Goal: Communication & Community: Answer question/provide support

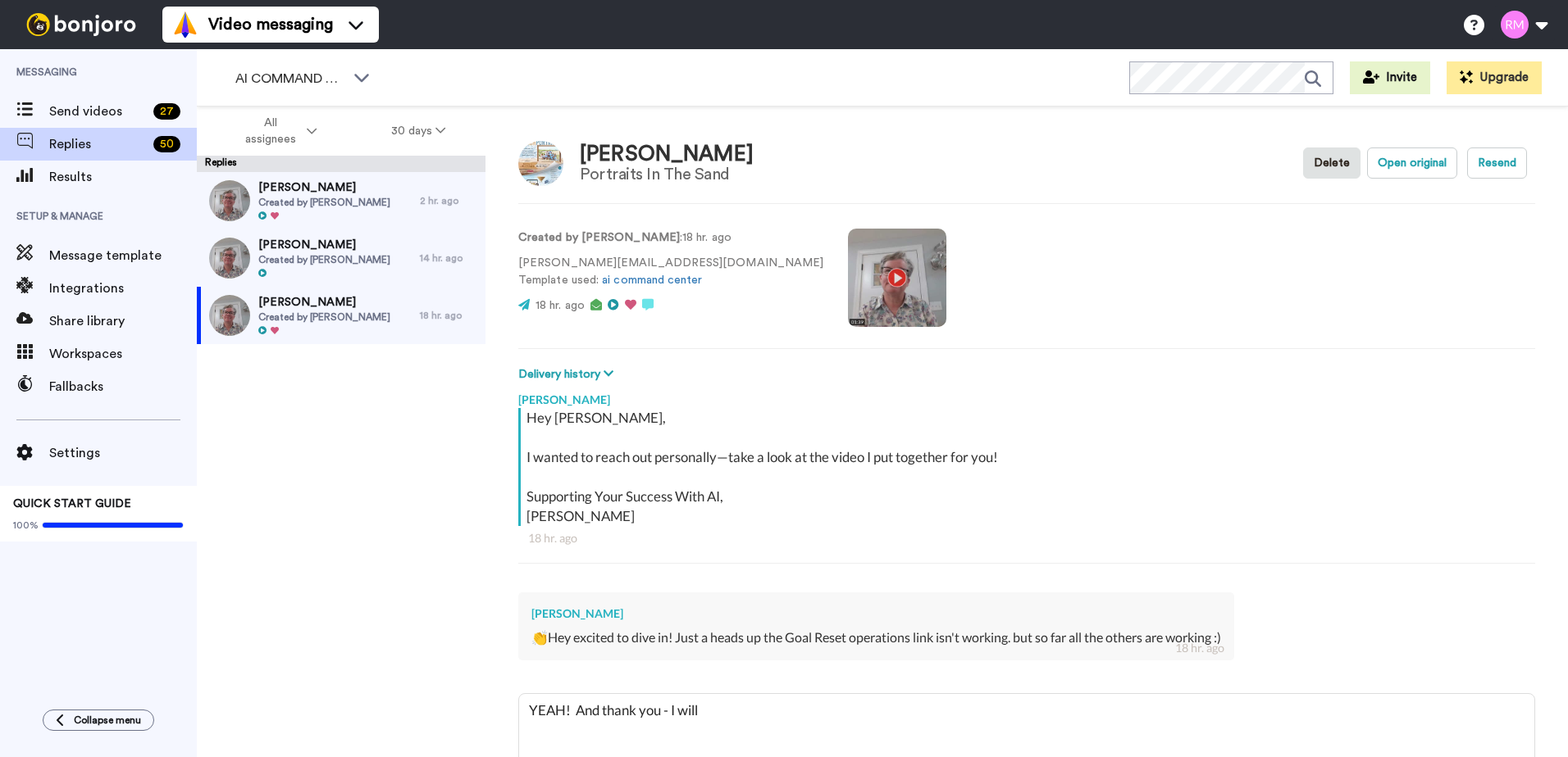
type textarea "YEAH! And thank you - I will"
type textarea "x"
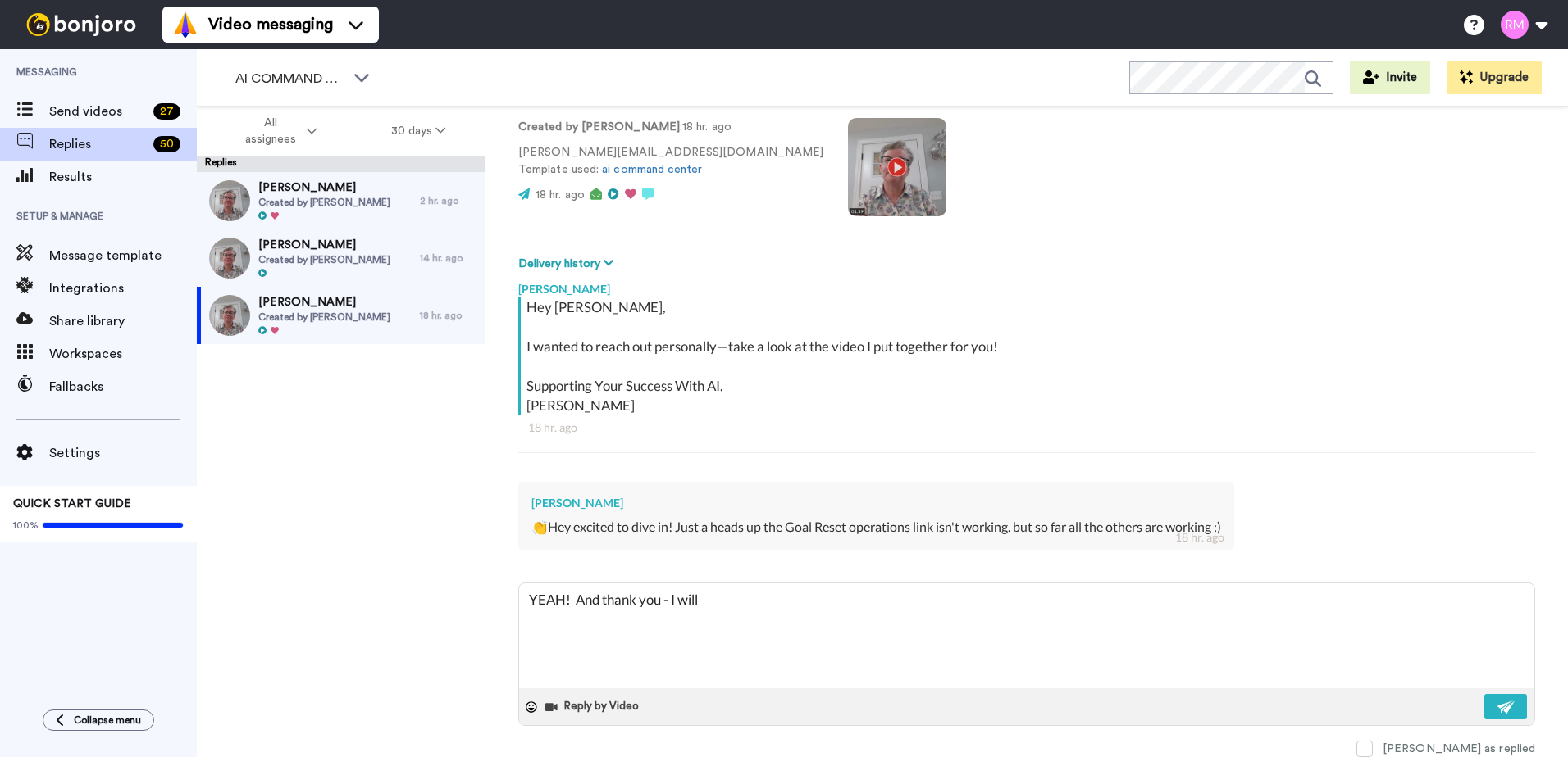
type textarea "YEAH! And thank you - I will g"
type textarea "x"
type textarea "YEAH! And thank you - I will ge"
type textarea "x"
type textarea "YEAH! And thank you - I will get"
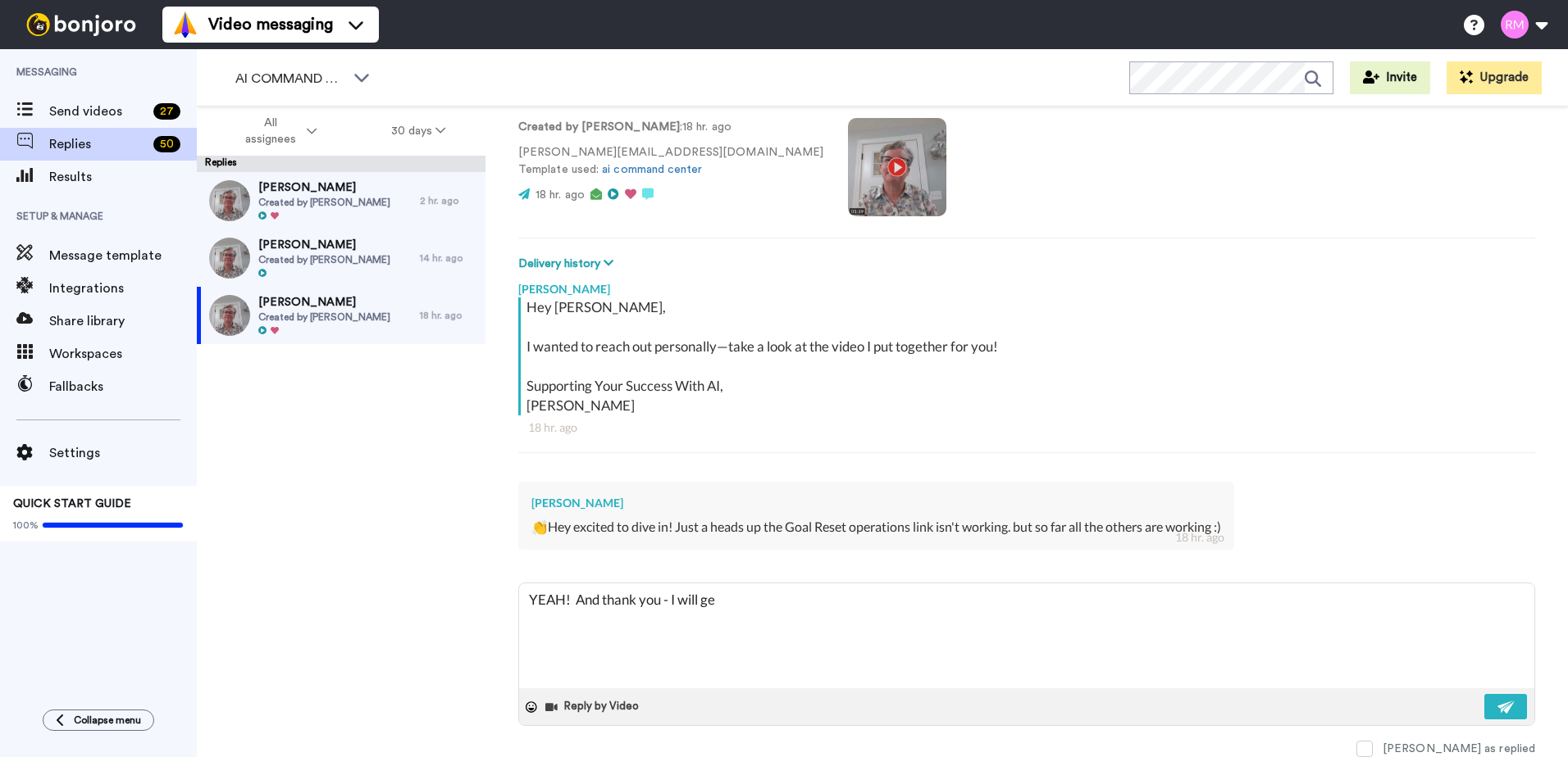
type textarea "x"
type textarea "YEAH! And thank you - I will get"
type textarea "x"
type textarea "YEAH! And thank you - I will get o"
type textarea "x"
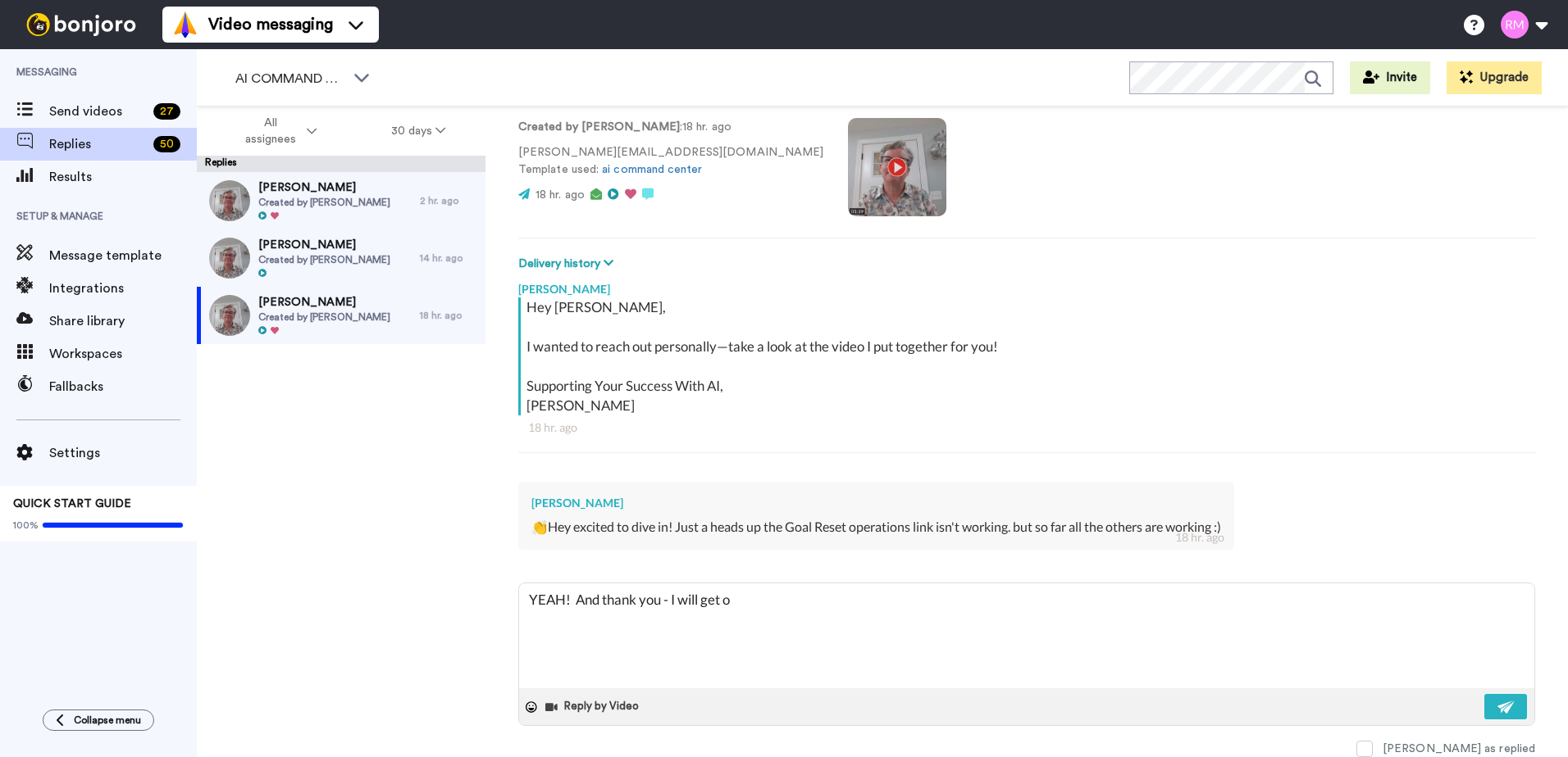
type textarea "YEAH! And thank you - I will get on"
type textarea "x"
type textarea "YEAH! And thank you - I will get on"
type textarea "x"
type textarea "YEAH! And thank you - I will get on t"
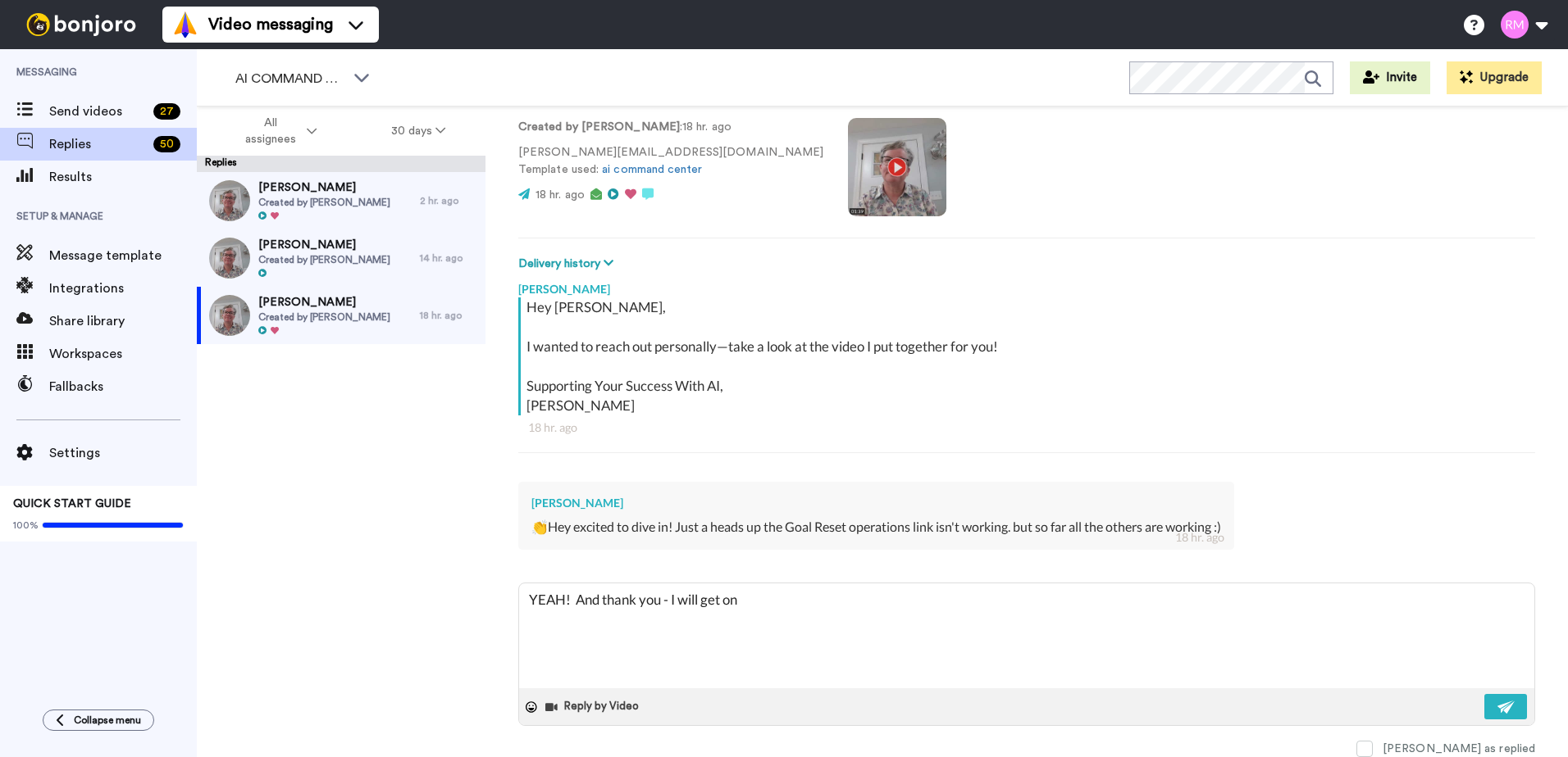
type textarea "x"
type textarea "YEAH! And thank you - I will get on th"
type textarea "x"
type textarea "YEAH! And thank you - I will get on thi"
type textarea "x"
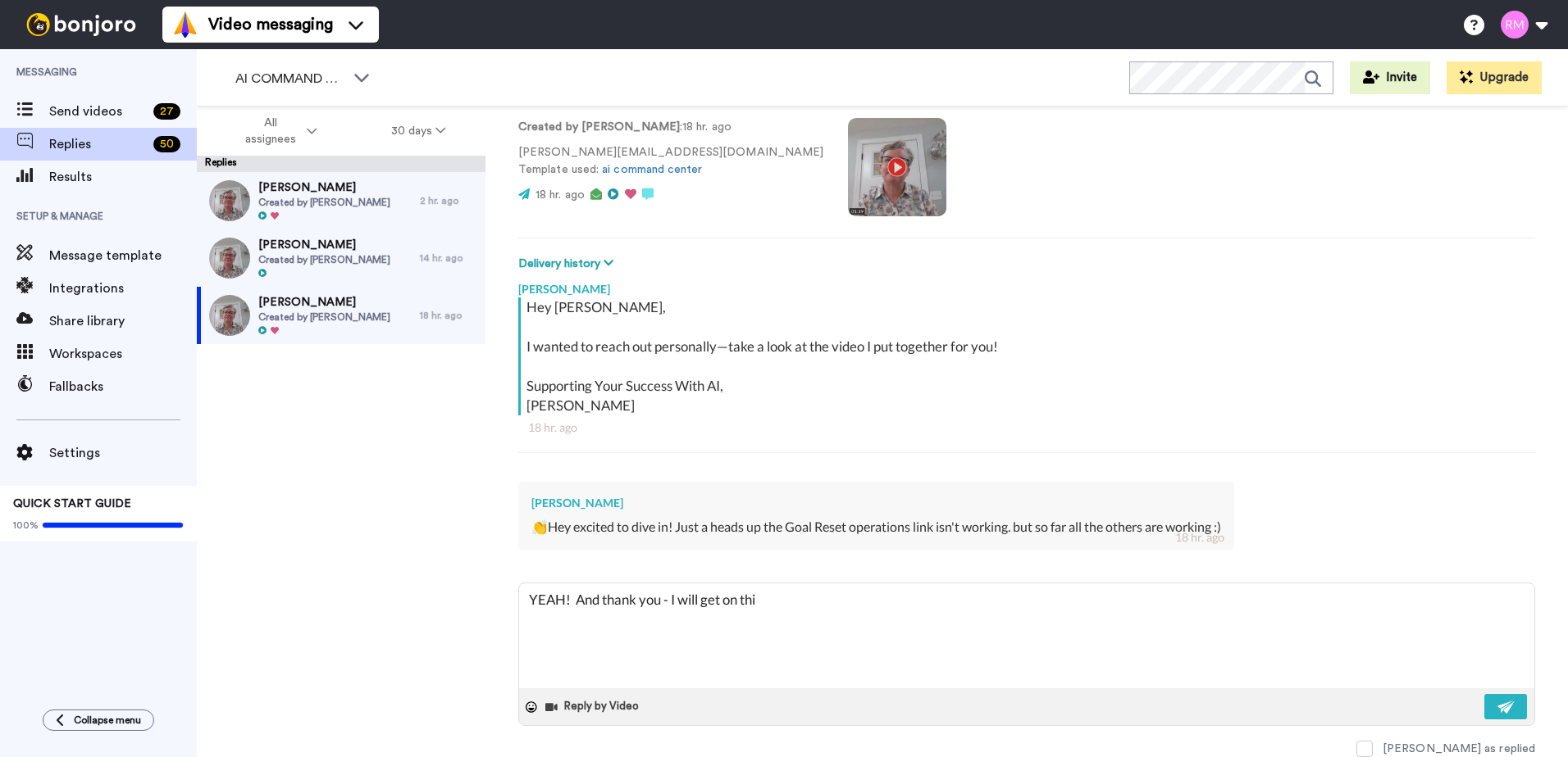
type textarea "YEAH! And thank you - I will get on th"
type textarea "x"
type textarea "YEAH! And thank you - I will get on t"
type textarea "x"
type textarea "YEAH! And thank you - I will get on"
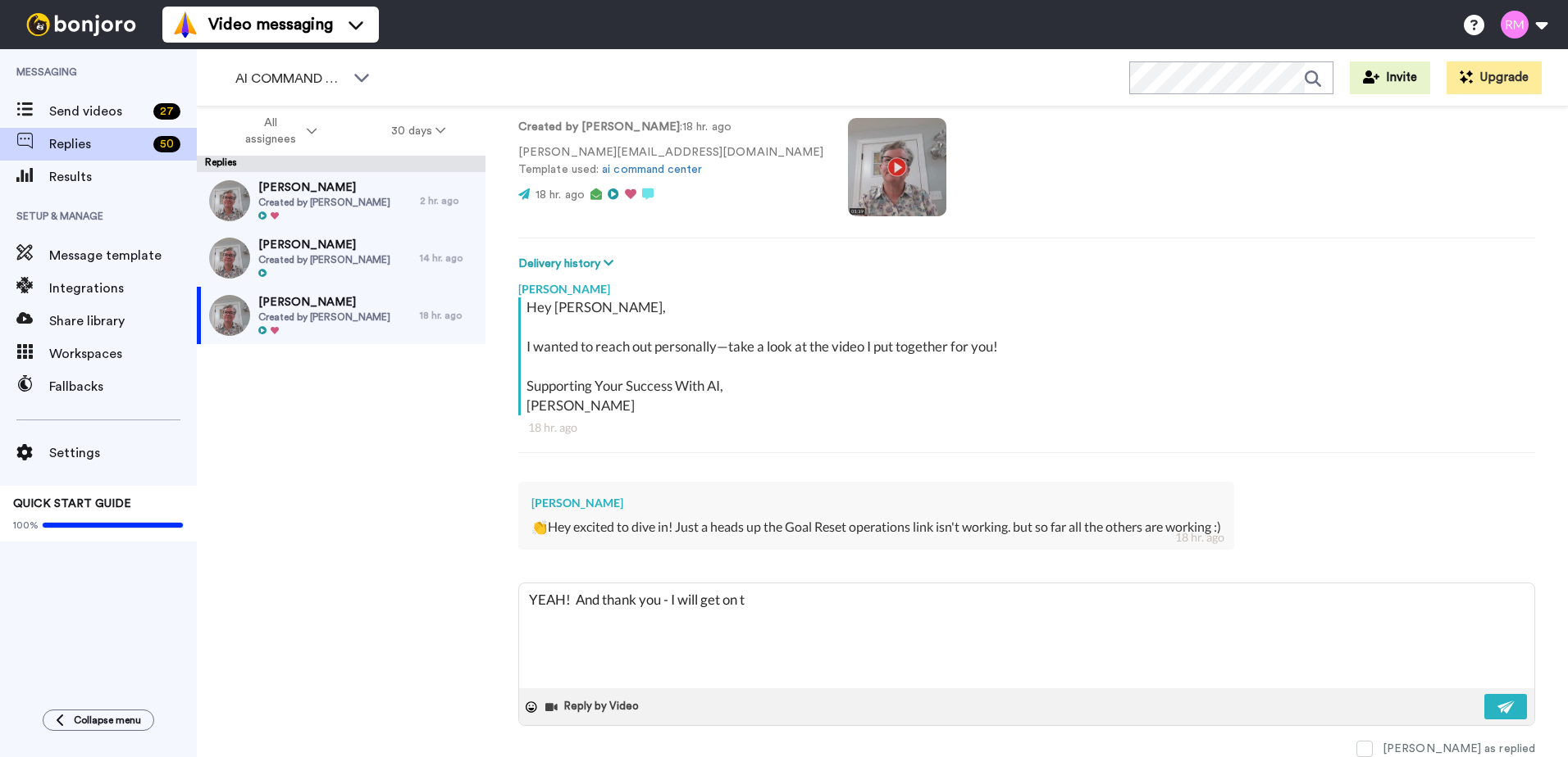
type textarea "x"
type textarea "YEAH! And thank you - I will get on"
type textarea "x"
type textarea "YEAH! And thank you - I will get o"
type textarea "x"
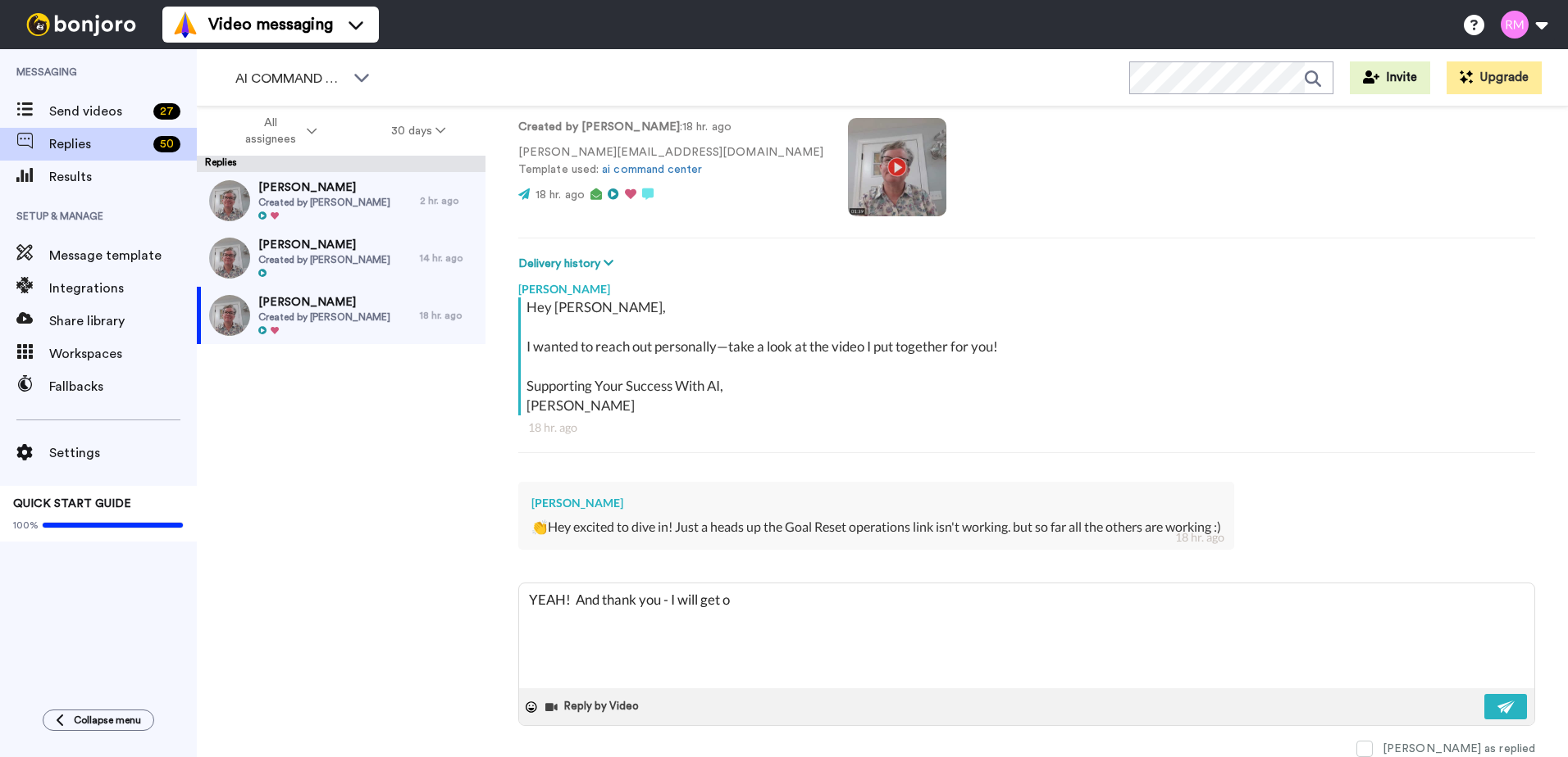
type textarea "YEAH! And thank you - I will get"
type textarea "x"
type textarea "YEAH! And thank you - I will get"
type textarea "x"
type textarea "YEAH! And thank you - I will ge"
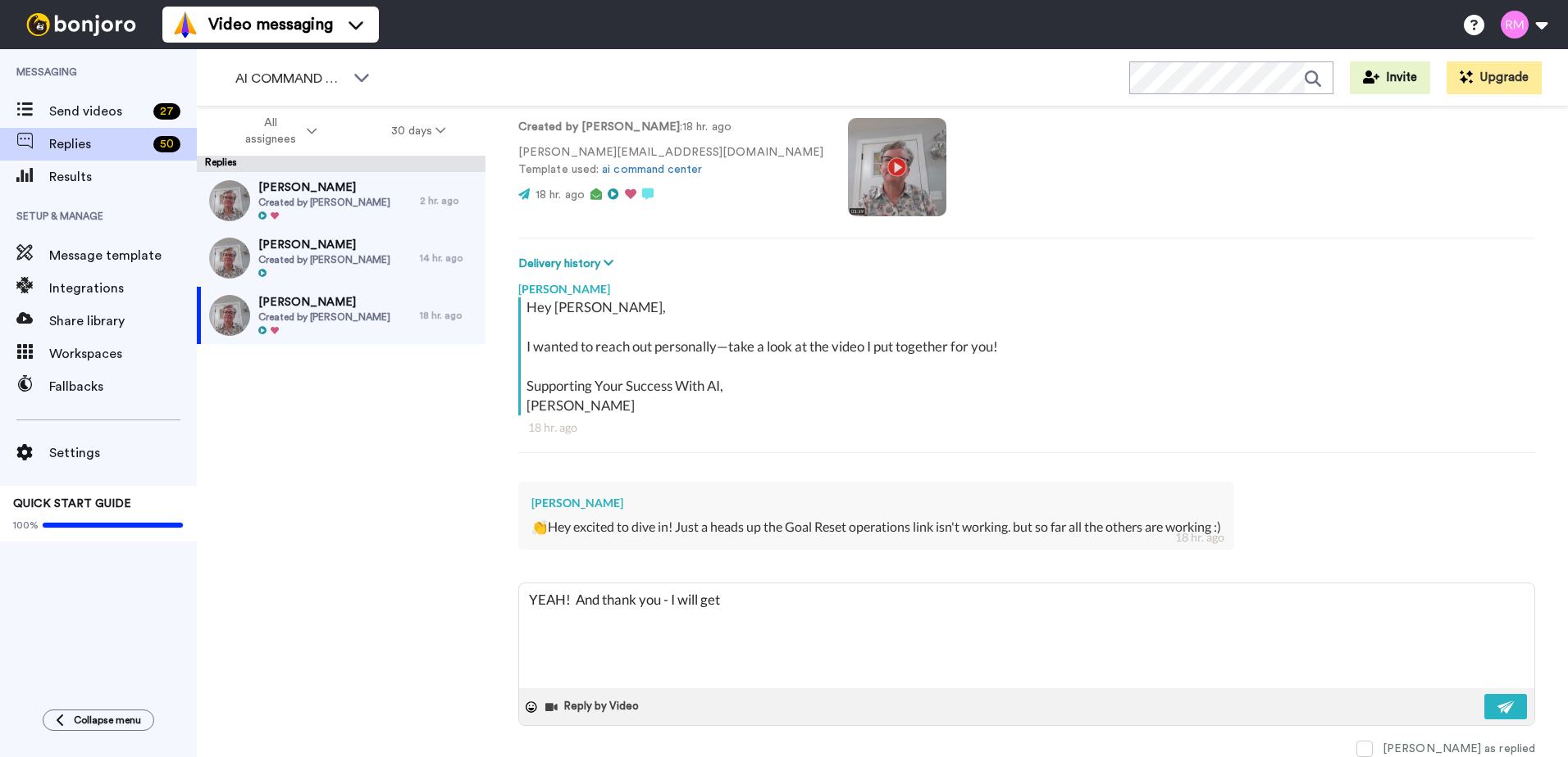
type textarea "x"
type textarea "YEAH! And thank you - I will g"
type textarea "x"
type textarea "YEAH! And thank you - I will"
type textarea "x"
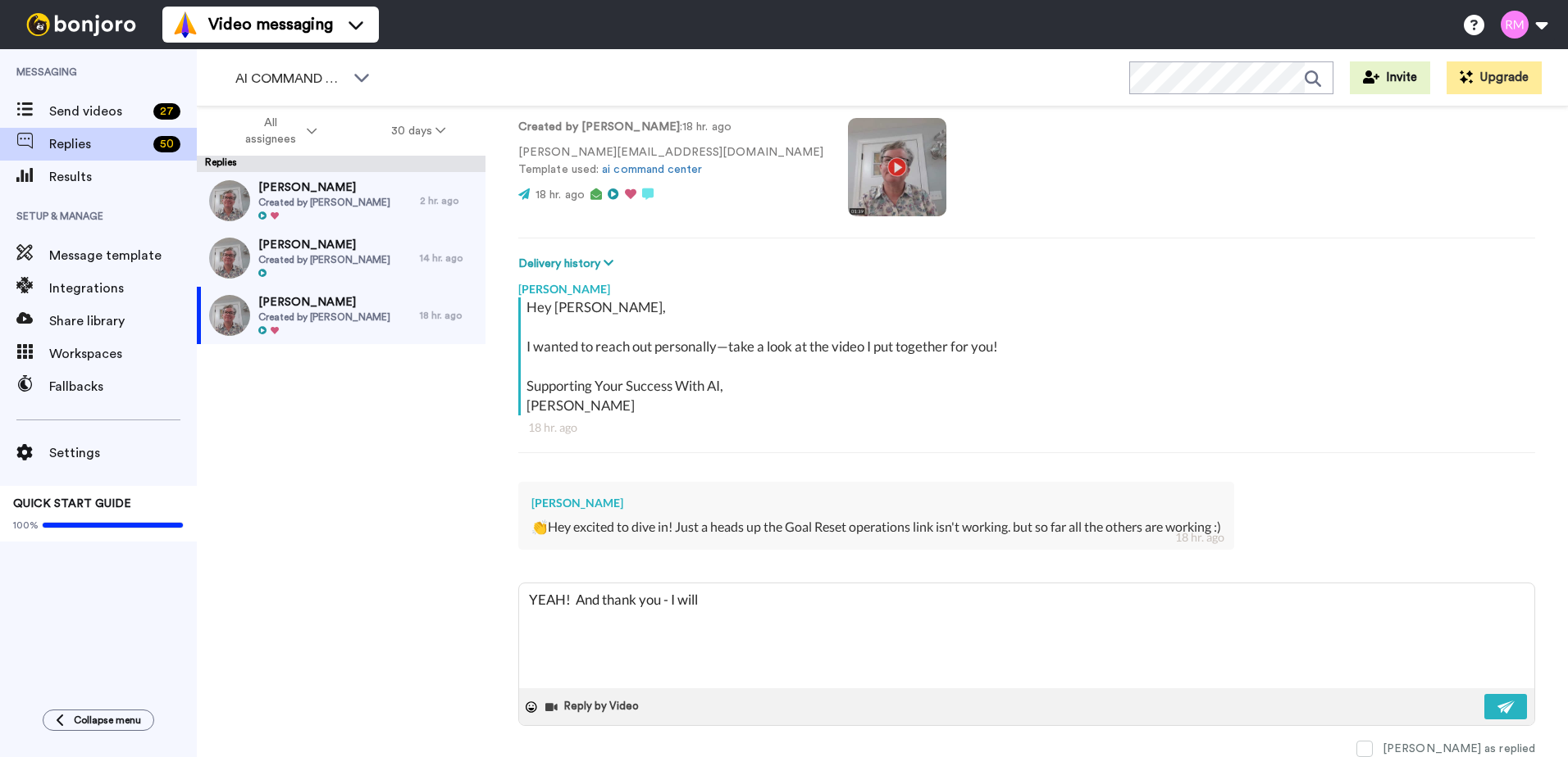
type textarea "YEAH! And thank you - I will c"
type textarea "x"
type textarea "YEAH! And thank you - I will ch"
type textarea "x"
type textarea "YEAH! And thank you - I will che"
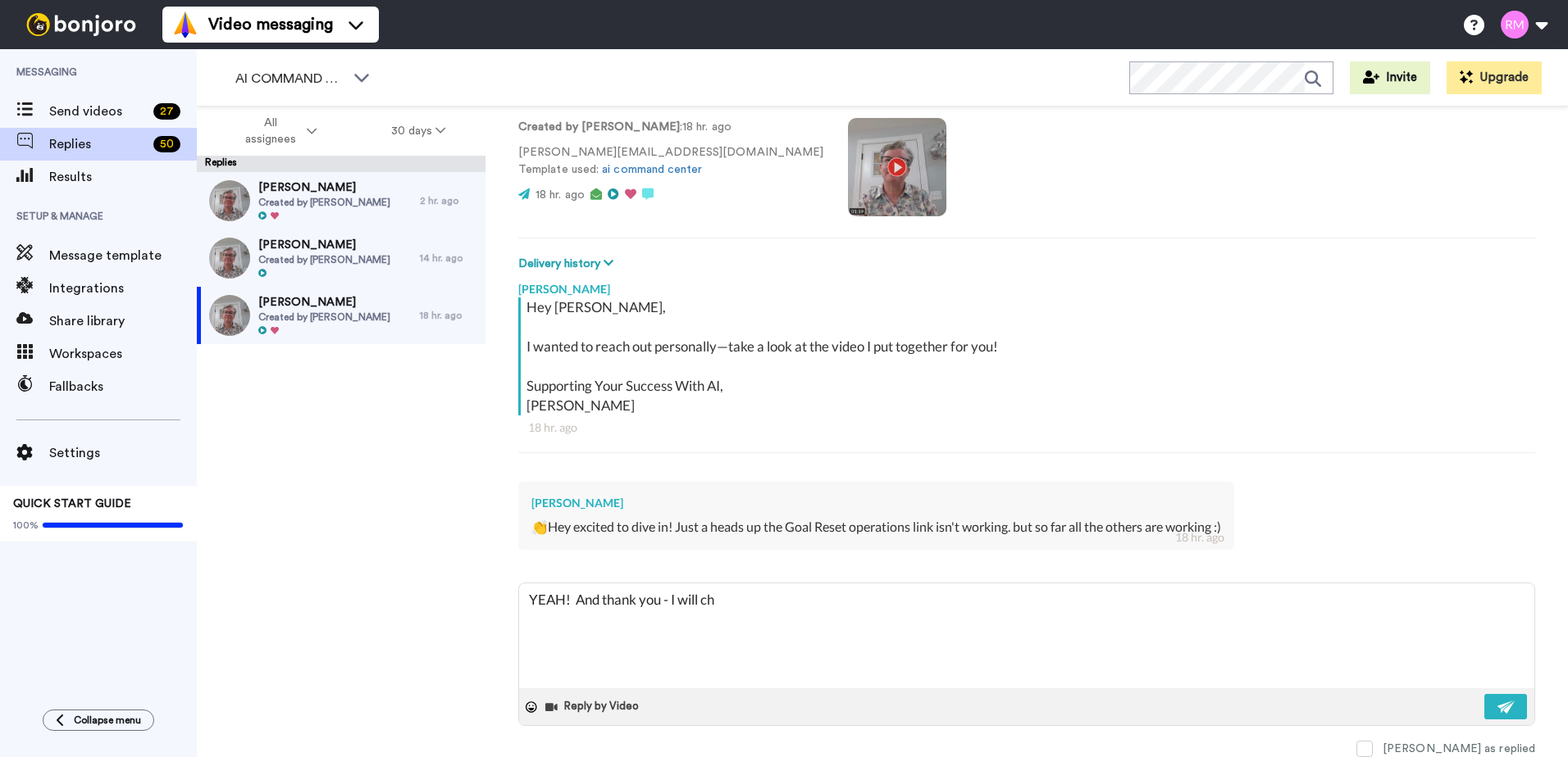
type textarea "x"
type textarea "YEAH! And thank you - I will chec"
type textarea "x"
type textarea "YEAH! And thank you - I will check"
type textarea "x"
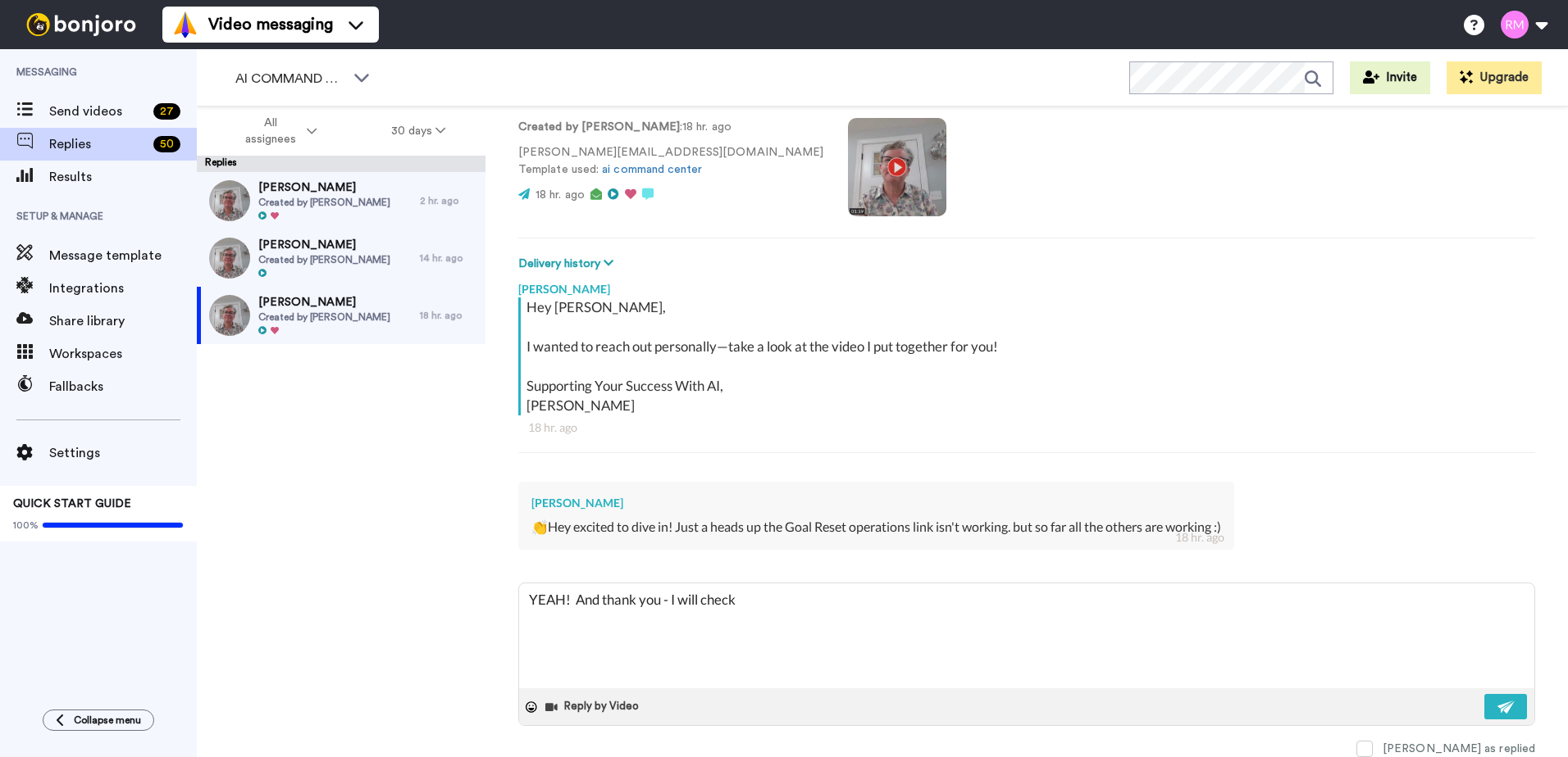
type textarea "YEAH! And thank you - I will check"
type textarea "x"
type textarea "YEAH! And thank you - I will check n"
type textarea "x"
type textarea "YEAH! And thank you - I will check n"
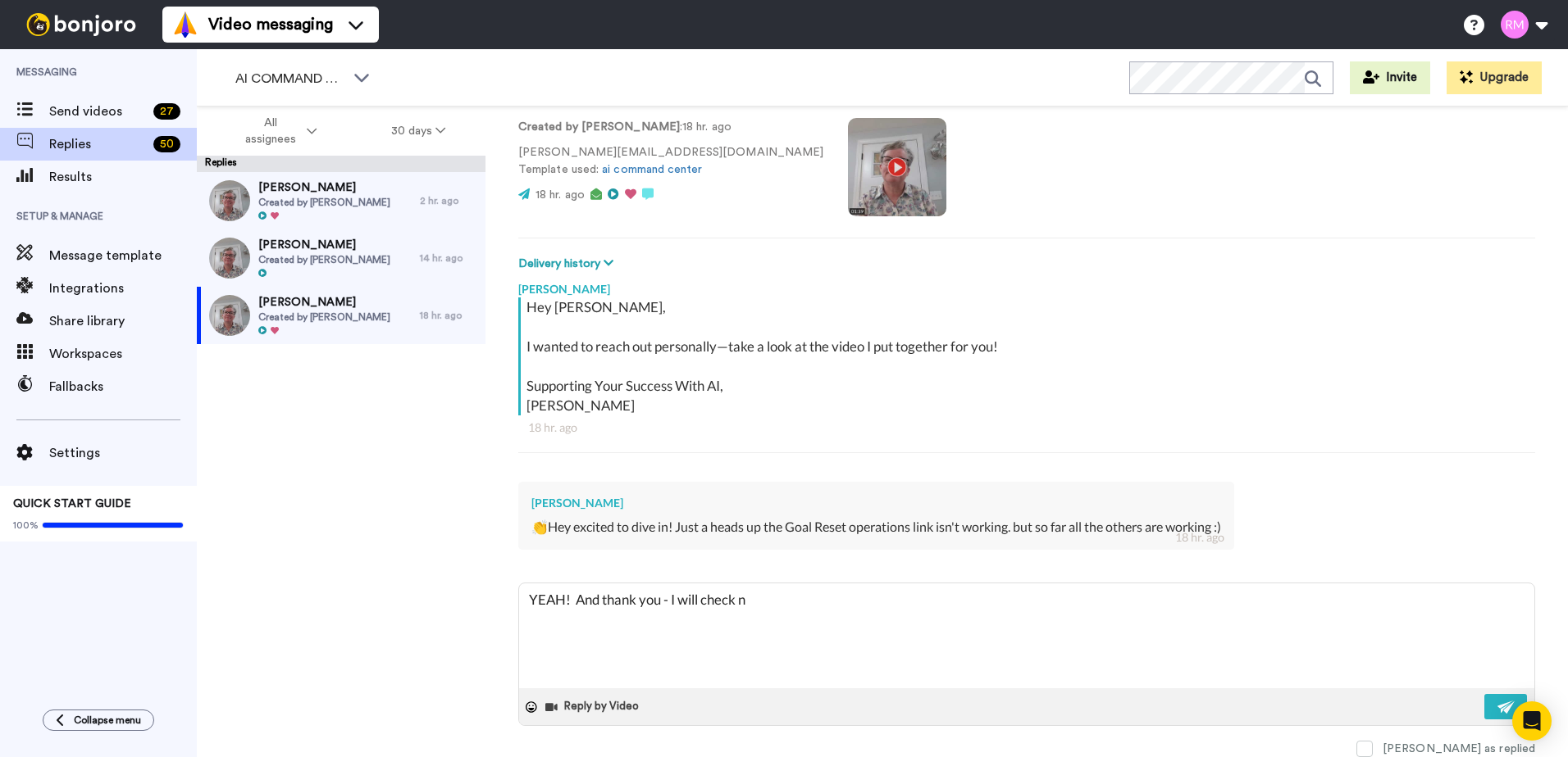
type textarea "x"
type textarea "YEAH! And thank you - I will check n t"
type textarea "x"
type textarea "YEAH! And thank you - I will check n th"
type textarea "x"
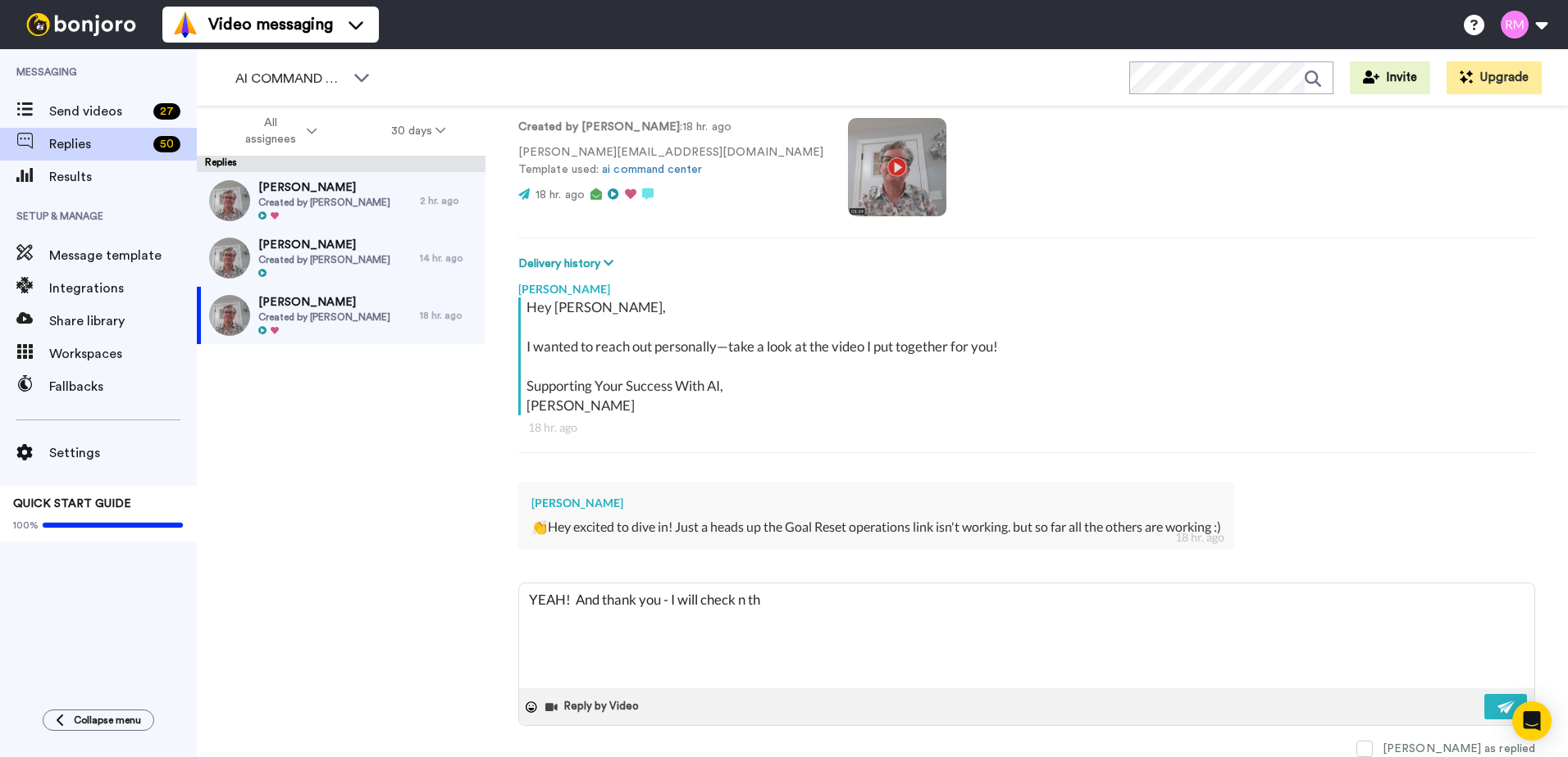
type textarea "YEAH! And thank you - I will check n tha"
type textarea "x"
type textarea "YEAH! And thank you - I will check n that"
type textarea "x"
type textarea "YEAH! And thank you - I will check n tha"
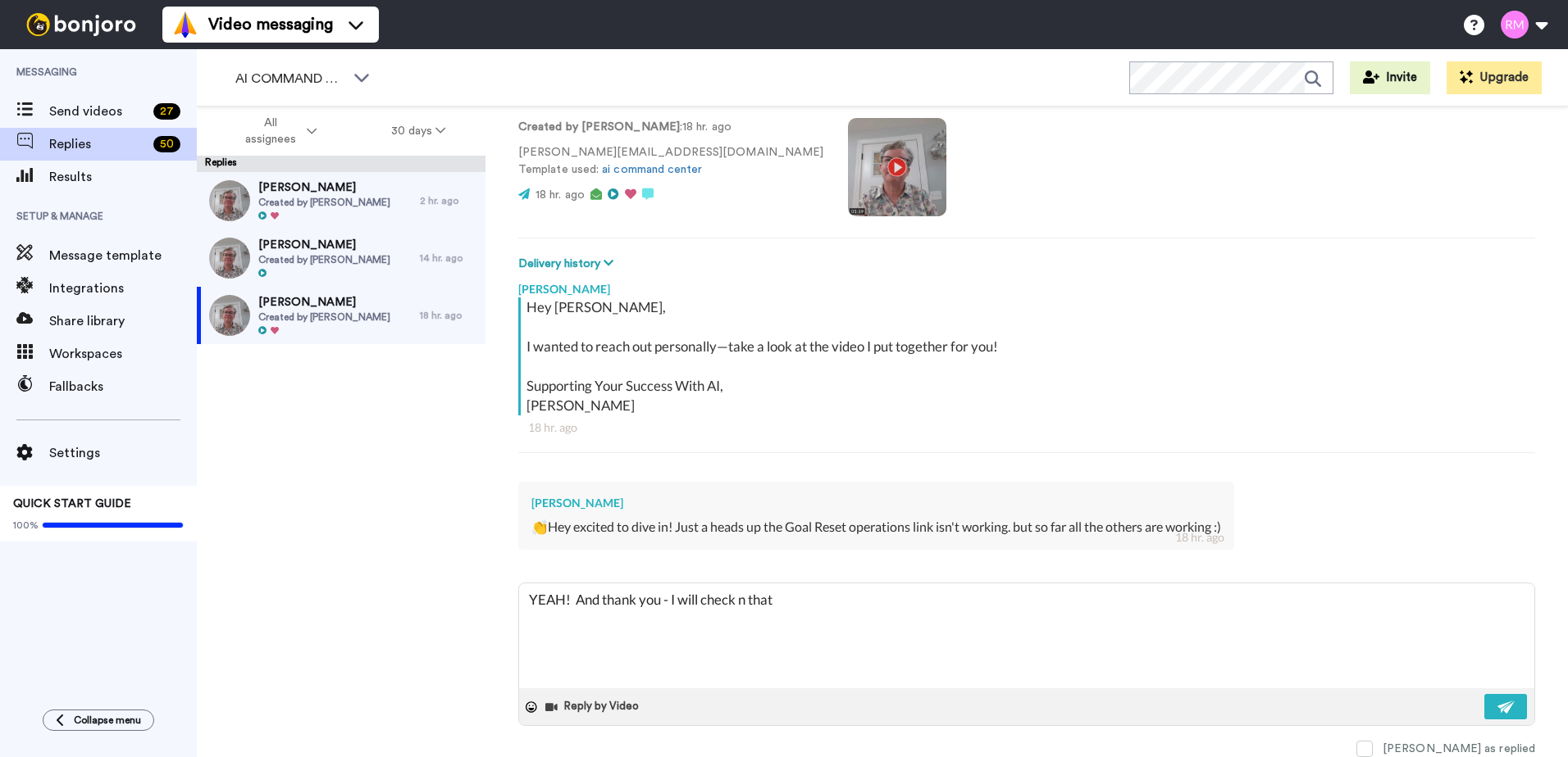
type textarea "x"
type textarea "YEAH! And thank you - I will check n th"
type textarea "x"
type textarea "YEAH! And thank you - I will check n t"
type textarea "x"
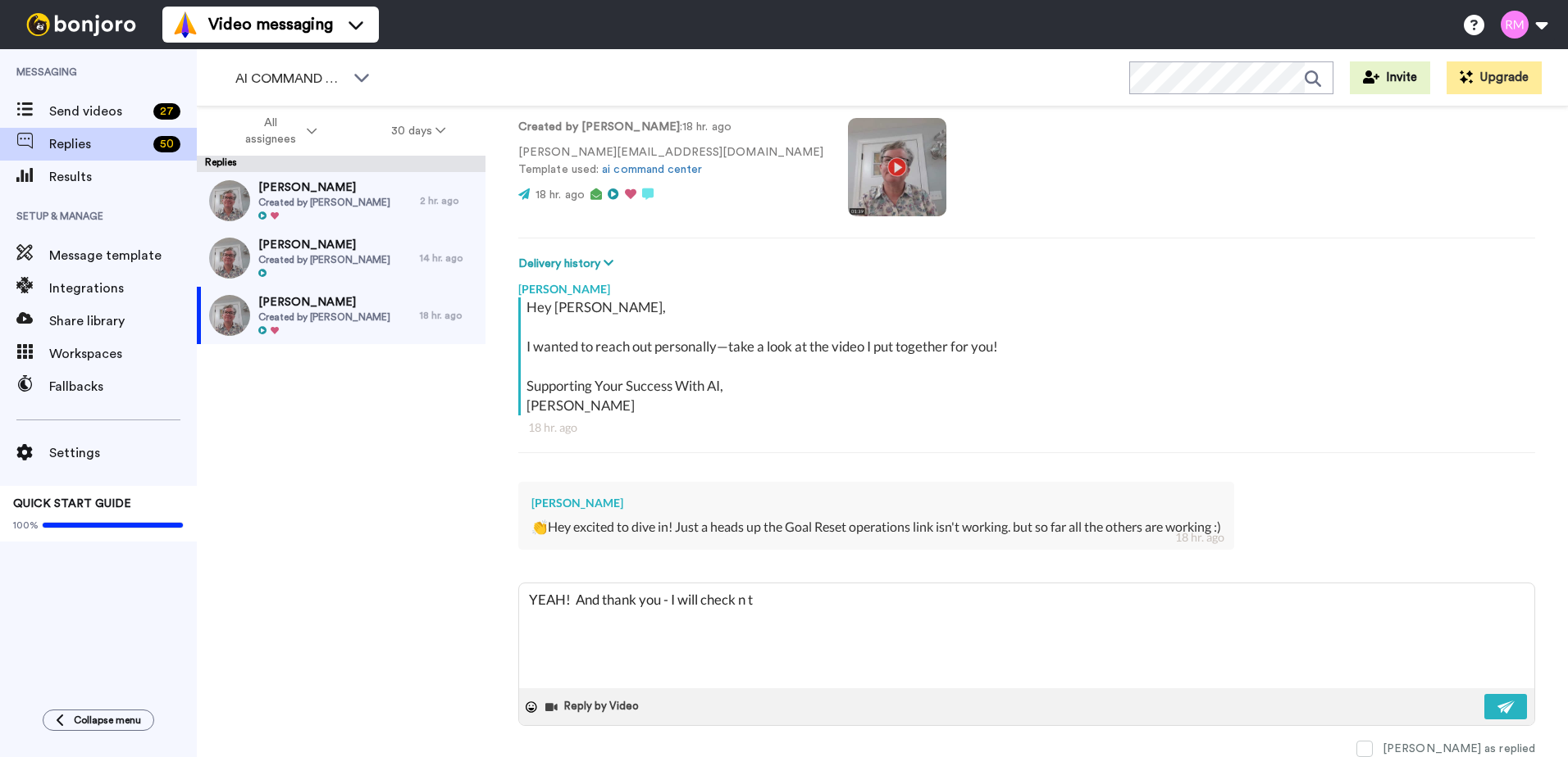
type textarea "YEAH! And thank you - I will check n"
type textarea "x"
type textarea "YEAH! And thank you - I will check n"
type textarea "x"
type textarea "YEAH! And thank you - I will check"
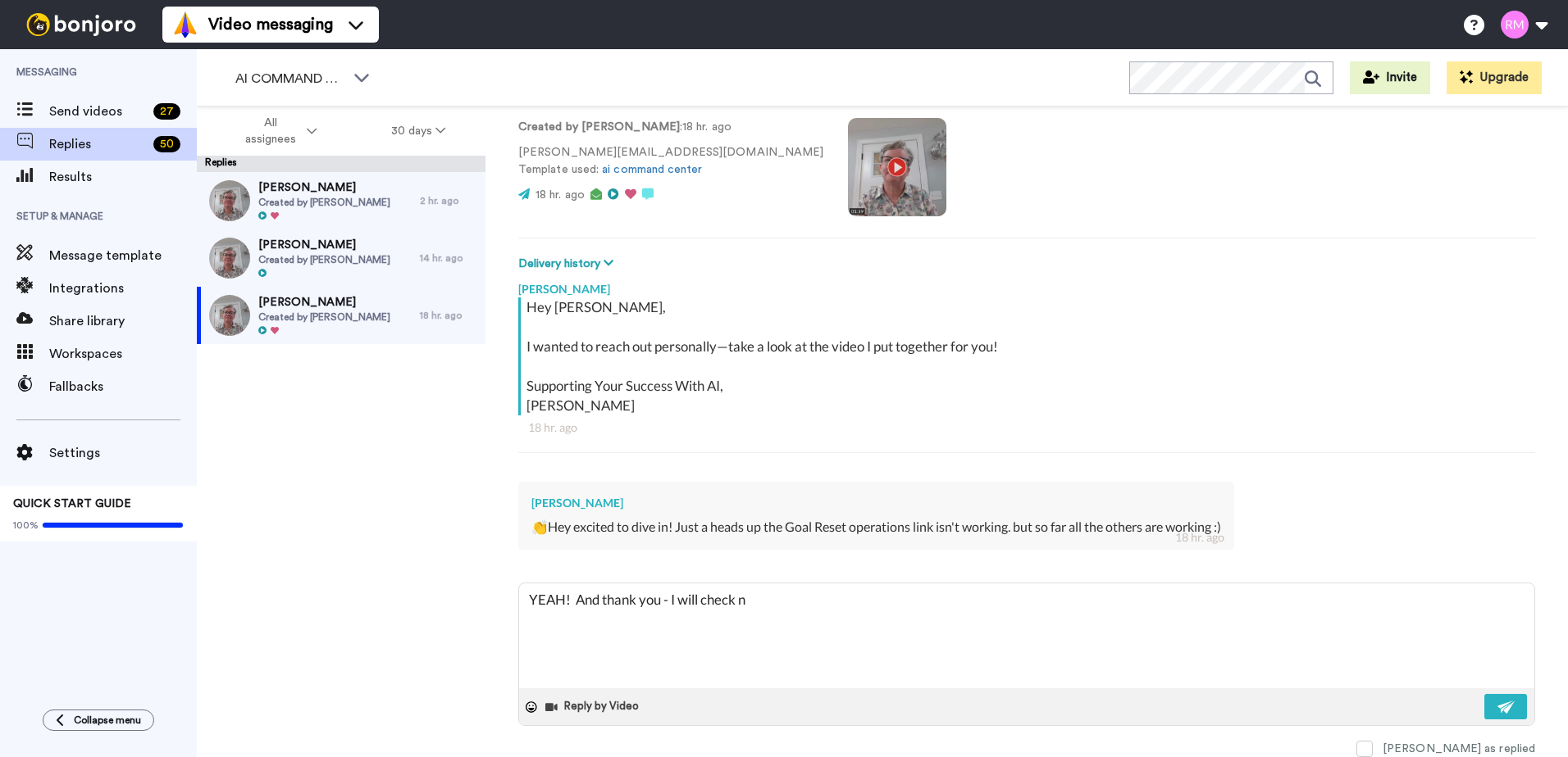
type textarea "x"
type textarea "YEAH! And thank you - I will check o"
type textarea "x"
type textarea "YEAH! And thank you - I will check on"
type textarea "x"
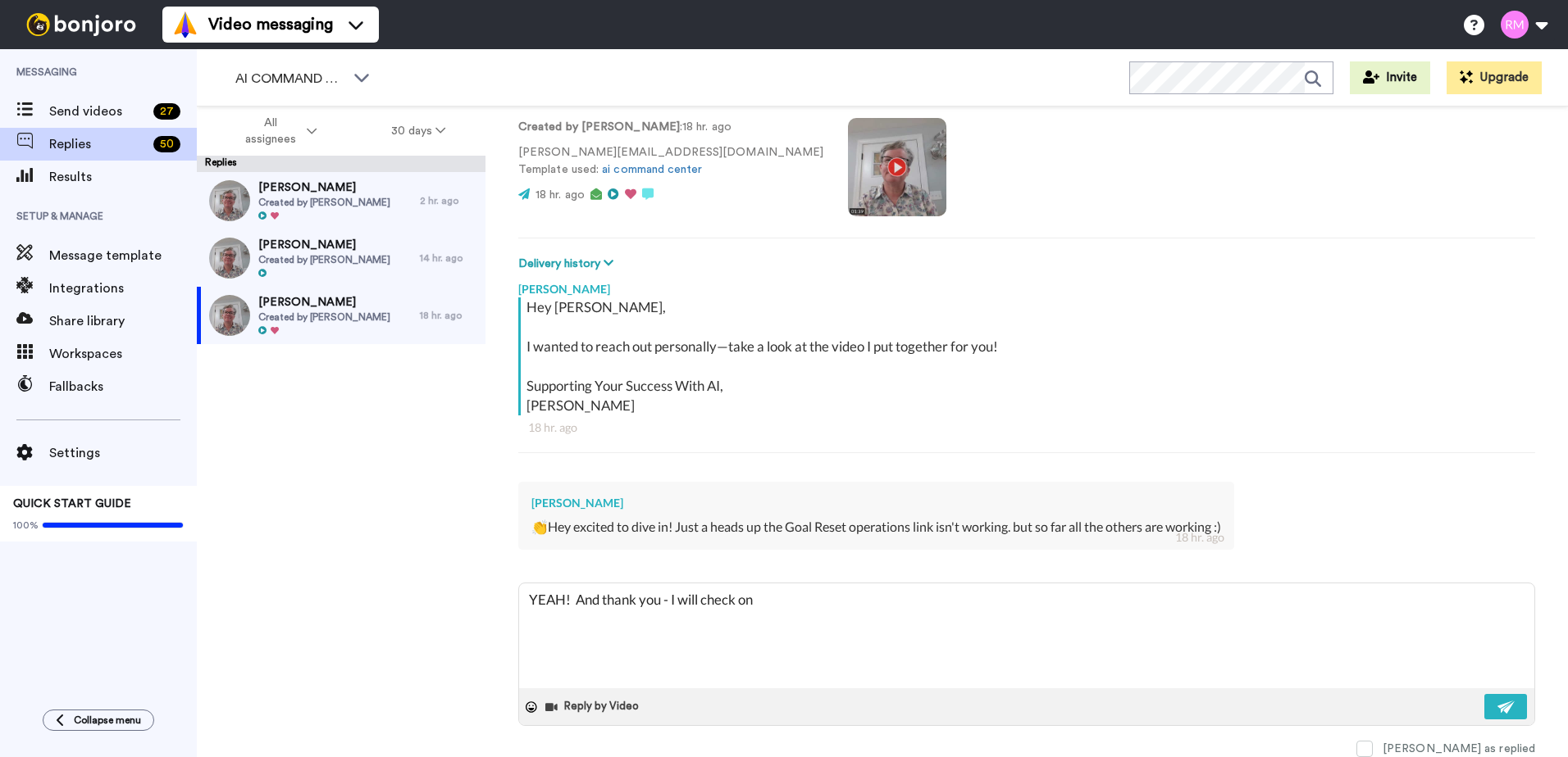
type textarea "YEAH! And thank you - I will check on"
type textarea "x"
type textarea "YEAH! And thank you - I will check on t"
type textarea "x"
type textarea "YEAH! And thank you - I will check on th"
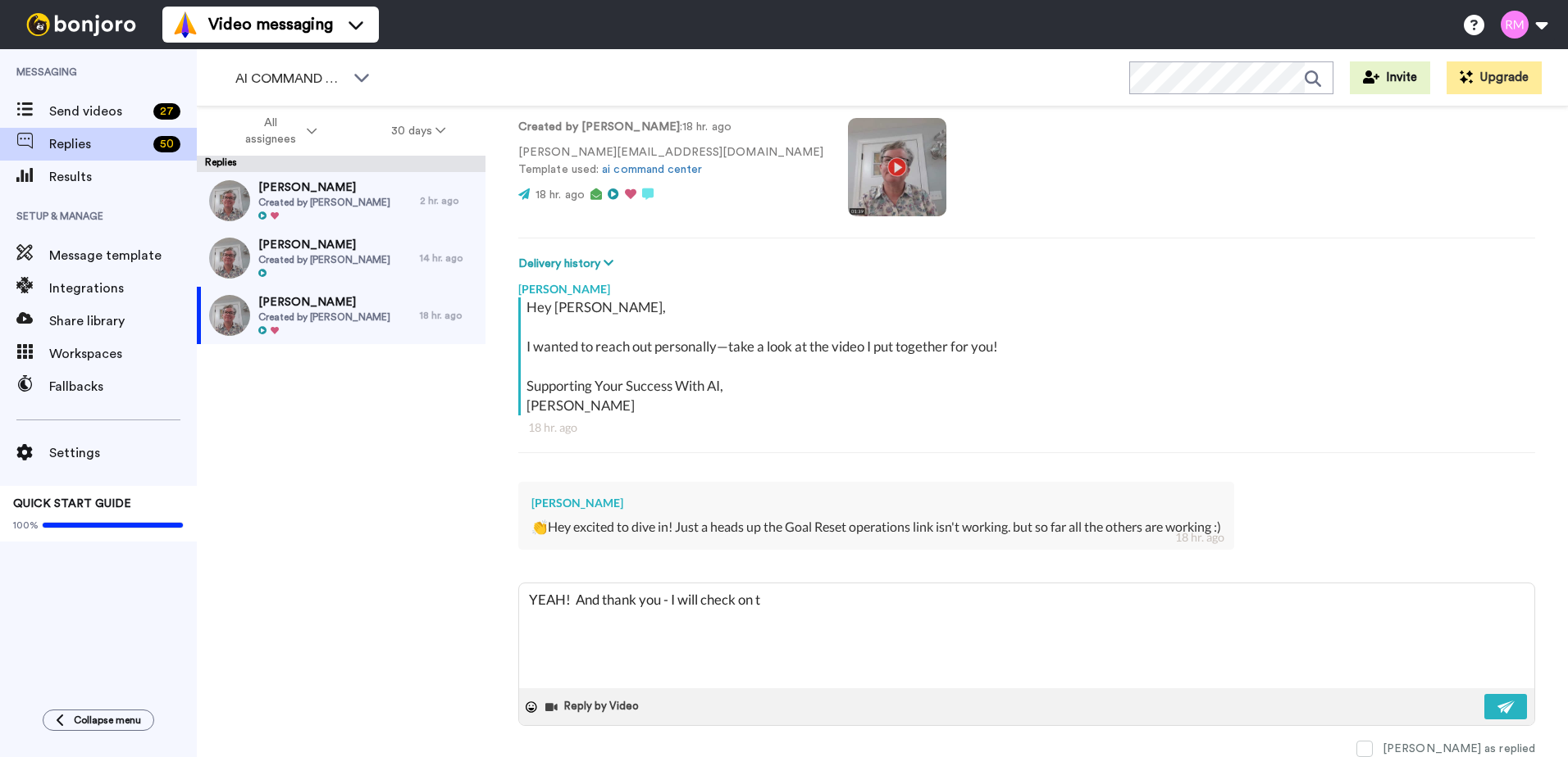
type textarea "x"
type textarea "YEAH! And thank you - I will check on tha"
type textarea "x"
type textarea "YEAH! And thank you - I will check on that"
type textarea "x"
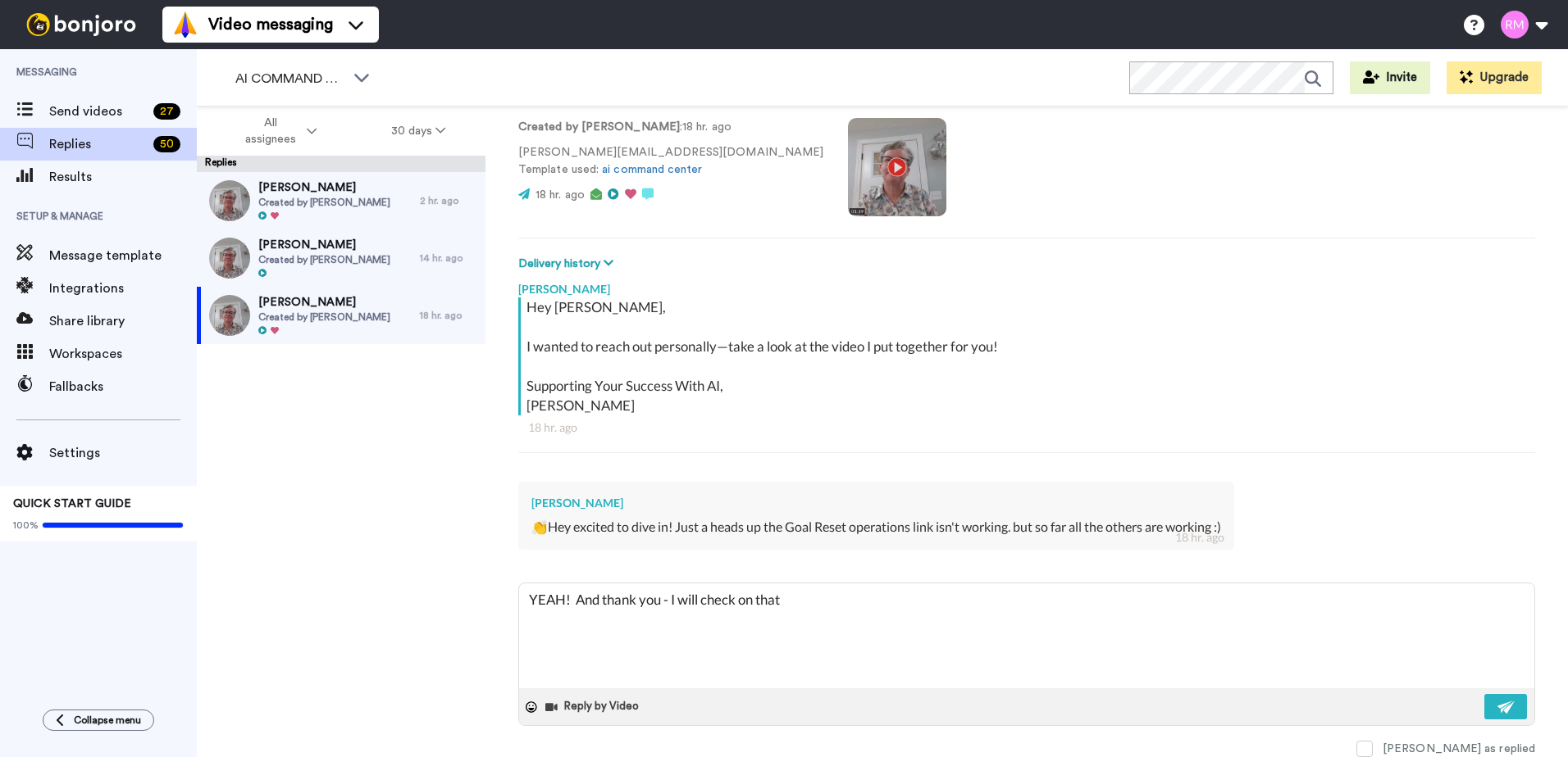
type textarea "YEAH! And thank you - I will check on that"
type textarea "x"
type textarea "YEAH! And thank you - I will check on that o"
type textarea "x"
type textarea "YEAH! And thank you - I will check on that on"
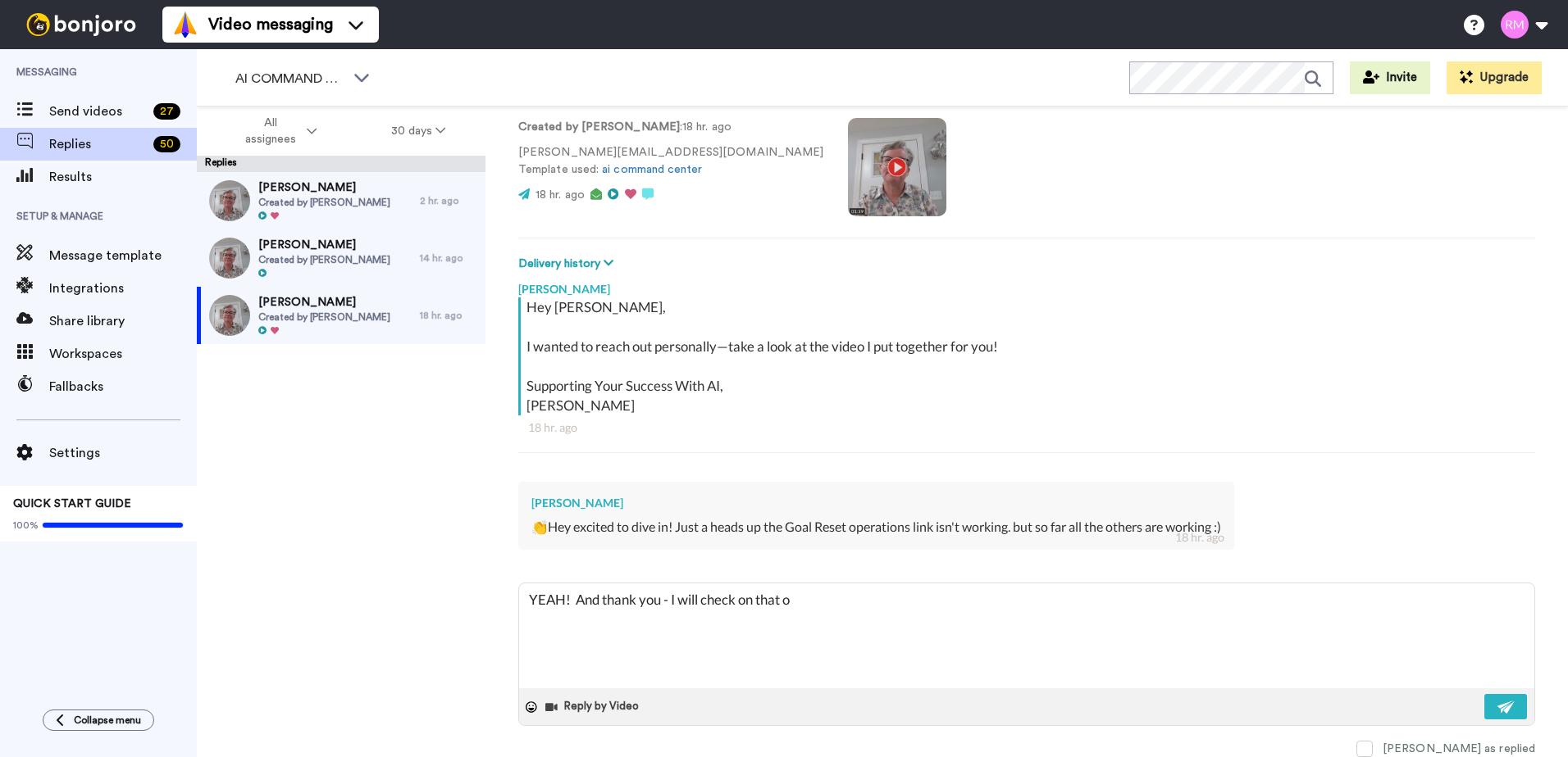
type textarea "x"
type textarea "YEAH! And thank you - I will check on that one"
type textarea "x"
type textarea "YEAH! And thank you - I will check on that one"
type textarea "x"
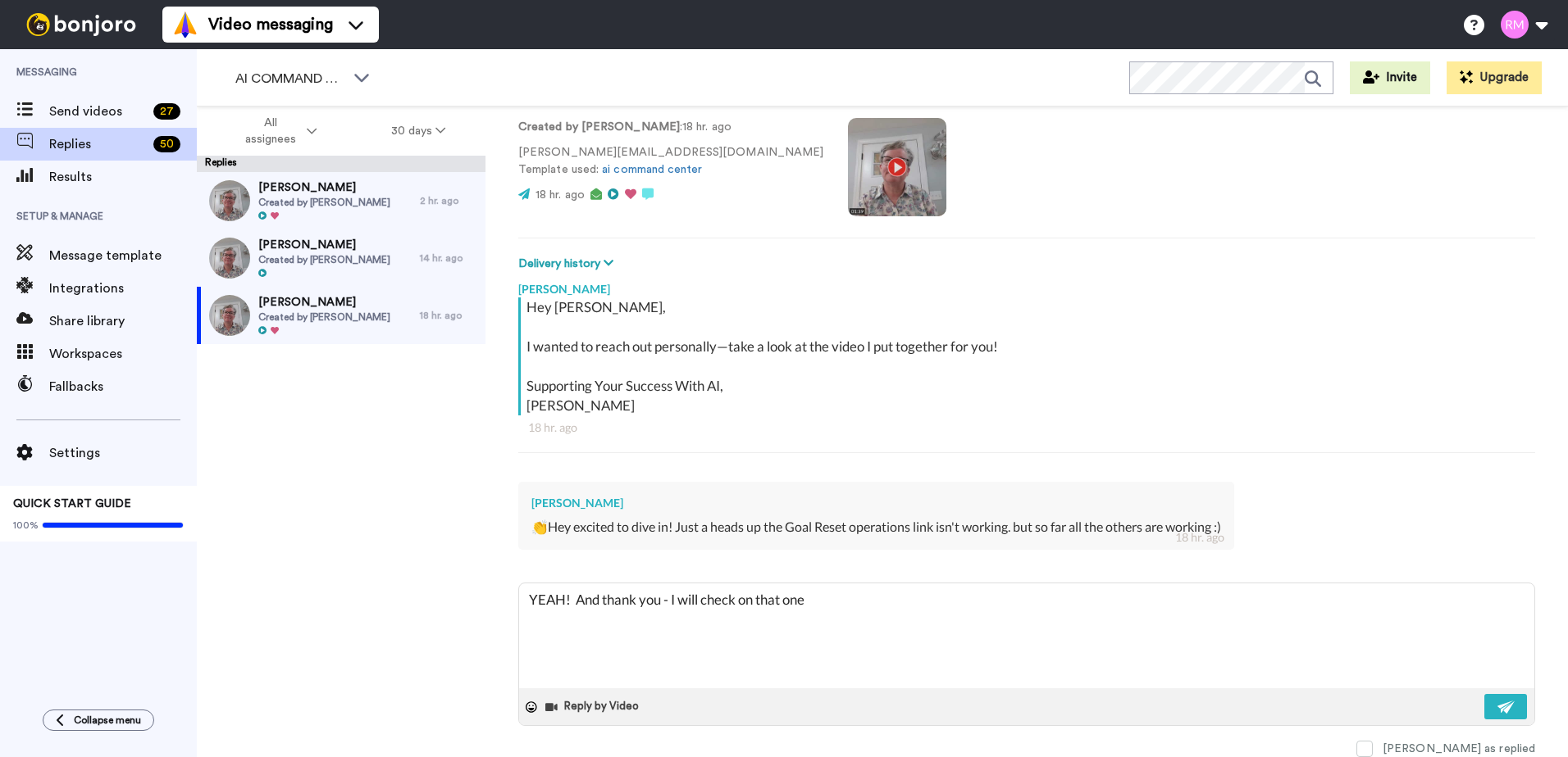
type textarea "YEAH! And thank you - I will check on that one d"
type textarea "x"
type textarea "YEAH! And thank you - I will check on that one"
type textarea "x"
type textarea "YEAH! And thank you - I will check on that one t"
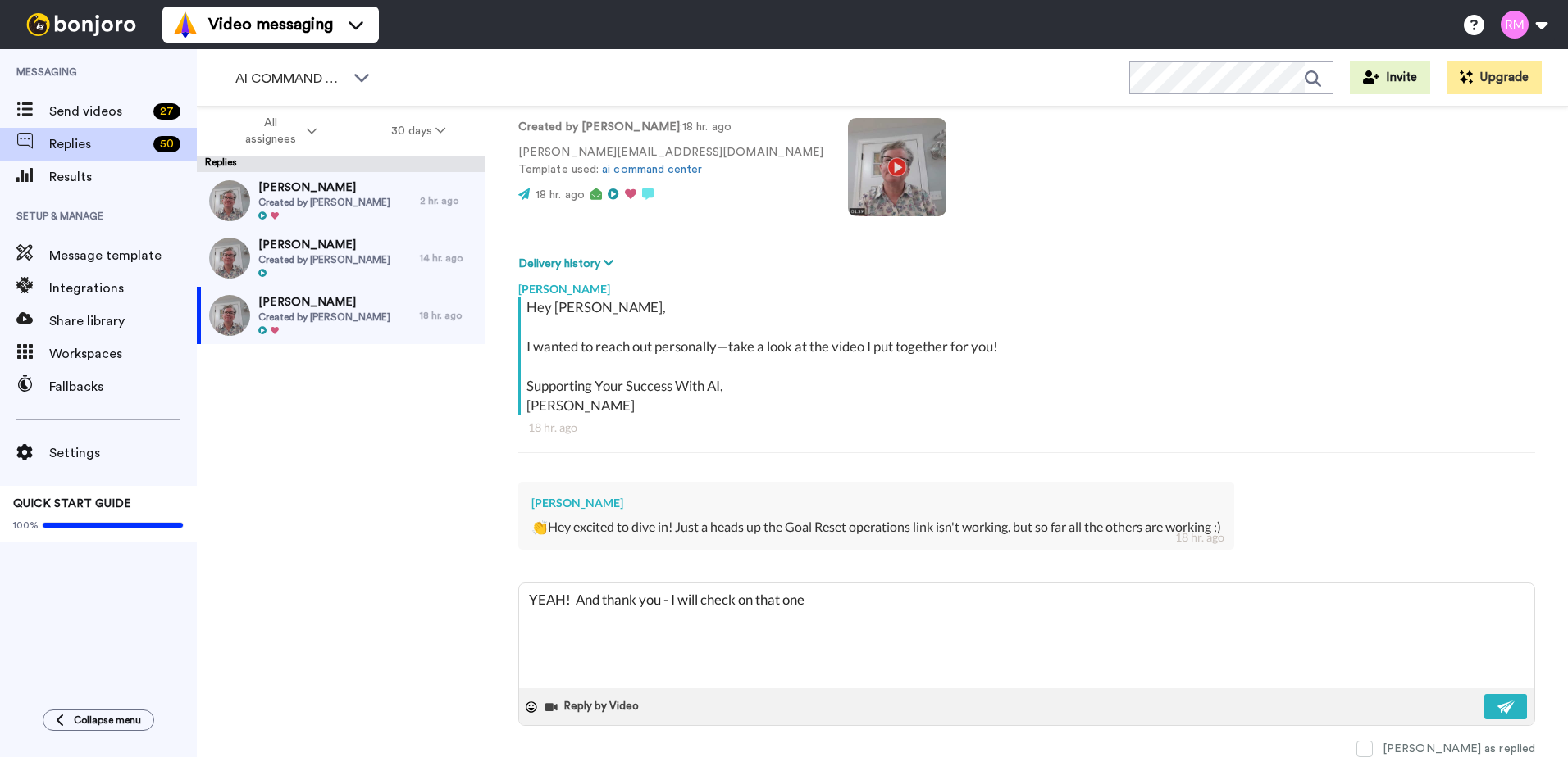
type textarea "x"
type textarea "YEAH! And thank you - I will check on that one td"
type textarea "x"
type textarea "YEAH! And thank you - I will check on that one tda"
type textarea "x"
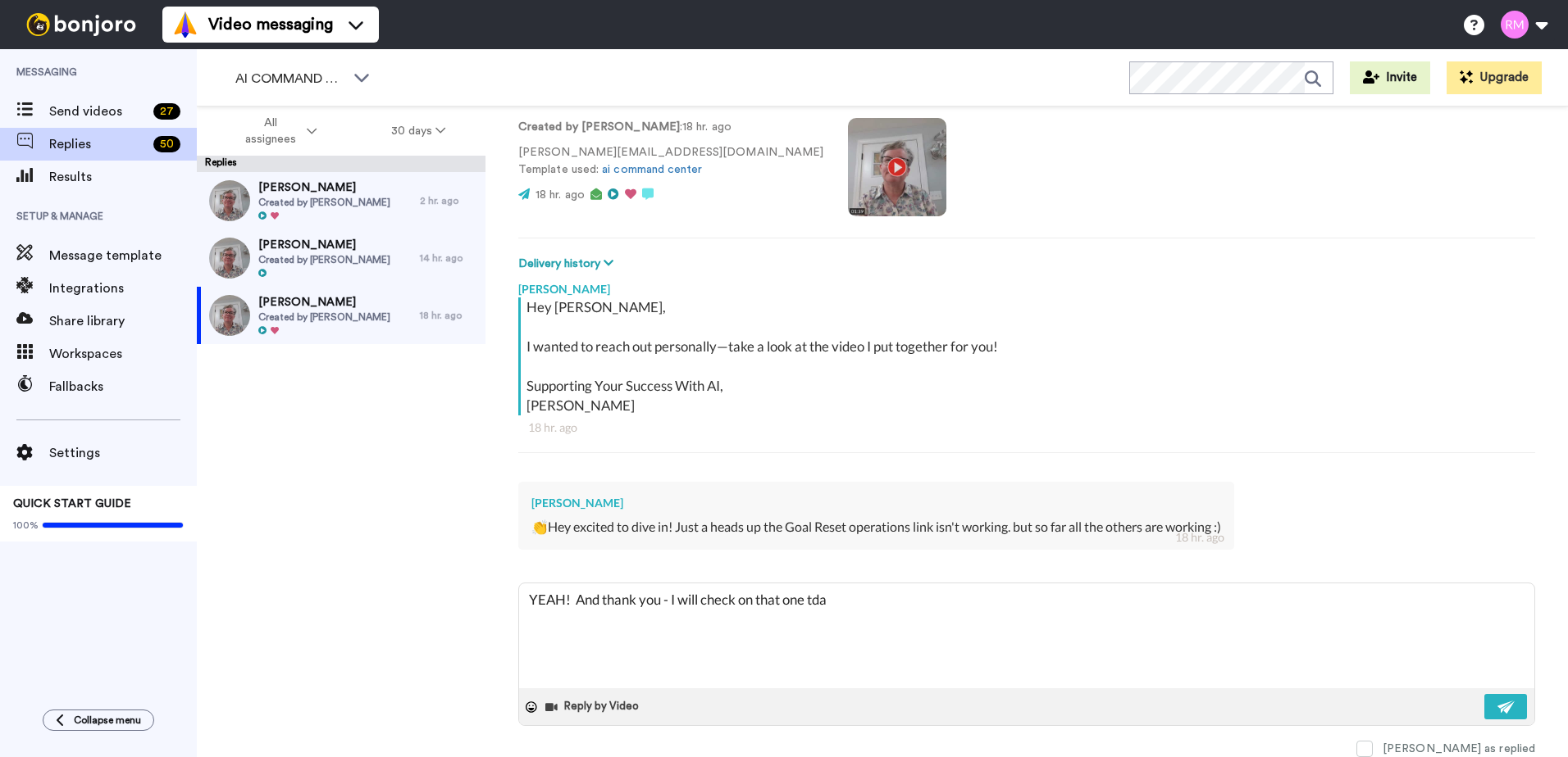
type textarea "YEAH! And thank you - I will check on that one tday"
type textarea "x"
type textarea "YEAH! And thank you - I will check on that one tday!"
type textarea "x"
type textarea "YEAH! And thank you - I will check on that one tday"
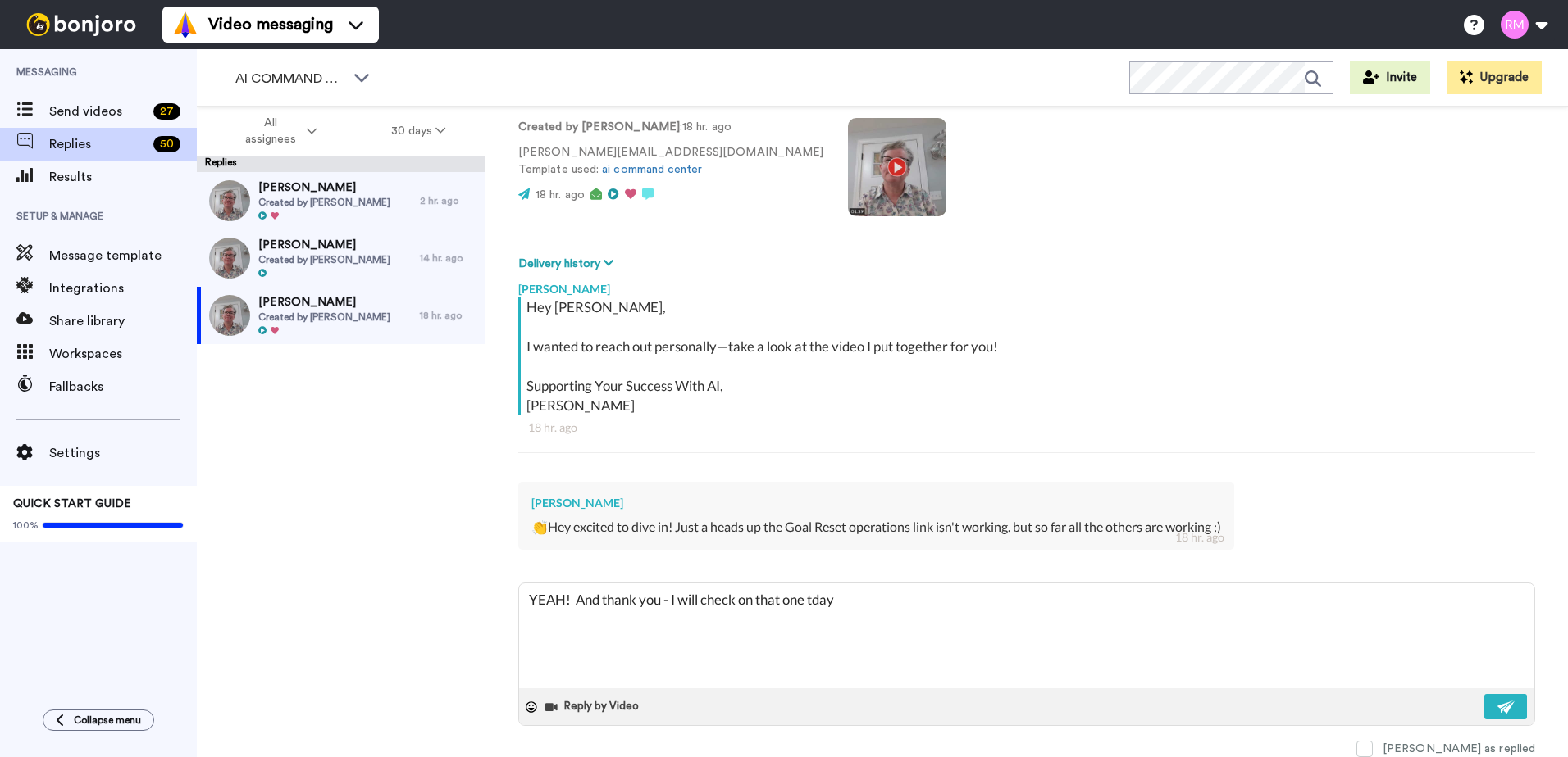
type textarea "x"
type textarea "YEAH! And thank you - I will check on that one tda"
type textarea "x"
type textarea "YEAH! And thank you - I will check on that one td"
type textarea "x"
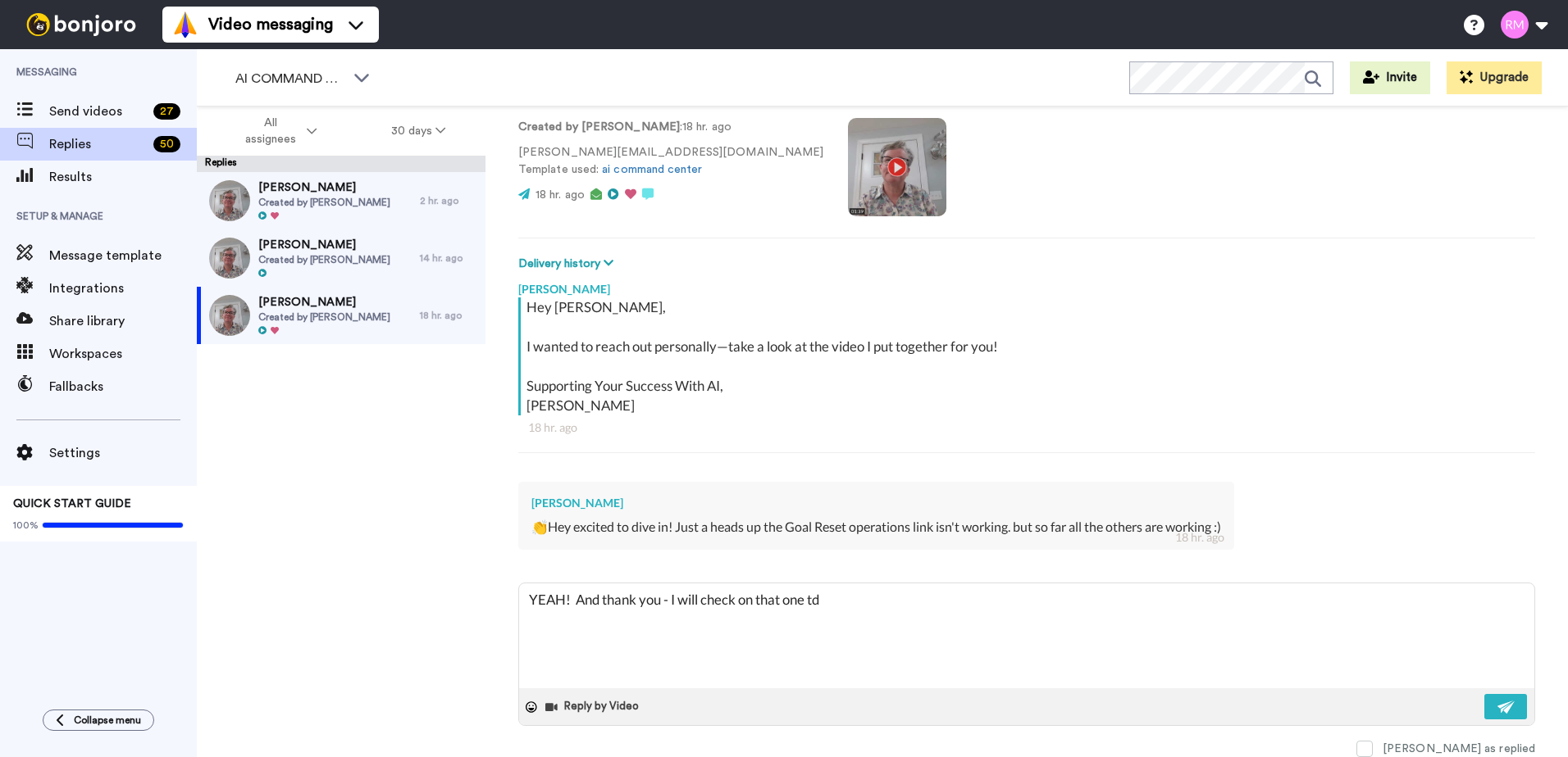
type textarea "YEAH! And thank you - I will check on that one t"
type textarea "x"
type textarea "YEAH! And thank you - I will check on that one to"
type textarea "x"
type textarea "YEAH! And thank you - I will check on that one [PERSON_NAME]"
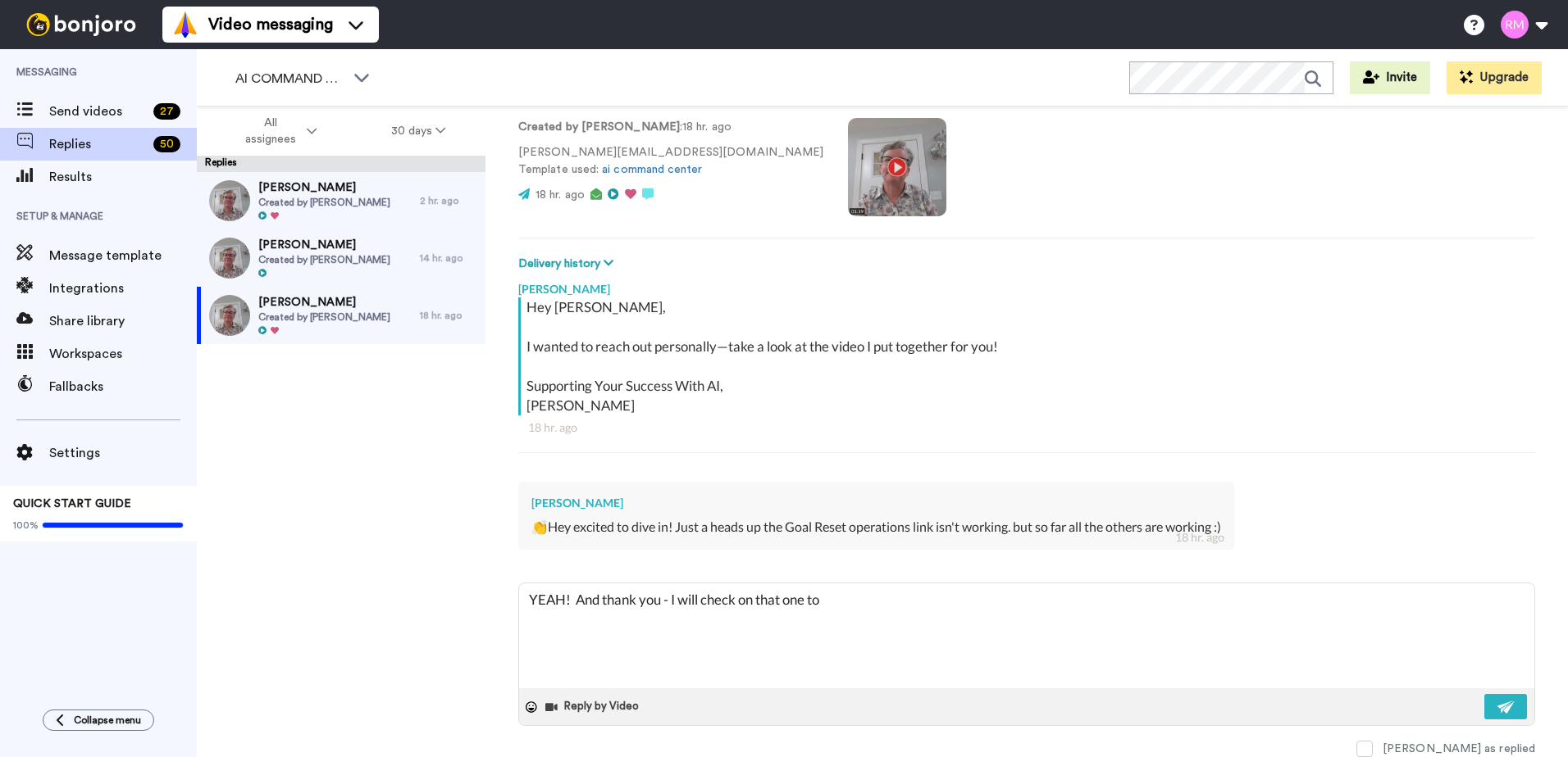
type textarea "x"
type textarea "YEAH! And thank you - I will check on that one toda"
type textarea "x"
type textarea "YEAH! And thank you - I will check on that one [DATE]"
type textarea "x"
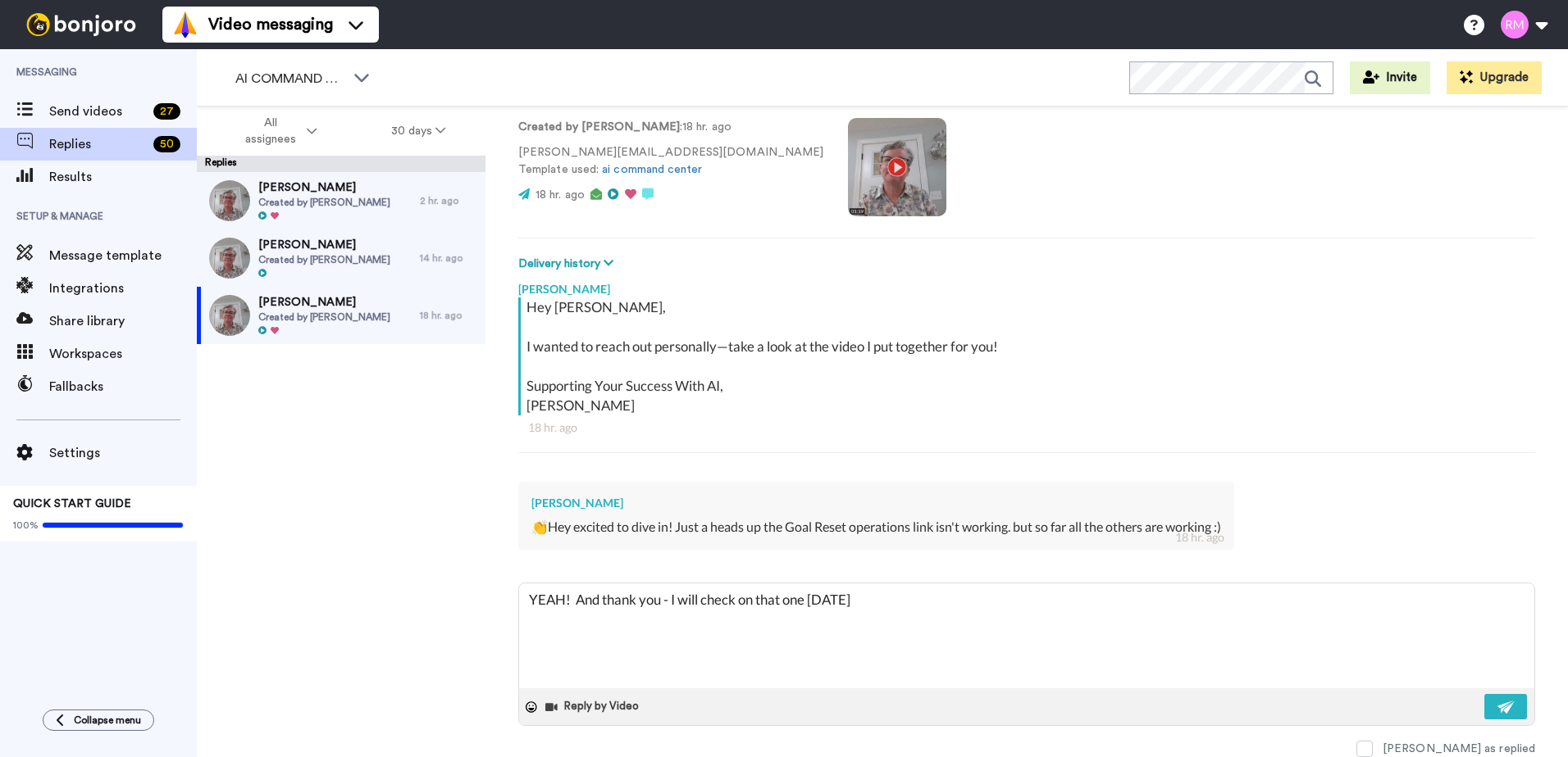
type textarea "YEAH! And thank you - I will check on that one [DATE]!"
type textarea "x"
type textarea "YEAH! And thank you - I will check on that one [DATE]!"
type textarea "x"
type textarea "YEAH! And thank you - I will check on that one [DATE]! S"
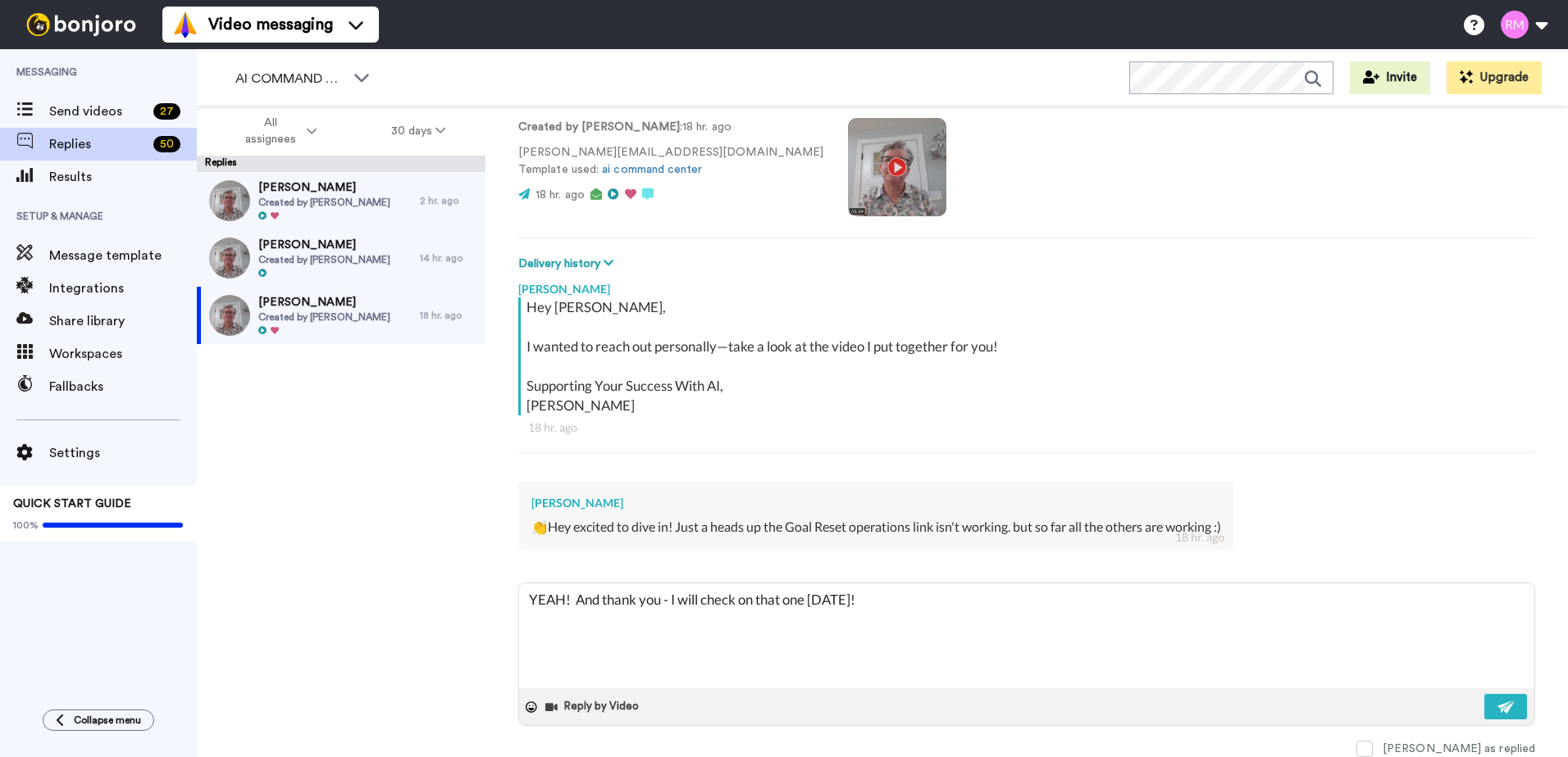
type textarea "x"
type textarea "YEAH! And thank you - I will check on that one [DATE]! Se"
type textarea "x"
type textarea "YEAH! And thank you - I will check on that one [DATE]! See"
type textarea "x"
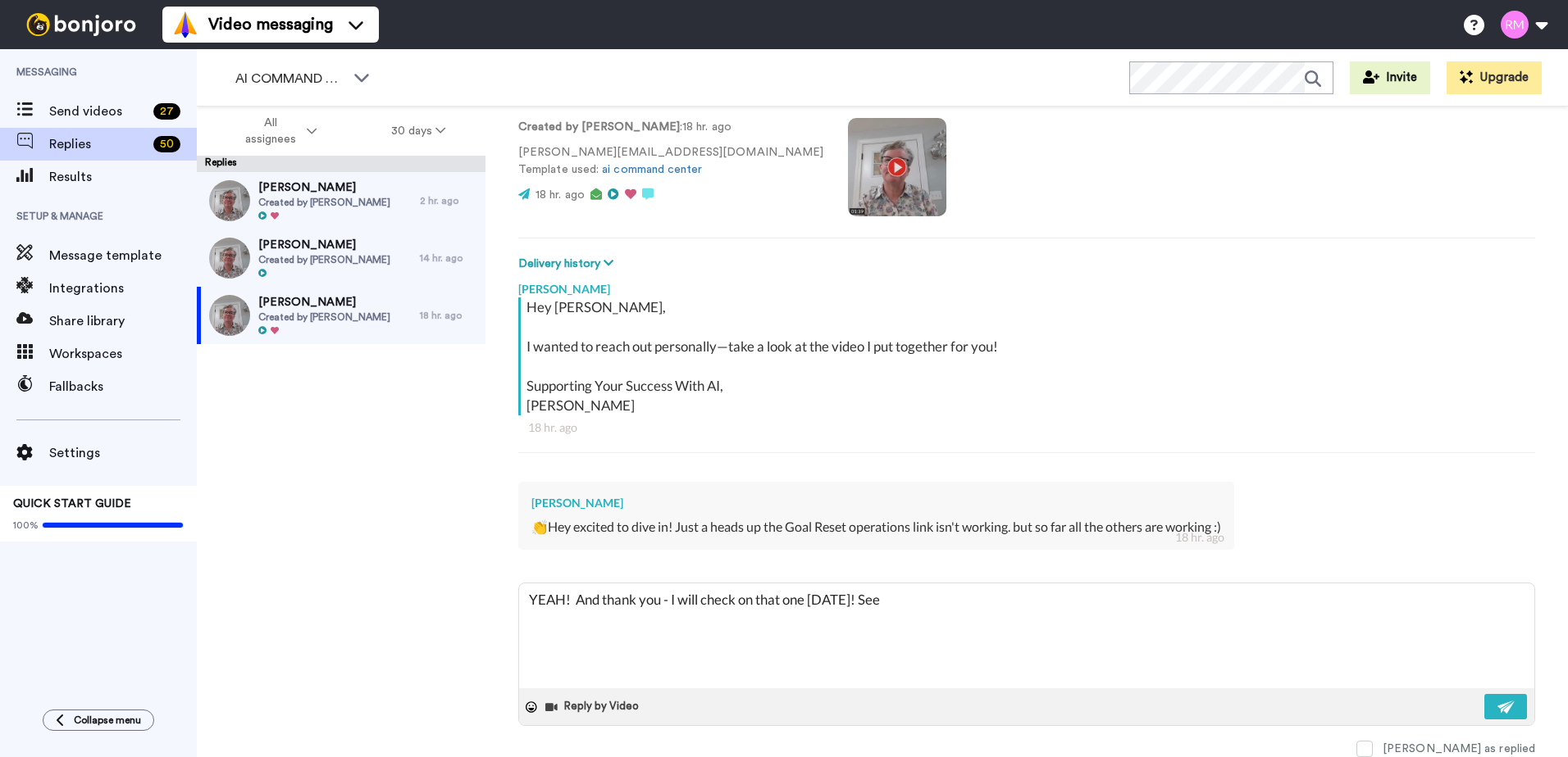
type textarea "YEAH! And thank you - I will check on that one [DATE]! See"
type textarea "x"
type textarea "YEAH! And thank you - I will check on that one [DATE]! See y"
type textarea "x"
type textarea "YEAH! And thank you - I will check on that one [DATE]! See yo"
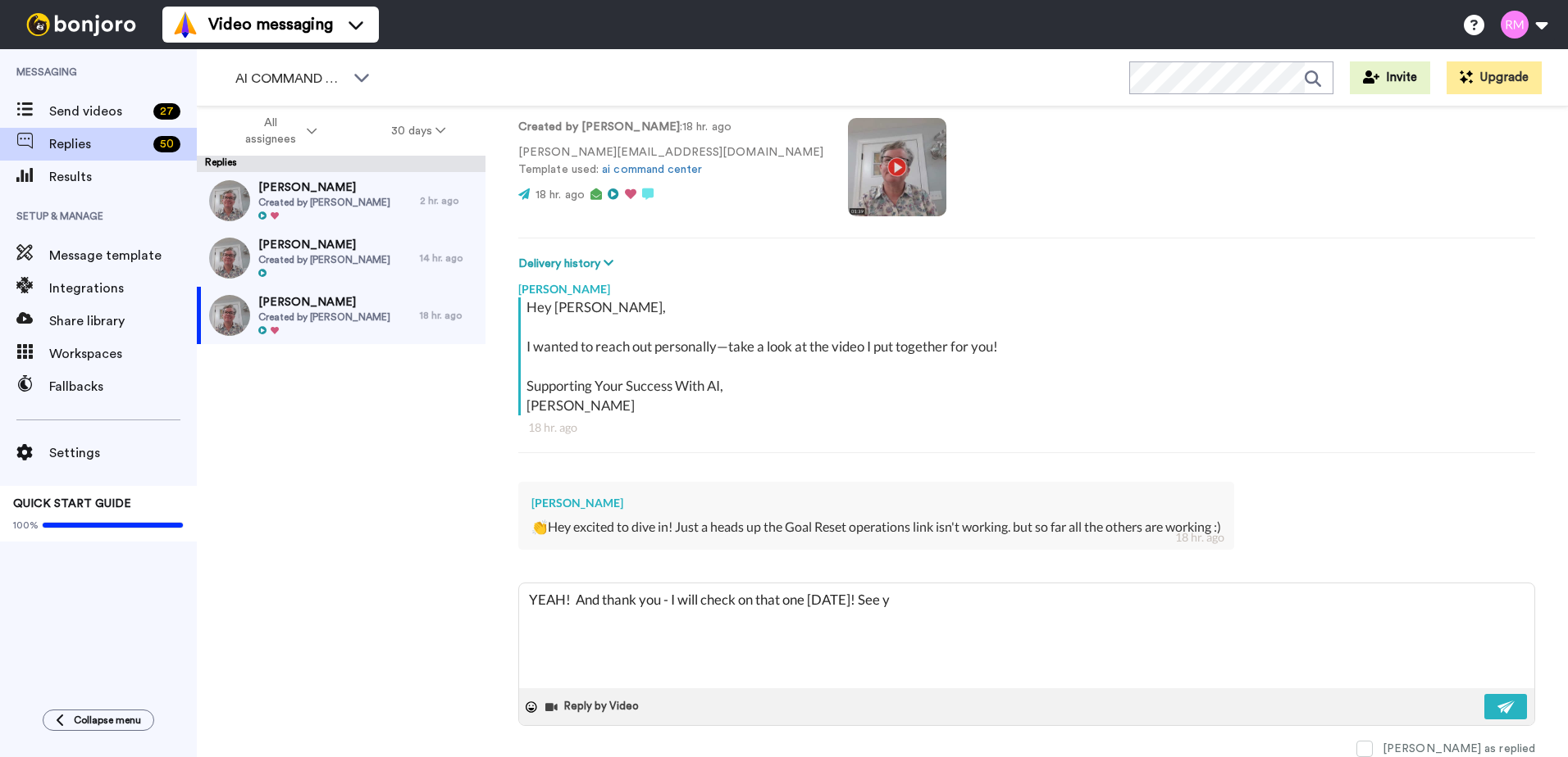
type textarea "x"
type textarea "YEAH! And thank you - I will check on that one [DATE]! See you"
type textarea "x"
type textarea "YEAH! And thank you - I will check on that one [DATE]! See you"
type textarea "x"
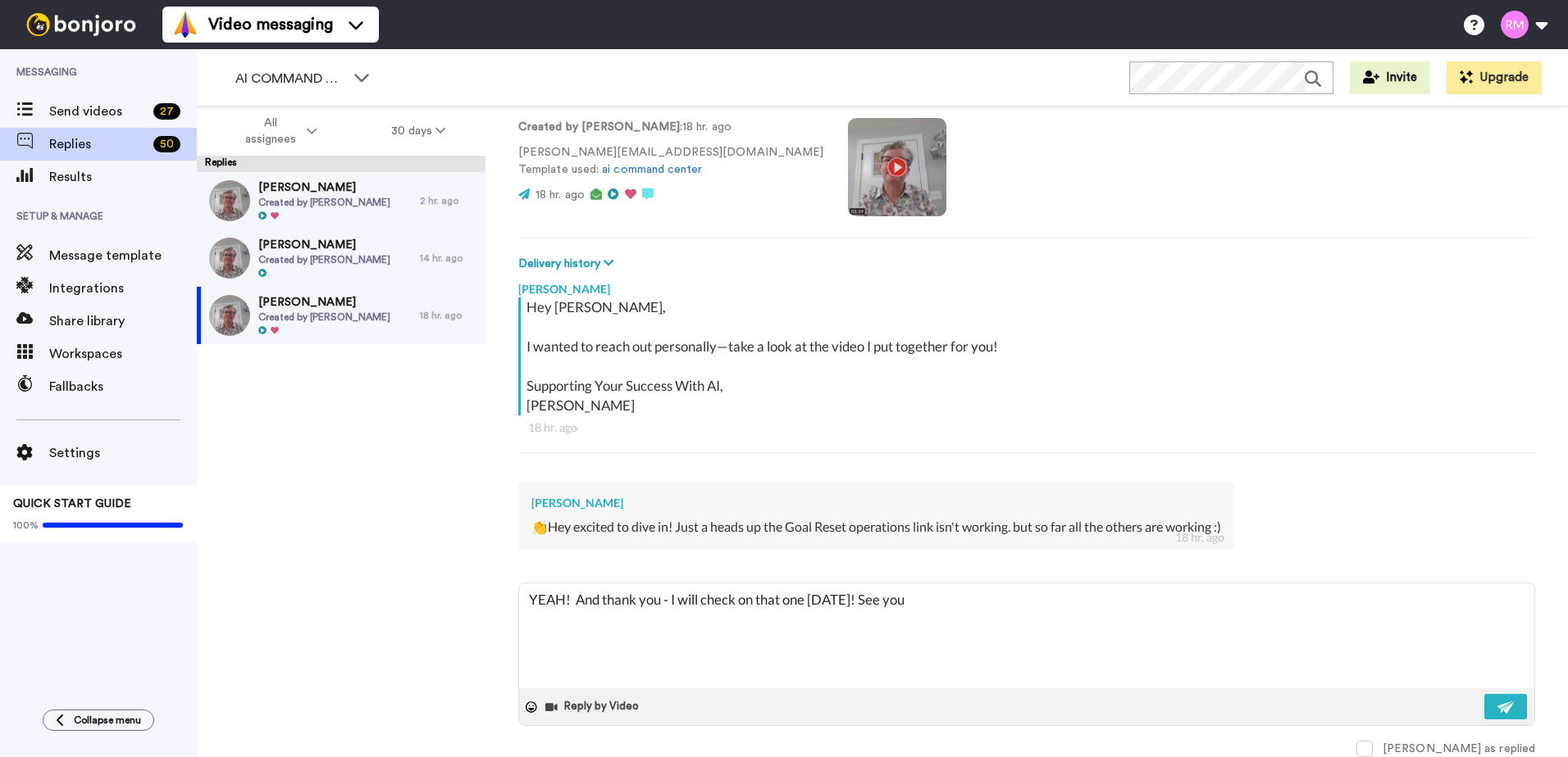
type textarea "YEAH! And thank you - I will check on that one [DATE]! See you n"
type textarea "x"
type textarea "YEAH! And thank you - I will check on that one [DATE]! See you ne"
type textarea "x"
type textarea "YEAH! And thank you - I will check on that one [DATE]! See you nex"
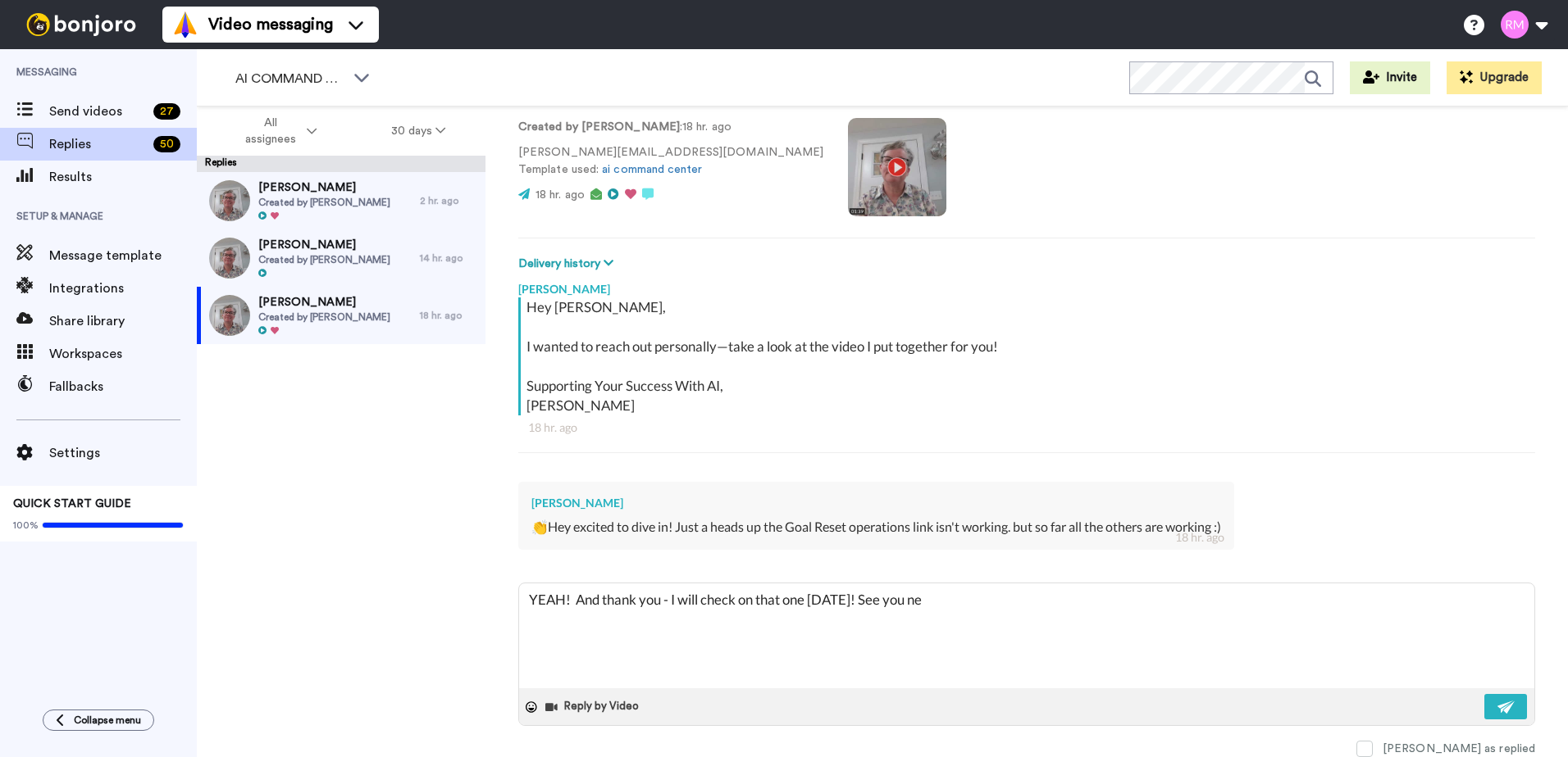
type textarea "x"
type textarea "YEAH! And thank you - I will check on that one [DATE]! See you next"
type textarea "x"
type textarea "YEAH! And thank you - I will check on that one [DATE]! See you next"
type textarea "x"
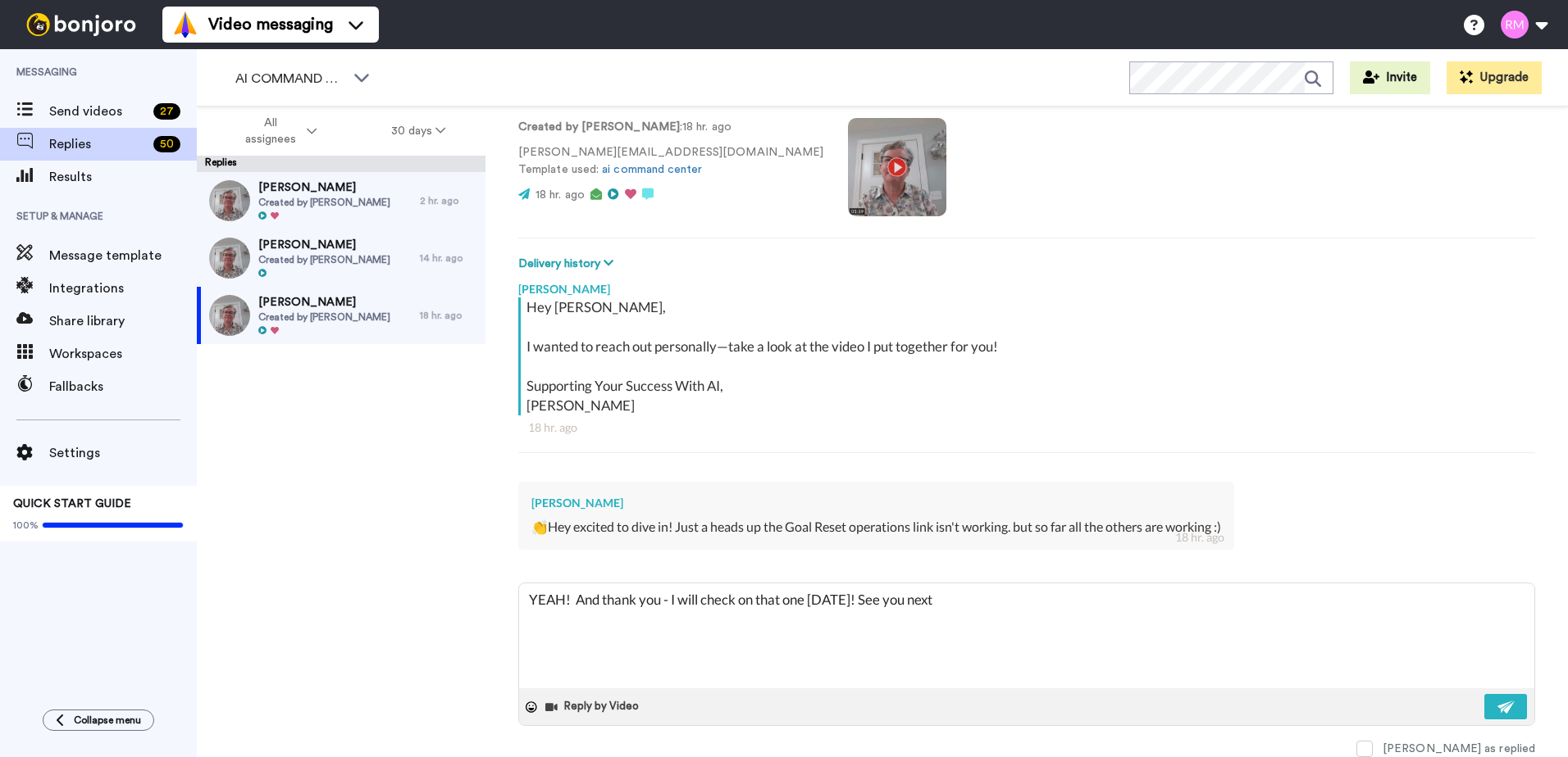
type textarea "YEAH! And thank you - I will check on that one [DATE]! See you next w"
type textarea "x"
type textarea "YEAH! And thank you - I will check on that one [DATE]! See you next we"
type textarea "x"
type textarea "YEAH! And thank you - I will check on that one [DATE]! See you next wee"
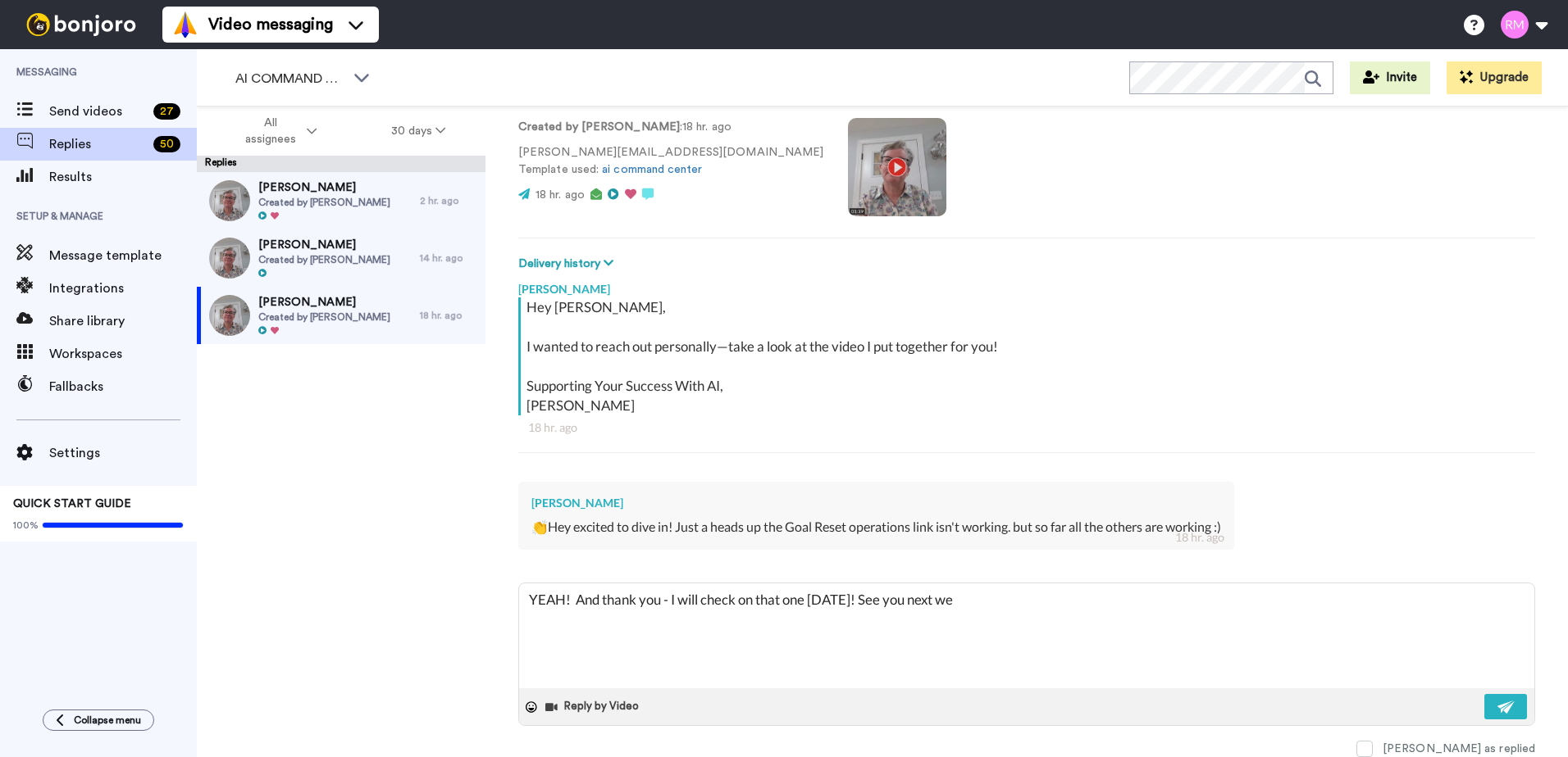
type textarea "x"
type textarea "YEAH! And thank you - I will check on that one [DATE]! See you next week"
type textarea "x"
type textarea "YEAH! And thank you - I will check on that one [DATE]! See you next week"
type textarea "x"
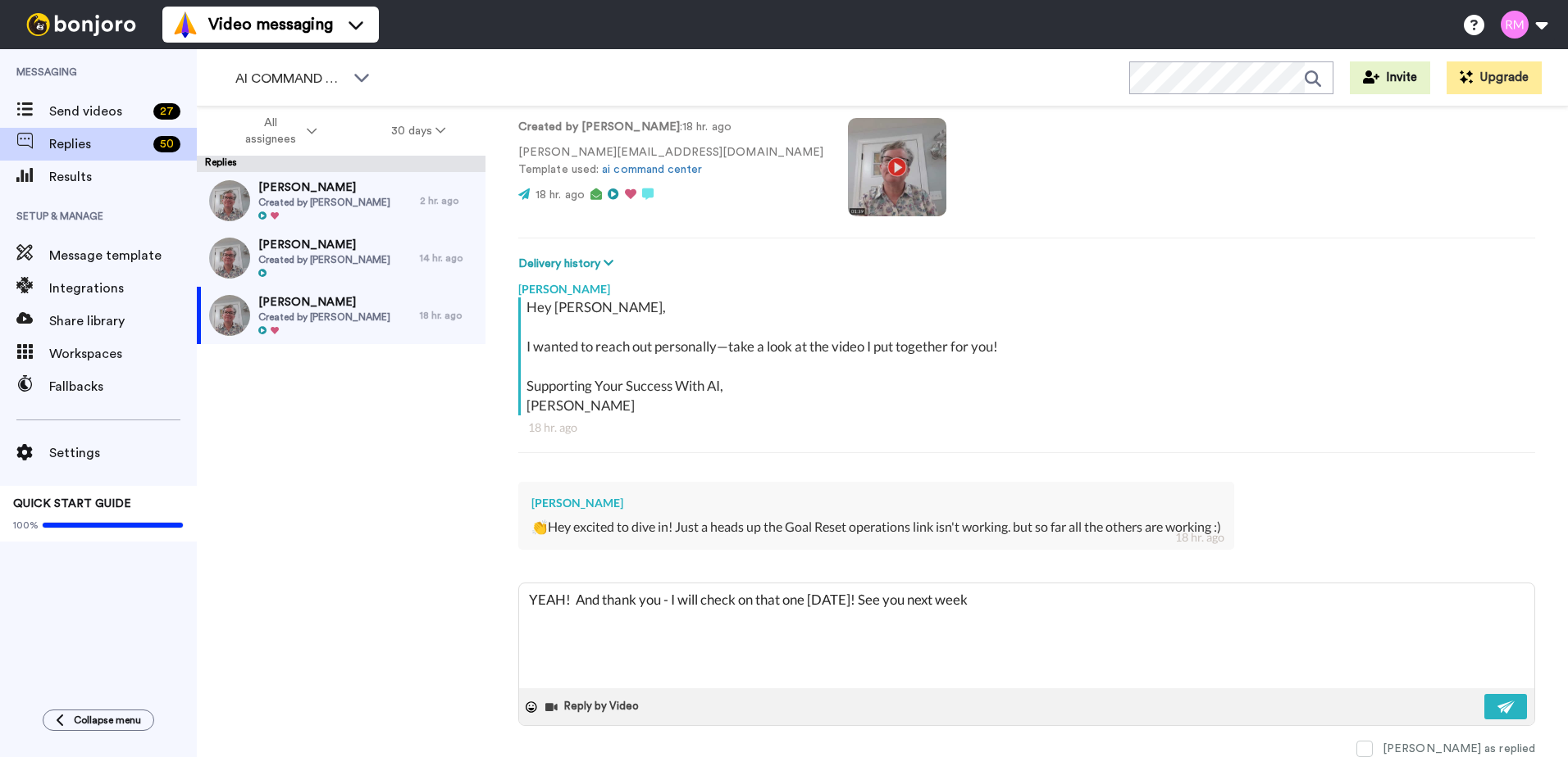
type textarea "YEAH! And thank you - I will check on that one [DATE]! See you next week f"
type textarea "x"
type textarea "YEAH! And thank you - I will check on that one [DATE]! See you next week fo"
type textarea "x"
type textarea "YEAH! And thank you - I will check on that one [DATE]! See you next week for"
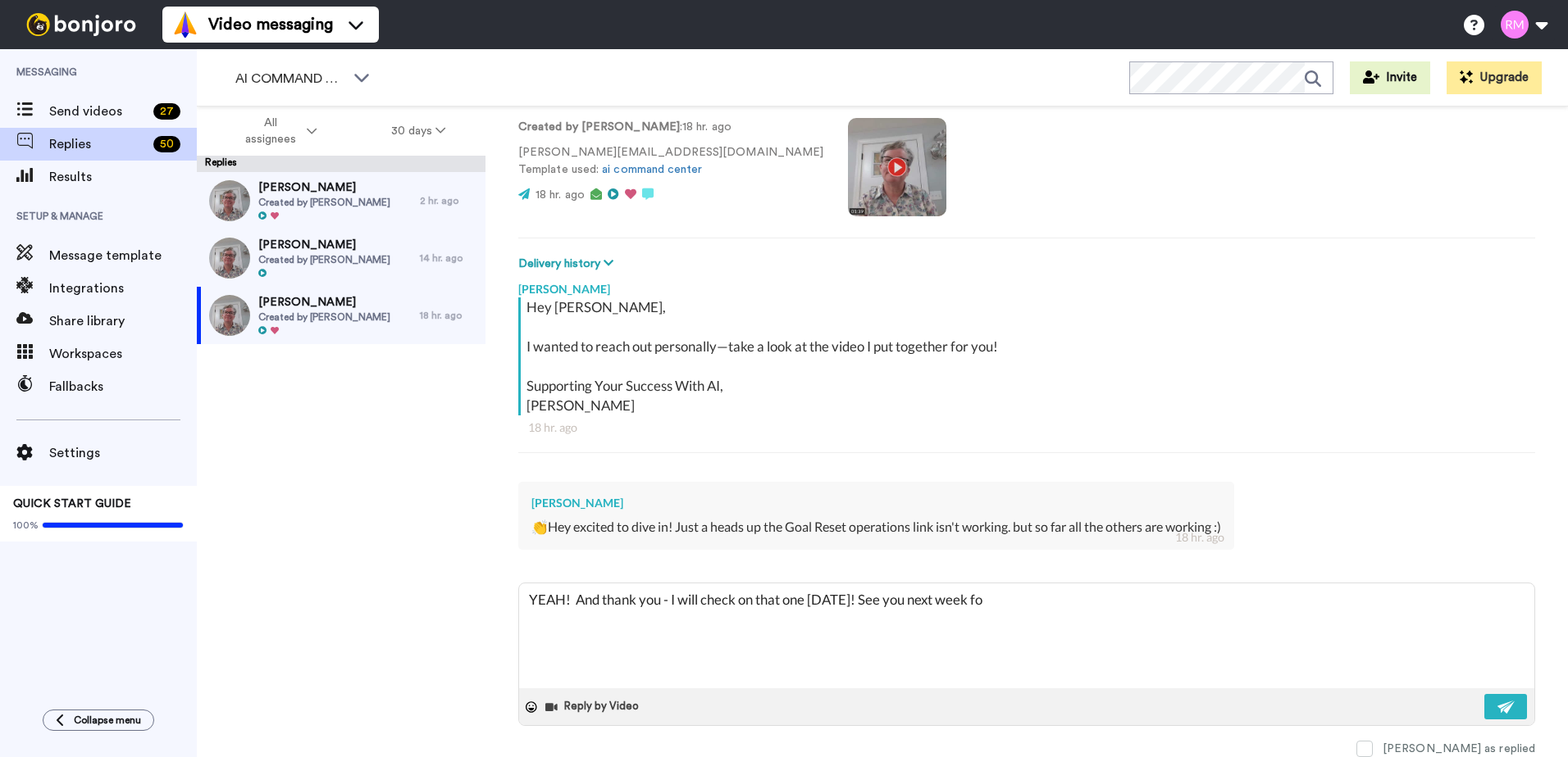
type textarea "x"
type textarea "YEAH! And thank you - I will check on that one [DATE]! See you next week for"
type textarea "x"
type textarea "YEAH! And thank you - I will check on that one [DATE]! See you next week for t"
type textarea "x"
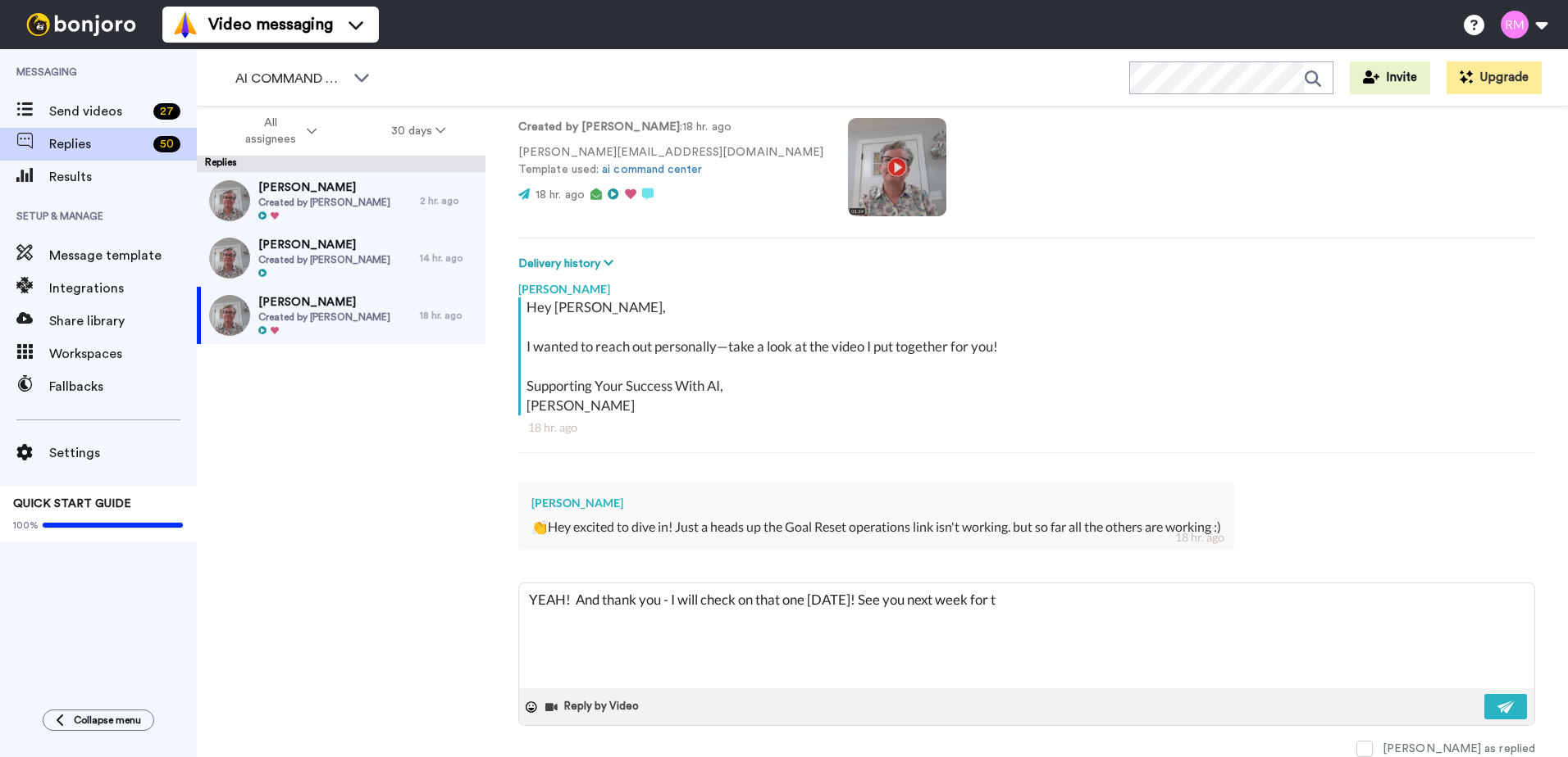
type textarea "YEAH! And thank you - I will check on that one [DATE]! See you next week for th"
type textarea "x"
type textarea "YEAH! And thank you - I will check on that one [DATE]! See you next week for the"
type textarea "x"
type textarea "YEAH! And thank you - I will check on that one [DATE]! See you next week for the"
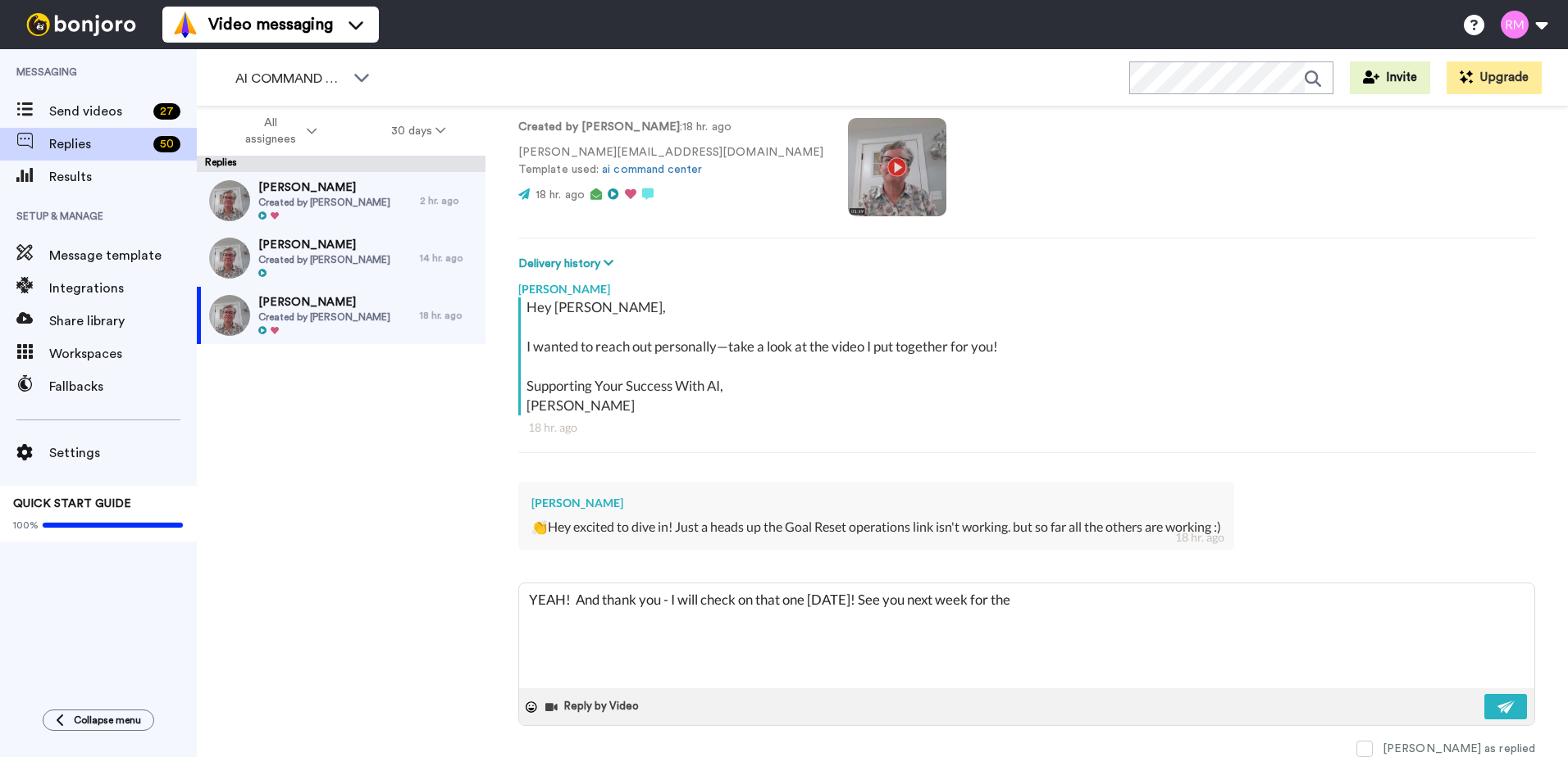
type textarea "x"
type textarea "YEAH! And thank you - I will check on that one [DATE]! See you next week for th…"
type textarea "x"
type textarea "YEAH! And thank you - I will check on that one [DATE]! See you next week for th…"
type textarea "x"
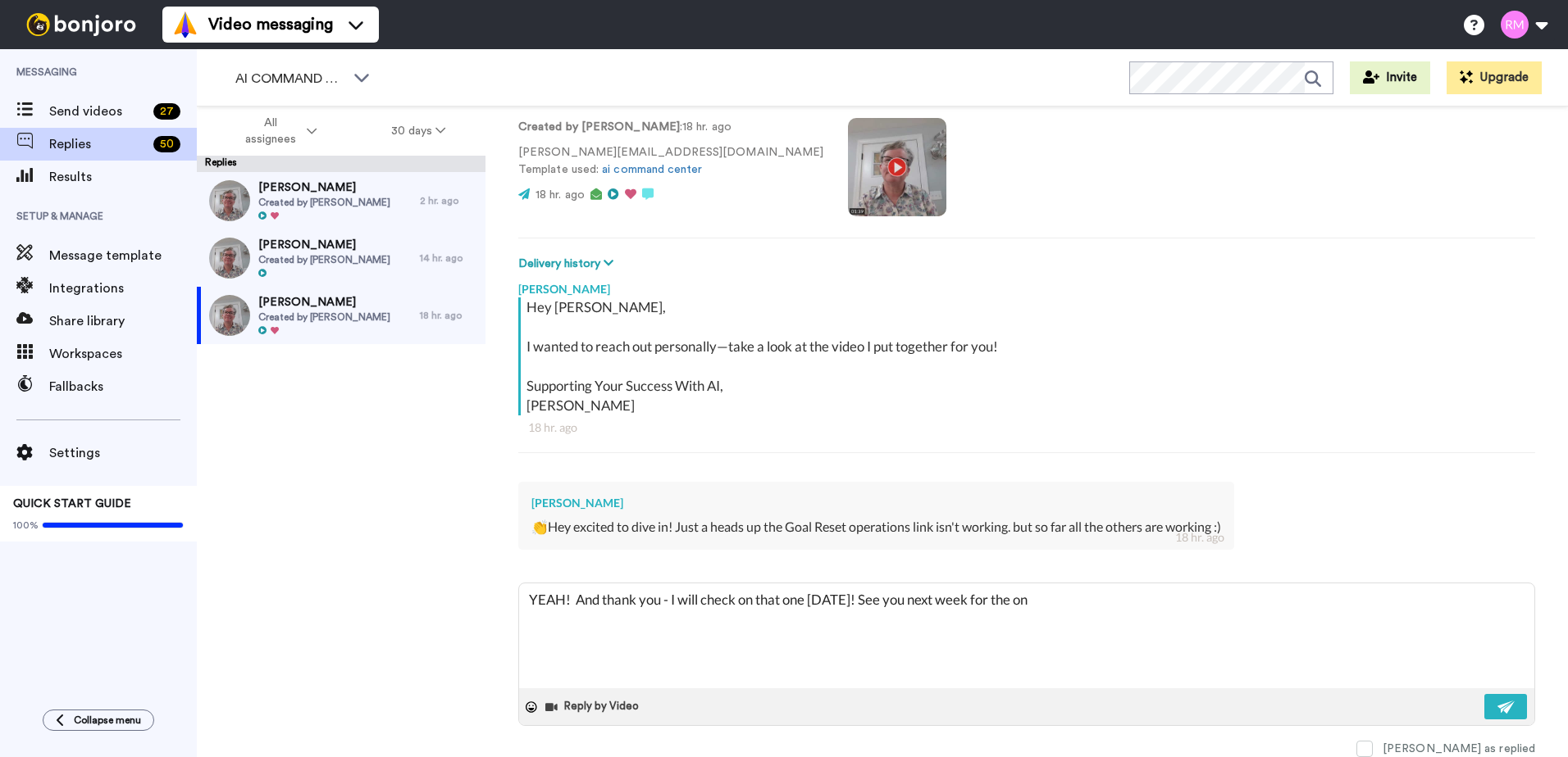
type textarea "YEAH! And thank you - I will check on that one [DATE]! See you next week for th…"
type textarea "x"
type textarea "YEAH! And thank you - I will check on that one [DATE]! See you next week for th…"
type textarea "x"
type textarea "YEAH! And thank you - I will check on that one [DATE]! See you next week for th…"
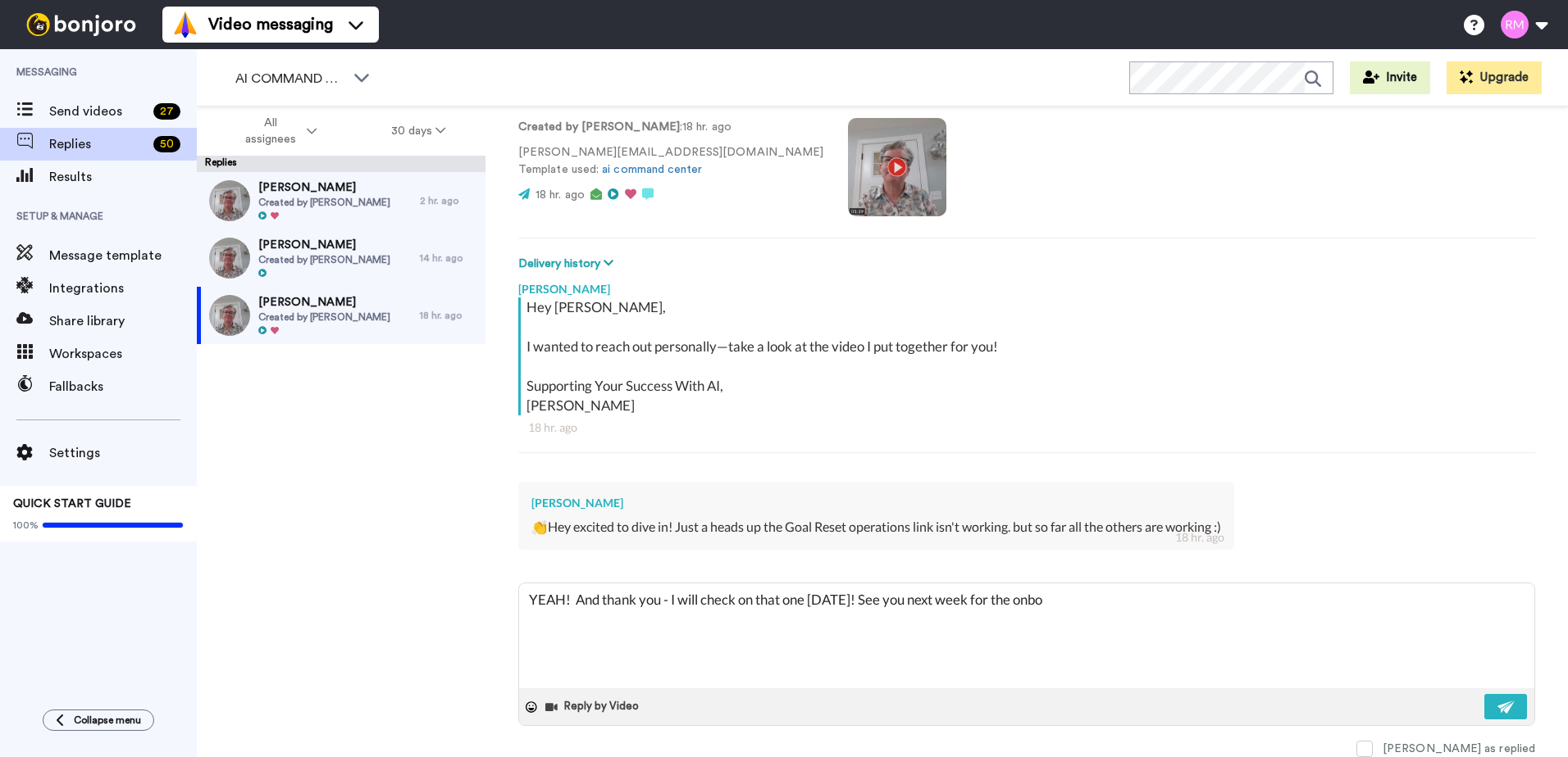
type textarea "x"
type textarea "YEAH! And thank you - I will check on that one [DATE]! See you next week for th…"
type textarea "x"
click at [1497, 701] on img at bounding box center [1506, 707] width 18 height 13
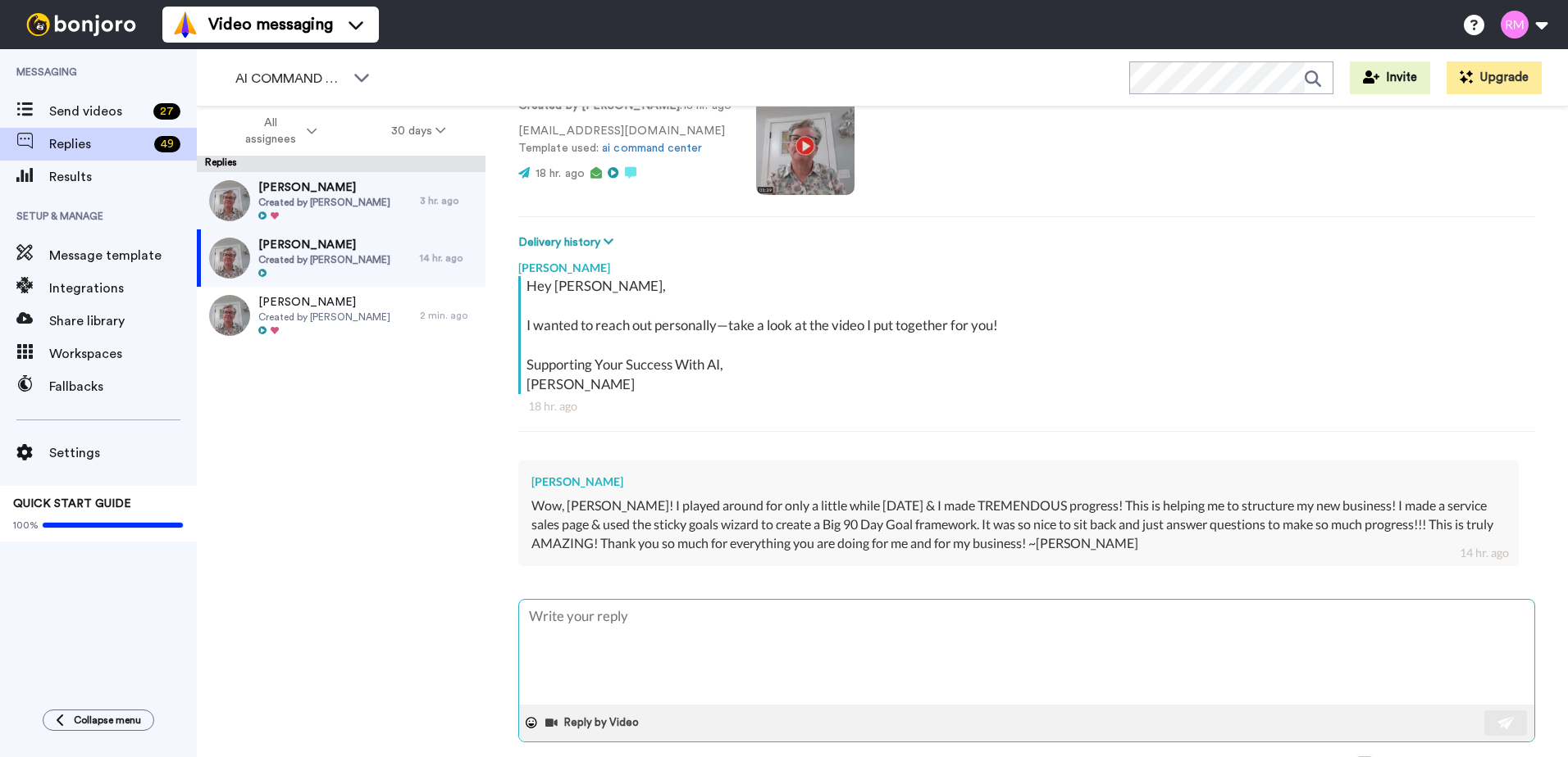
scroll to position [148, 0]
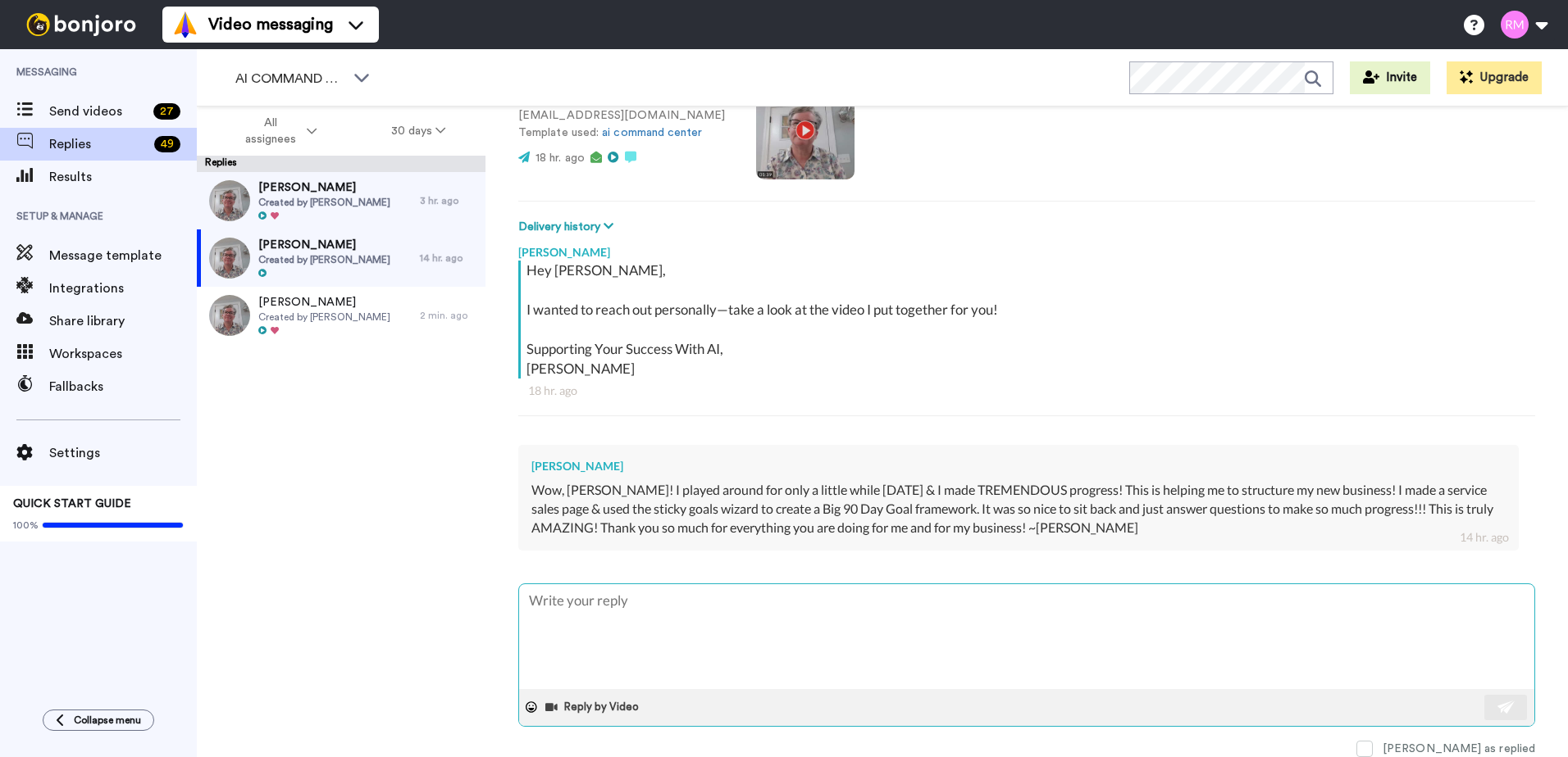
click at [698, 611] on textarea at bounding box center [1026, 637] width 1015 height 105
type textarea "T"
type textarea "x"
type textarea "TH"
type textarea "x"
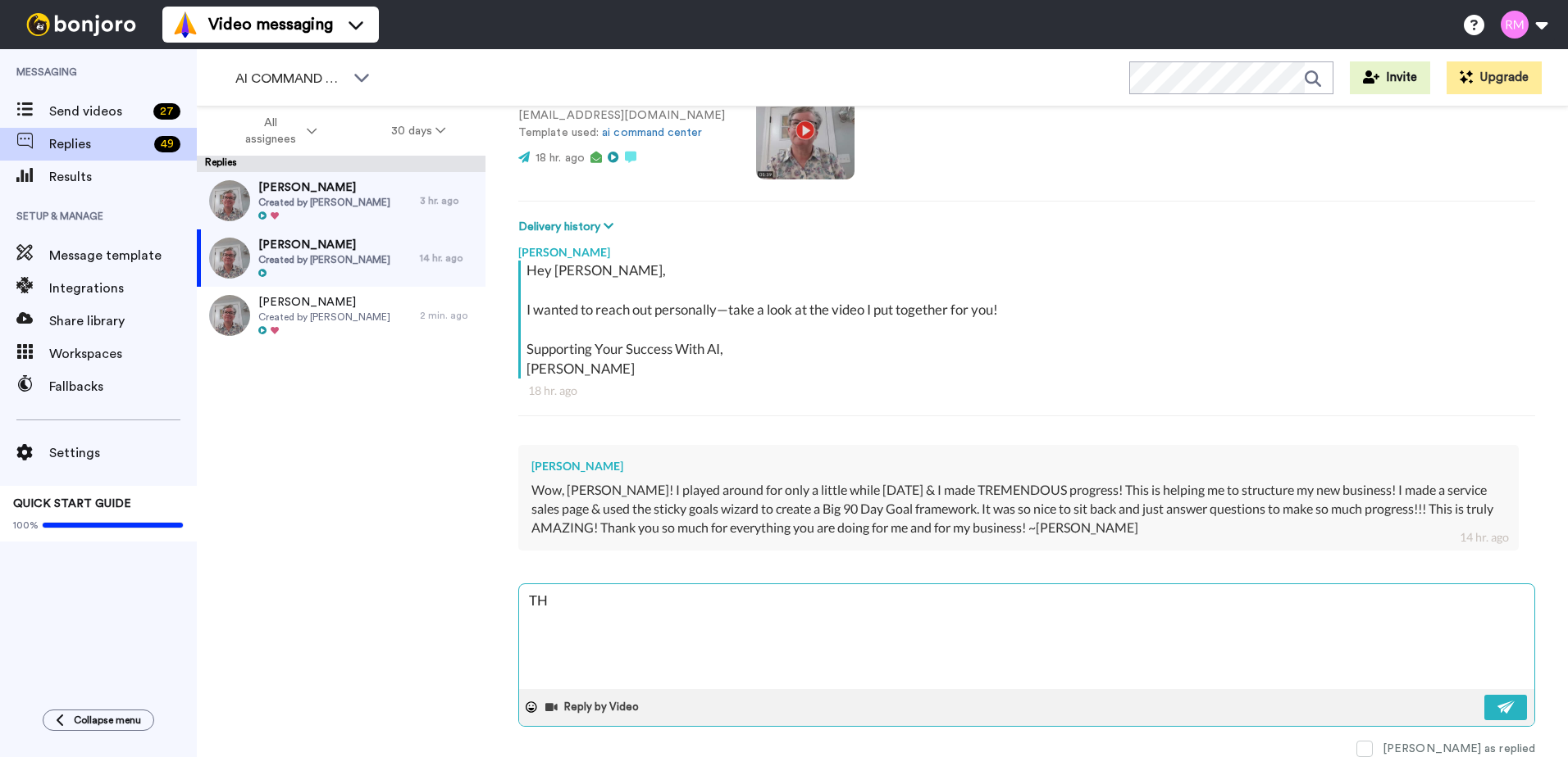
type textarea "THA"
type textarea "x"
type textarea "THAN"
type textarea "x"
type textarea "THANK"
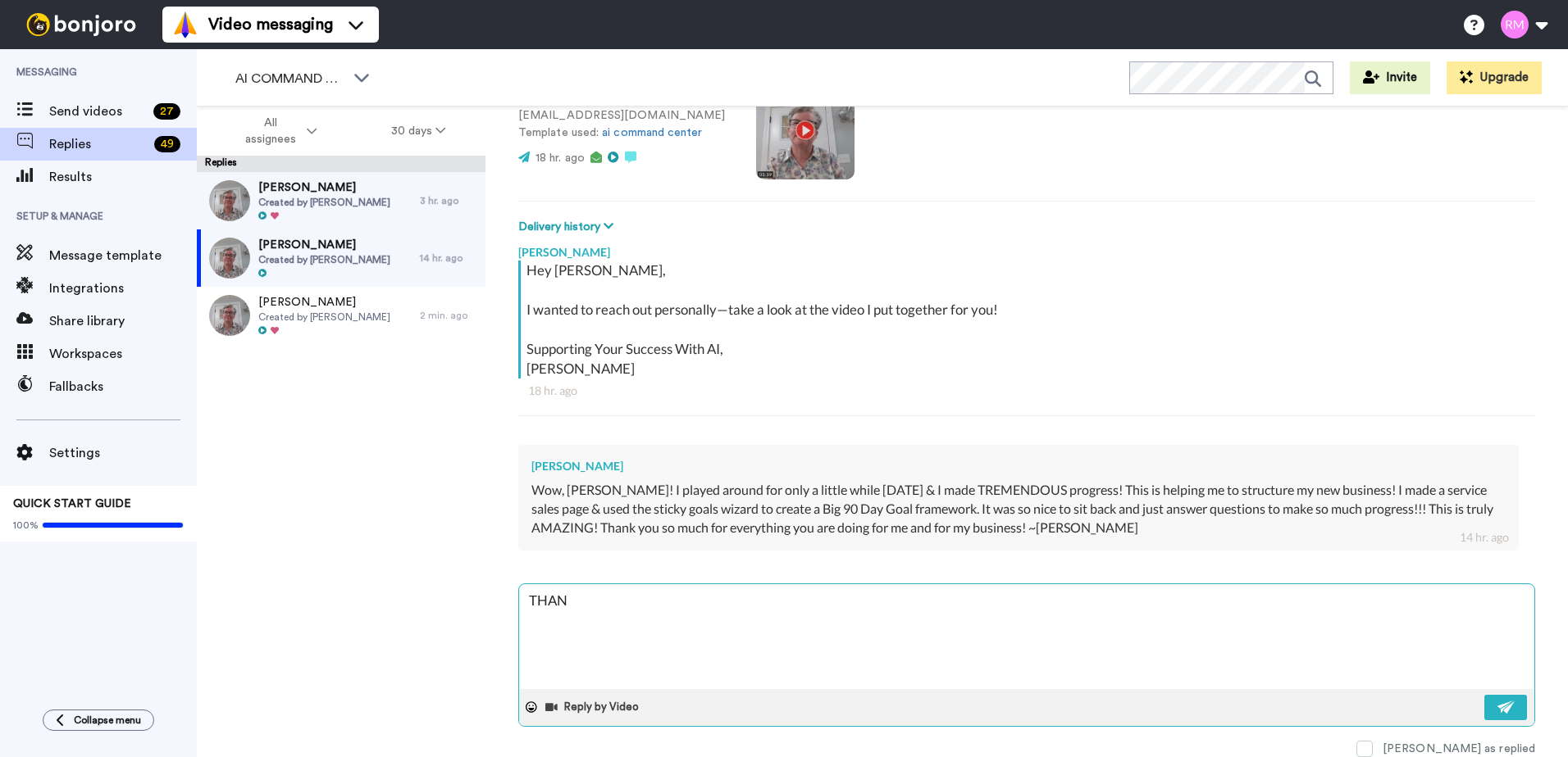
type textarea "x"
type textarea "THANK"
type textarea "x"
type textarea "THANK Y"
type textarea "x"
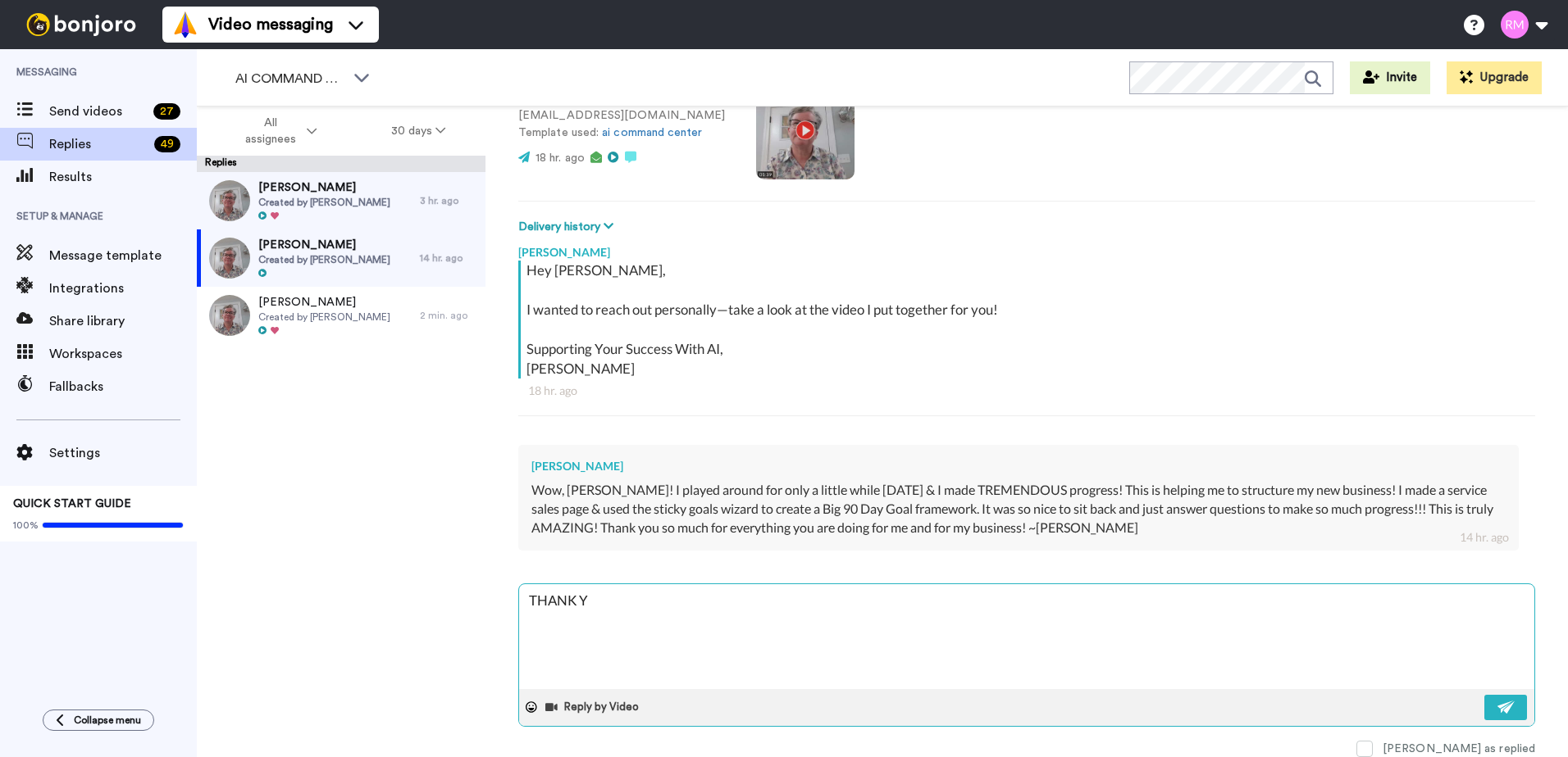
type textarea "THANK YO"
type textarea "x"
type textarea "THANK YOU"
type textarea "x"
type textarea "THANK YOU"
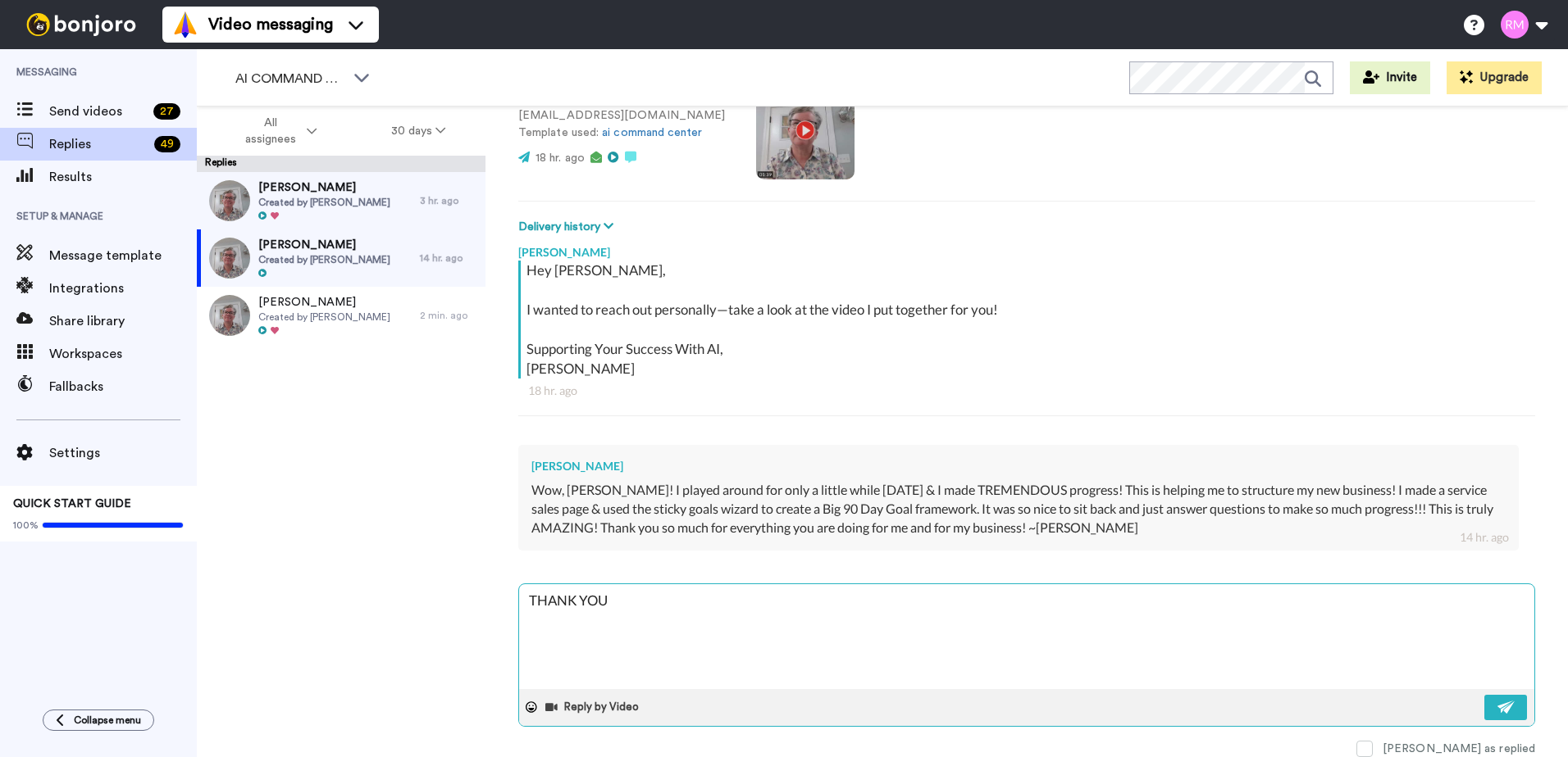
type textarea "x"
type textarea "THANK YOU"
type textarea "x"
type textarea "THANK YOU!"
type textarea "x"
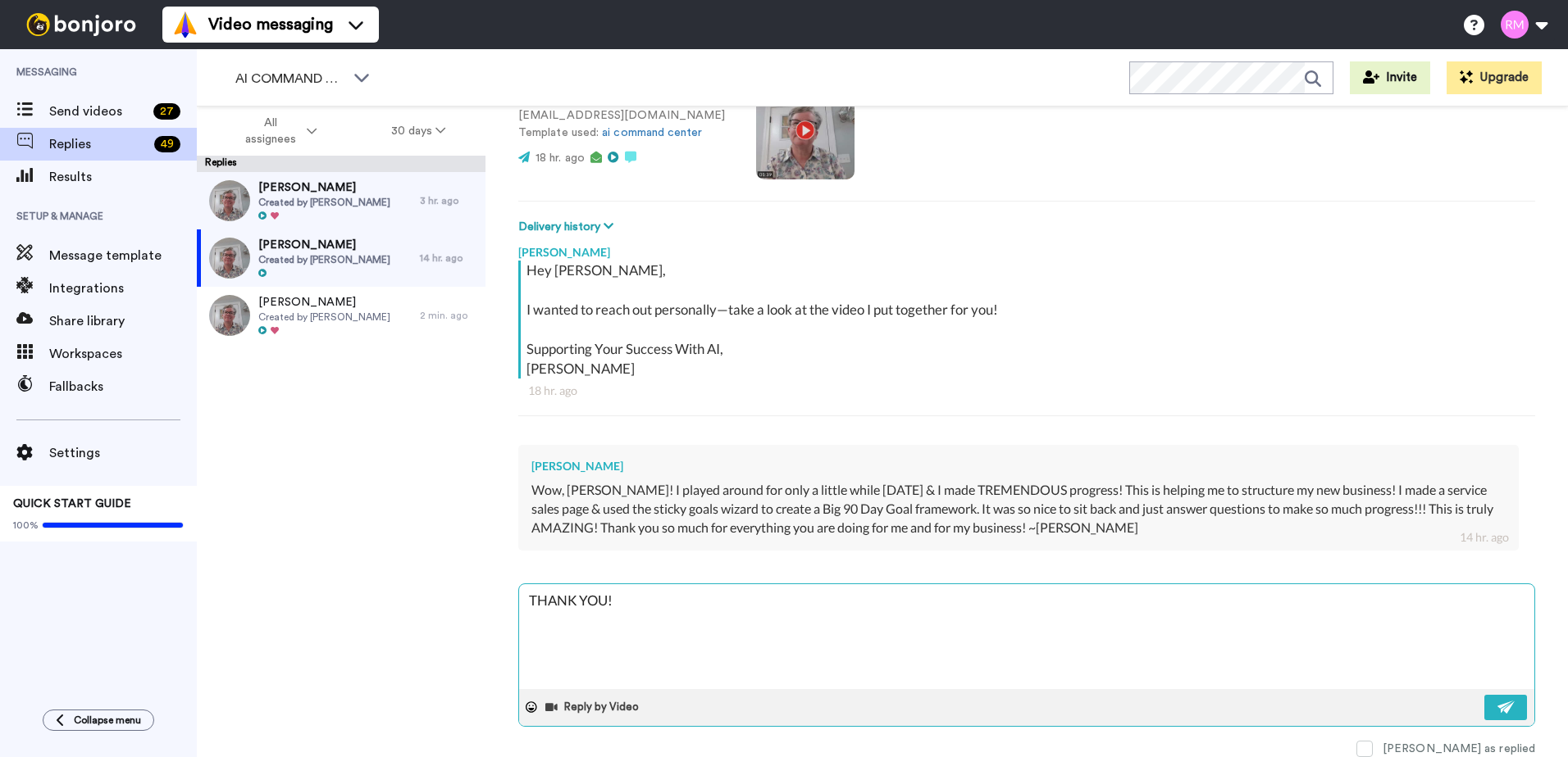
type textarea "THANK YOU!"
type textarea "x"
type textarea "THANK YOU!"
type textarea "x"
type textarea "THANK YOU! I"
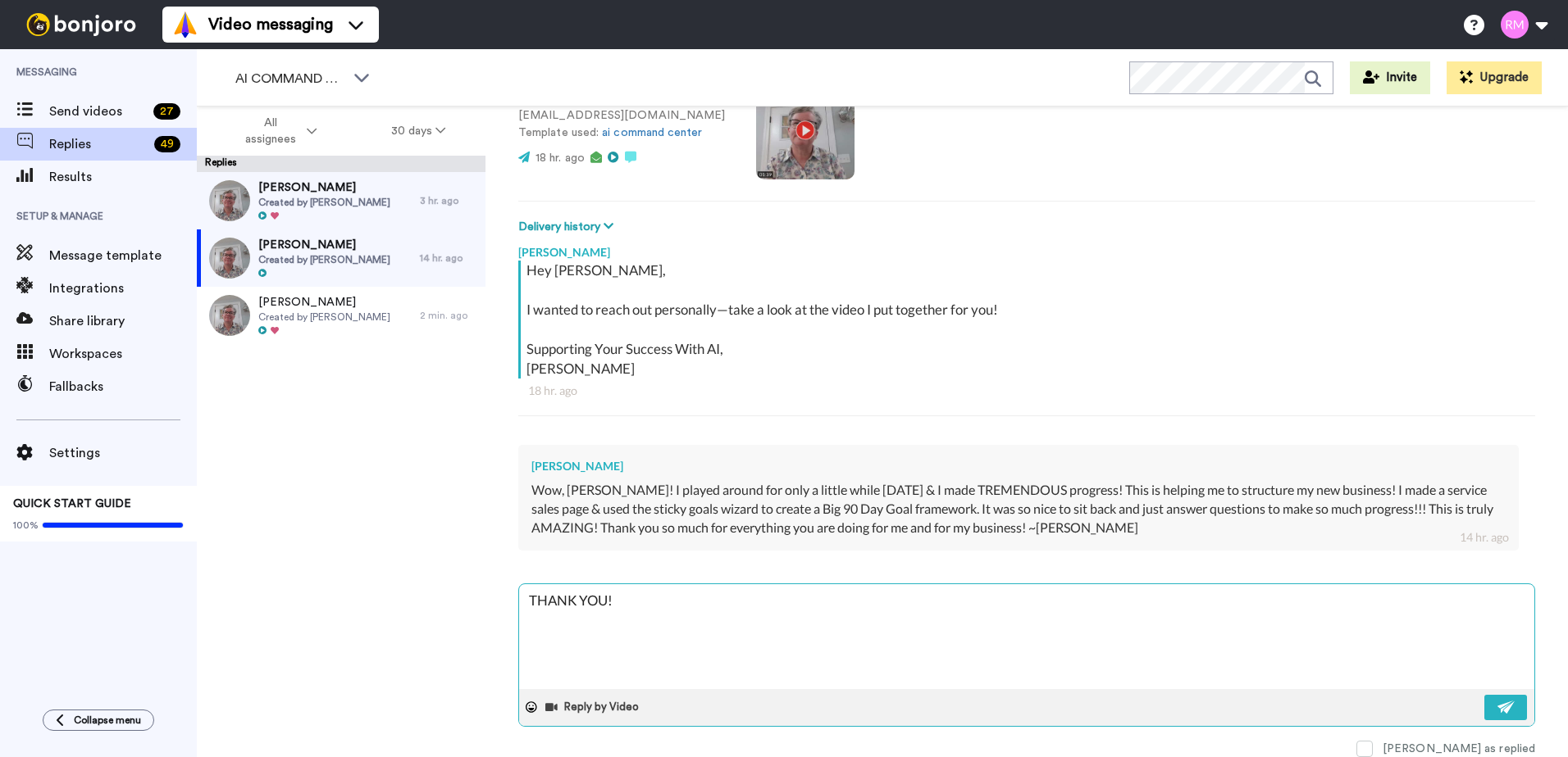
type textarea "x"
type textarea "THANK YOU! I"
type textarea "x"
type textarea "THANK YOU! I h"
type textarea "x"
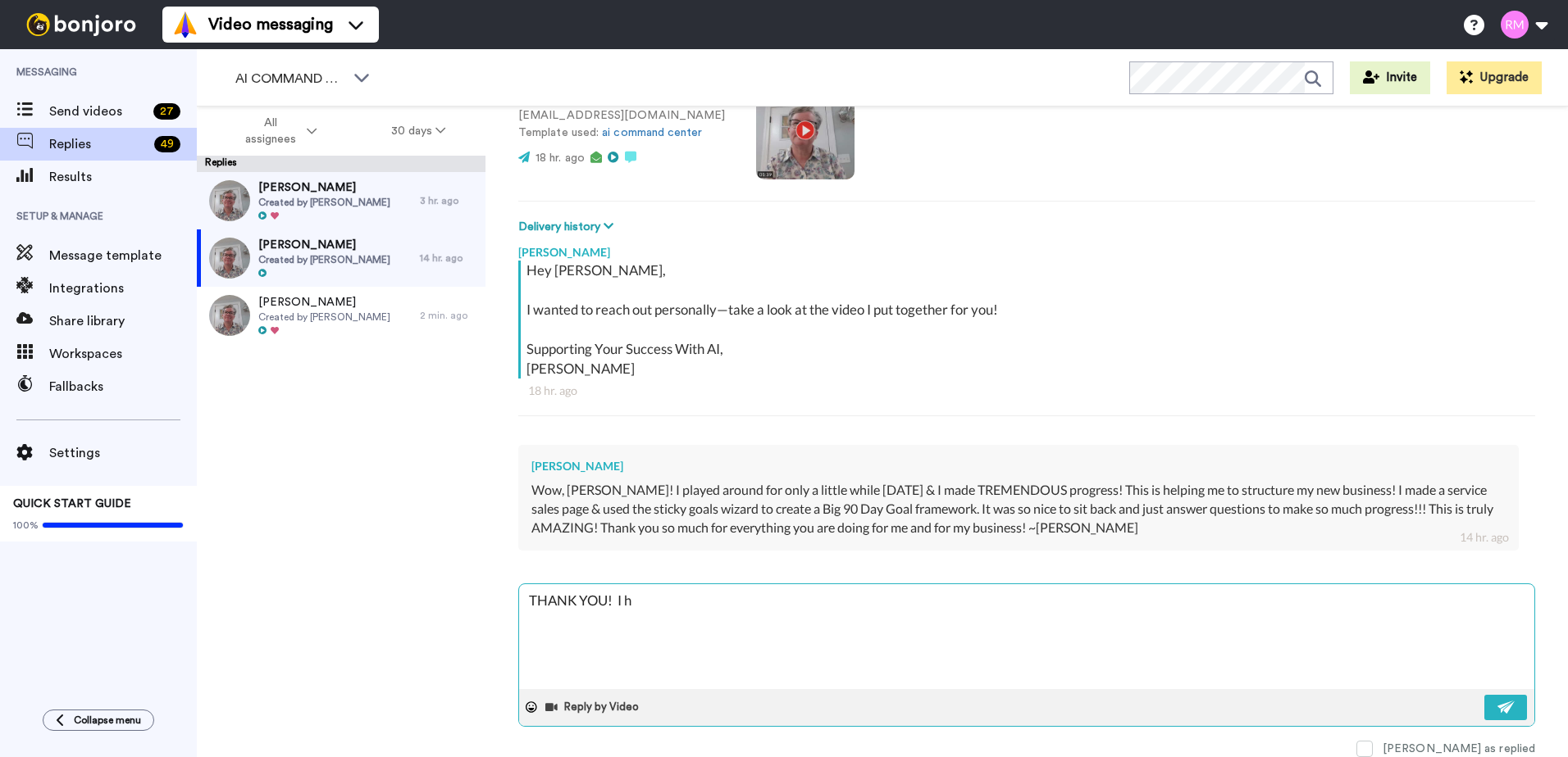
type textarea "THANK YOU! I ha"
type textarea "x"
type textarea "THANK YOU! I hav"
type textarea "x"
type textarea "THANK YOU! I have"
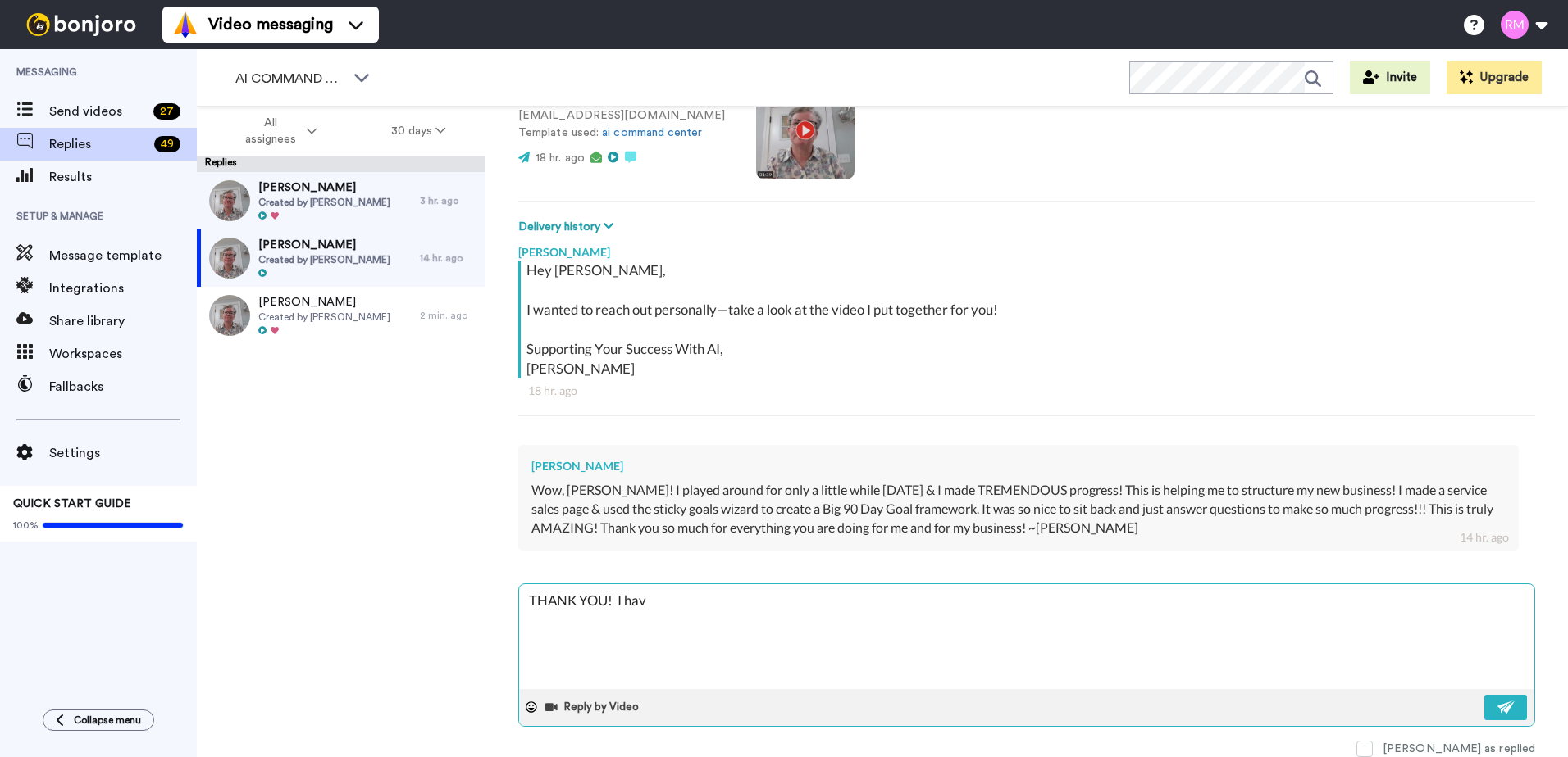
type textarea "x"
type textarea "THANK YOU! I have"
type textarea "x"
type textarea "THANK YOU! I have R"
type textarea "x"
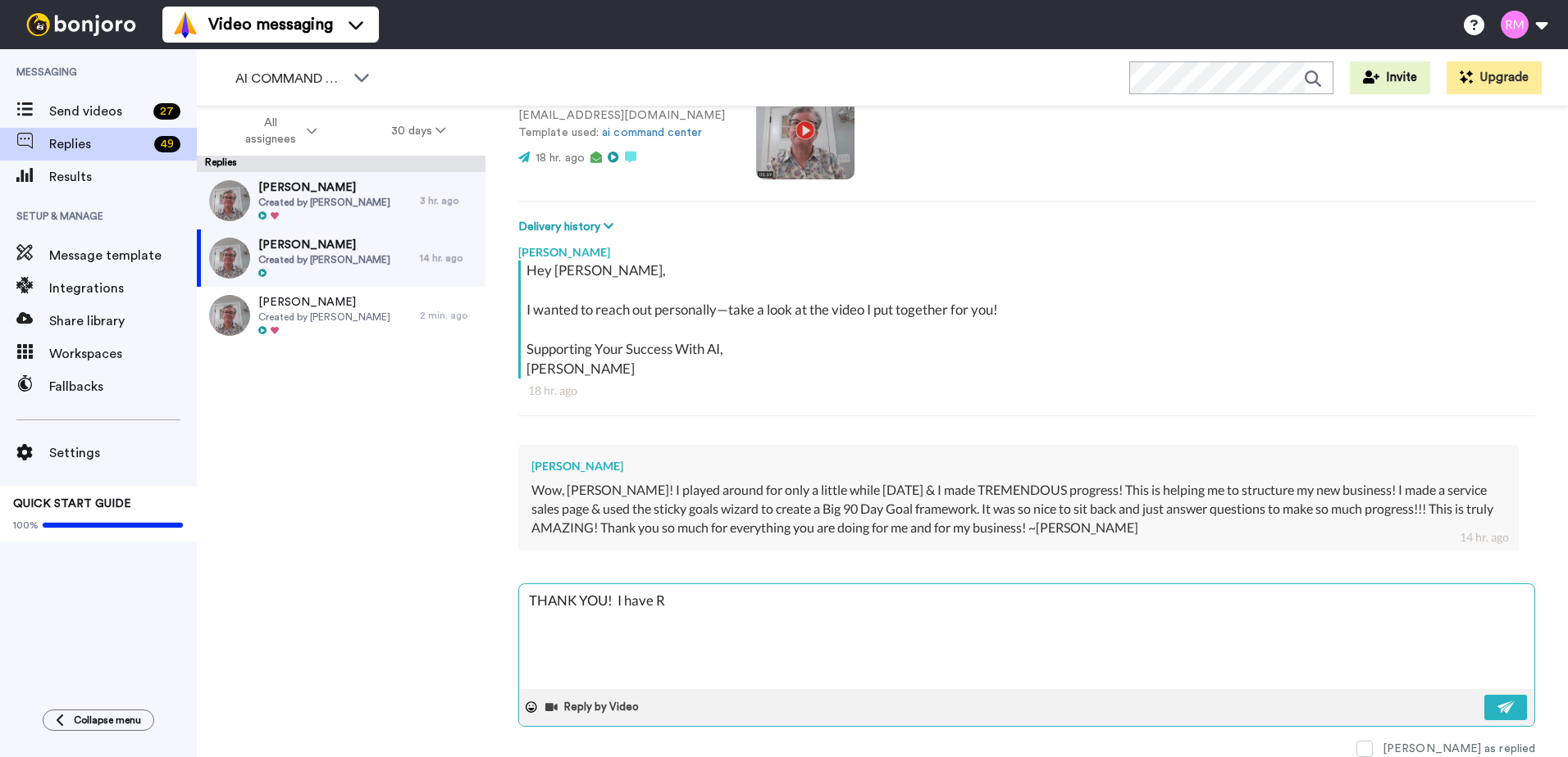
type textarea "THANK YOU! I have Rh"
type textarea "x"
type textarea "THANK YOU! I have Rho"
type textarea "x"
type textarea "THANK YOU! I have Rhon"
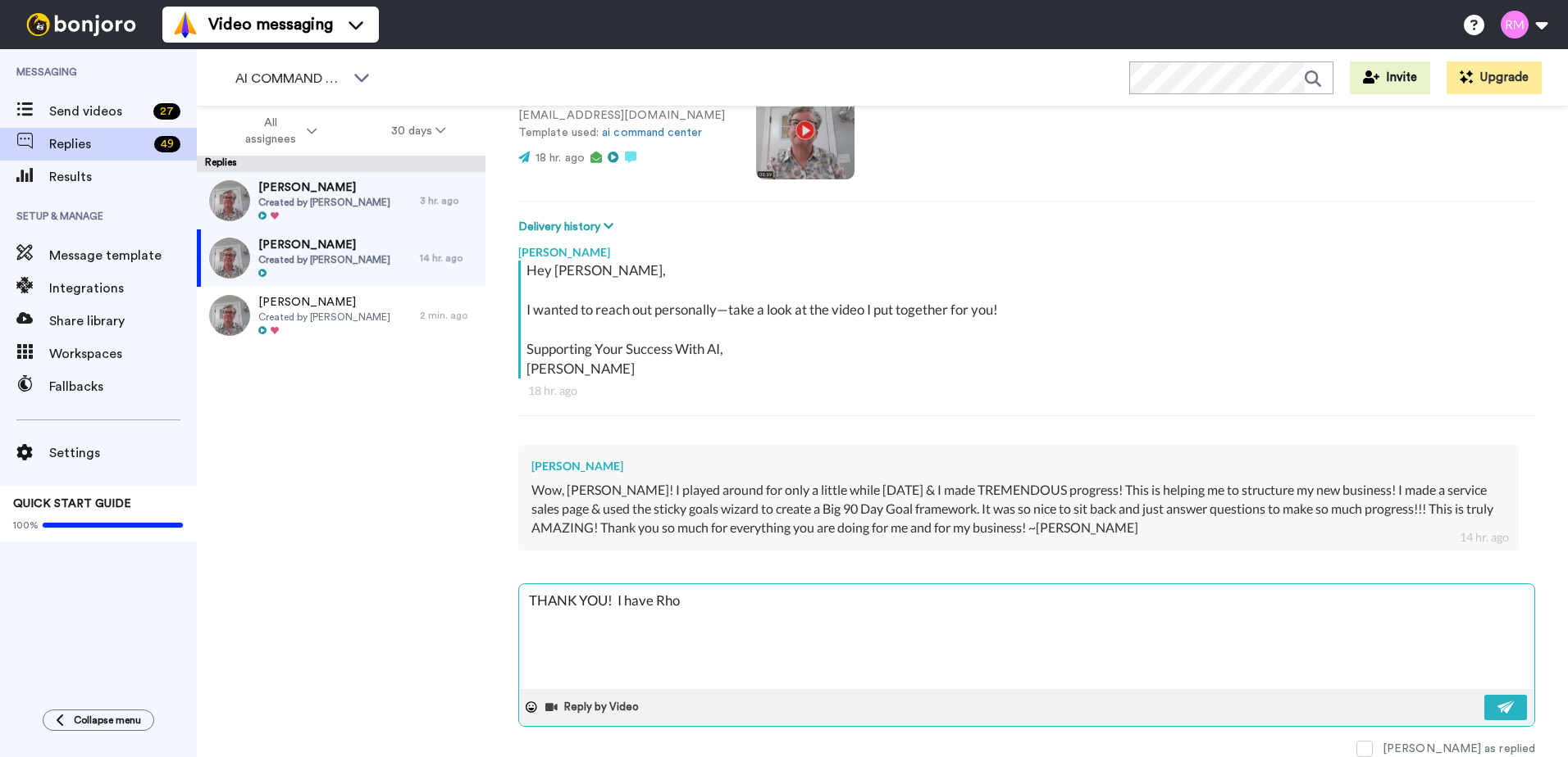
type textarea "x"
type textarea "THANK YOU! I have Rhond"
type textarea "x"
type textarea "THANK YOU! I have Rhonda"
type textarea "x"
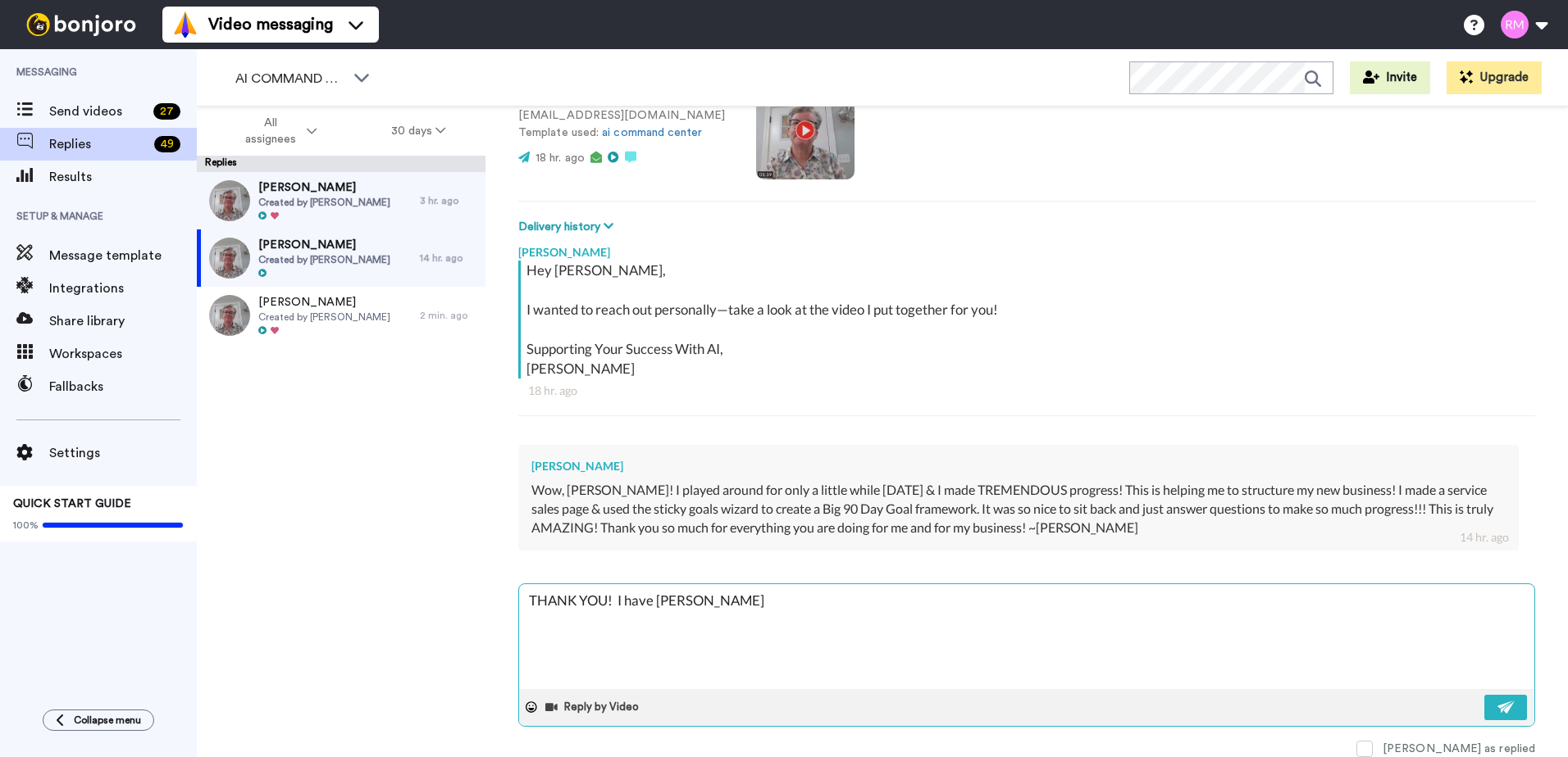
type textarea "THANK YOU! I have Rhonda"
type textarea "x"
type textarea "THANK YOU! I have Rhonda b"
type textarea "x"
type textarea "THANK YOU! I have Rhonda bu"
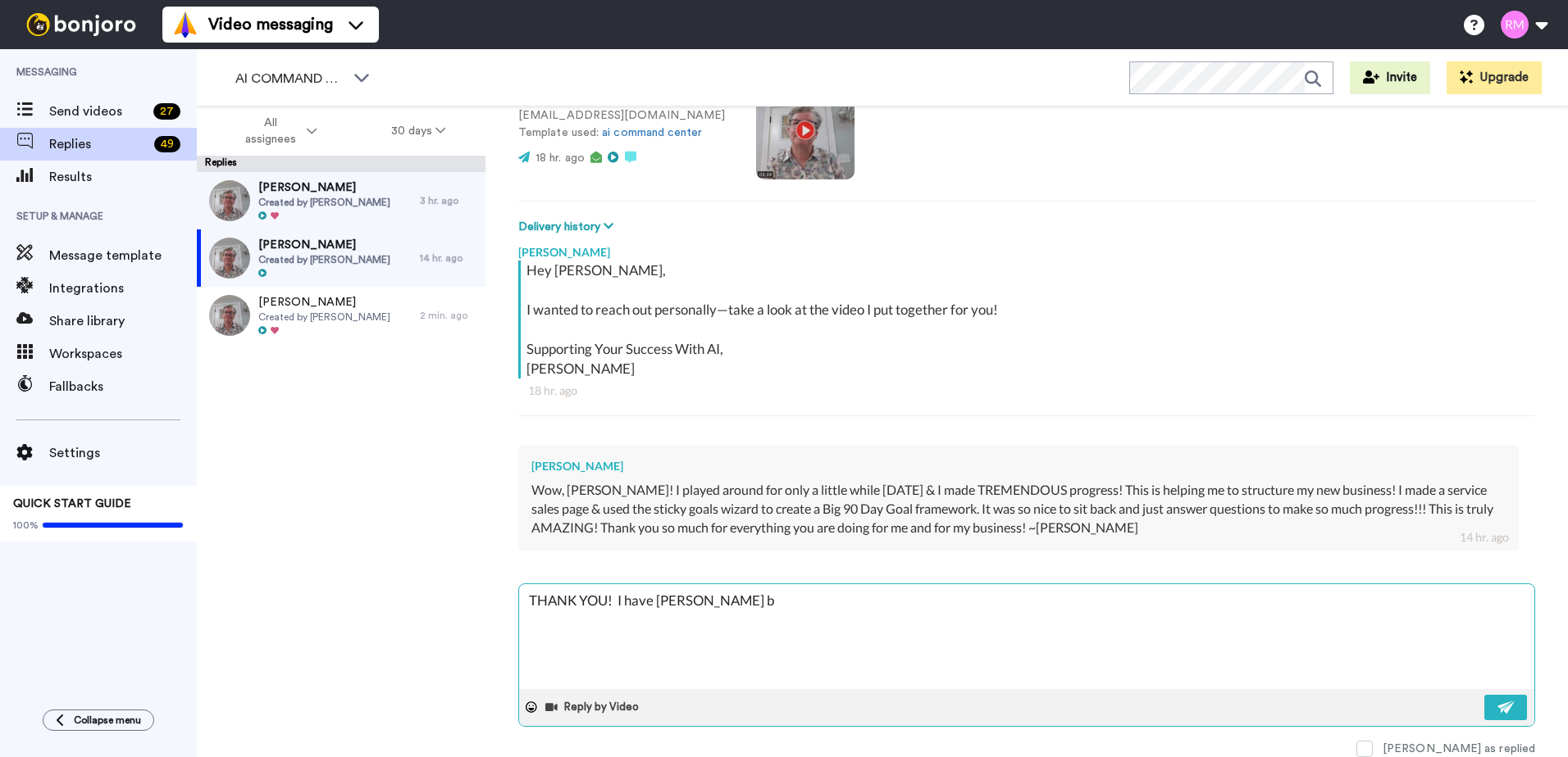
type textarea "x"
type textarea "THANK YOU! I have Rhonda bum"
type textarea "x"
type textarea "THANK YOU! I have Rhonda bump"
type textarea "x"
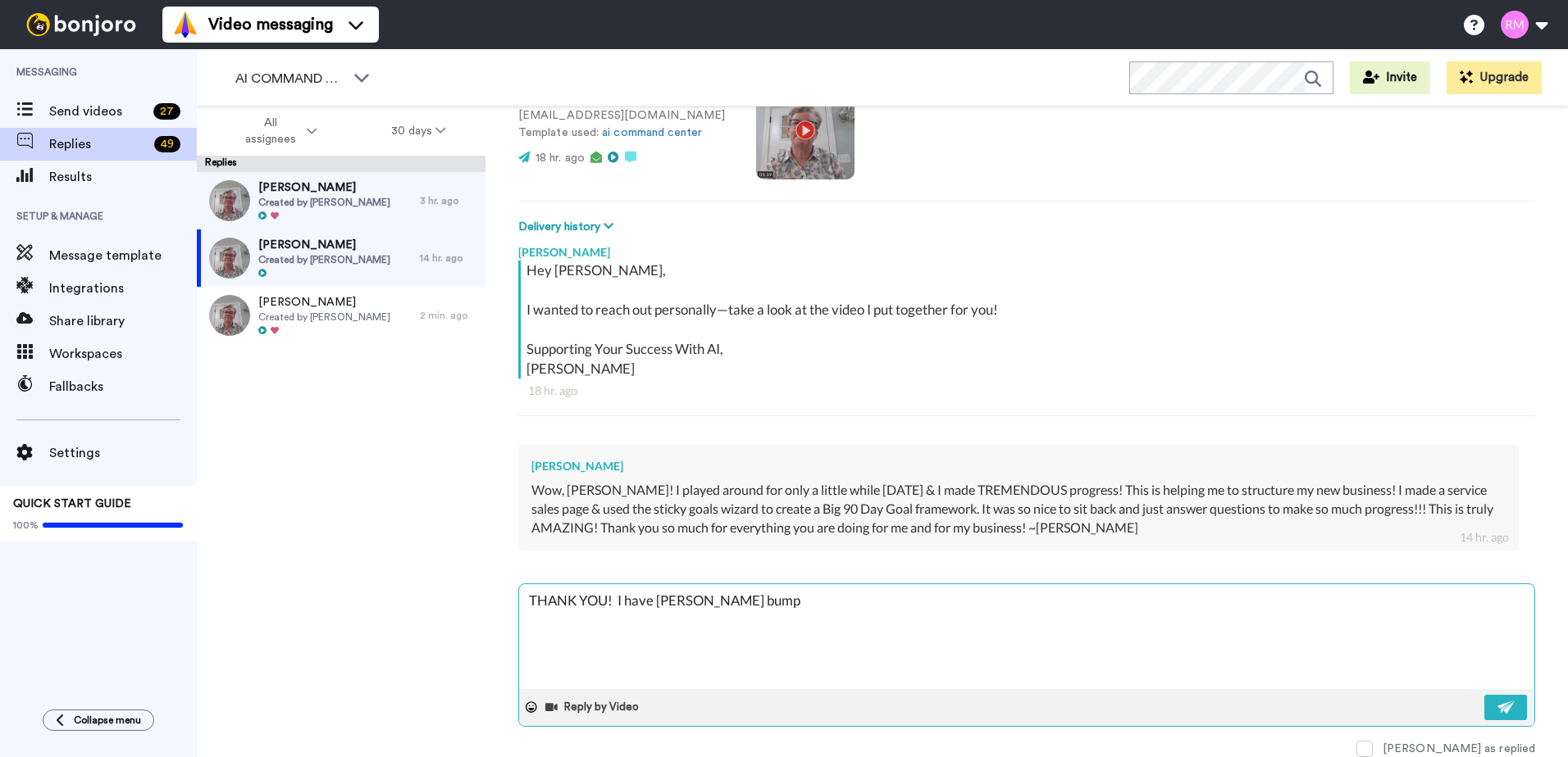
type textarea "THANK YOU! I have Rhonda bumps"
type textarea "x"
type textarea "THANK YOU! I have Rhonda bumps"
type textarea "x"
type textarea "THANK YOU! I have Rhonda bumps r"
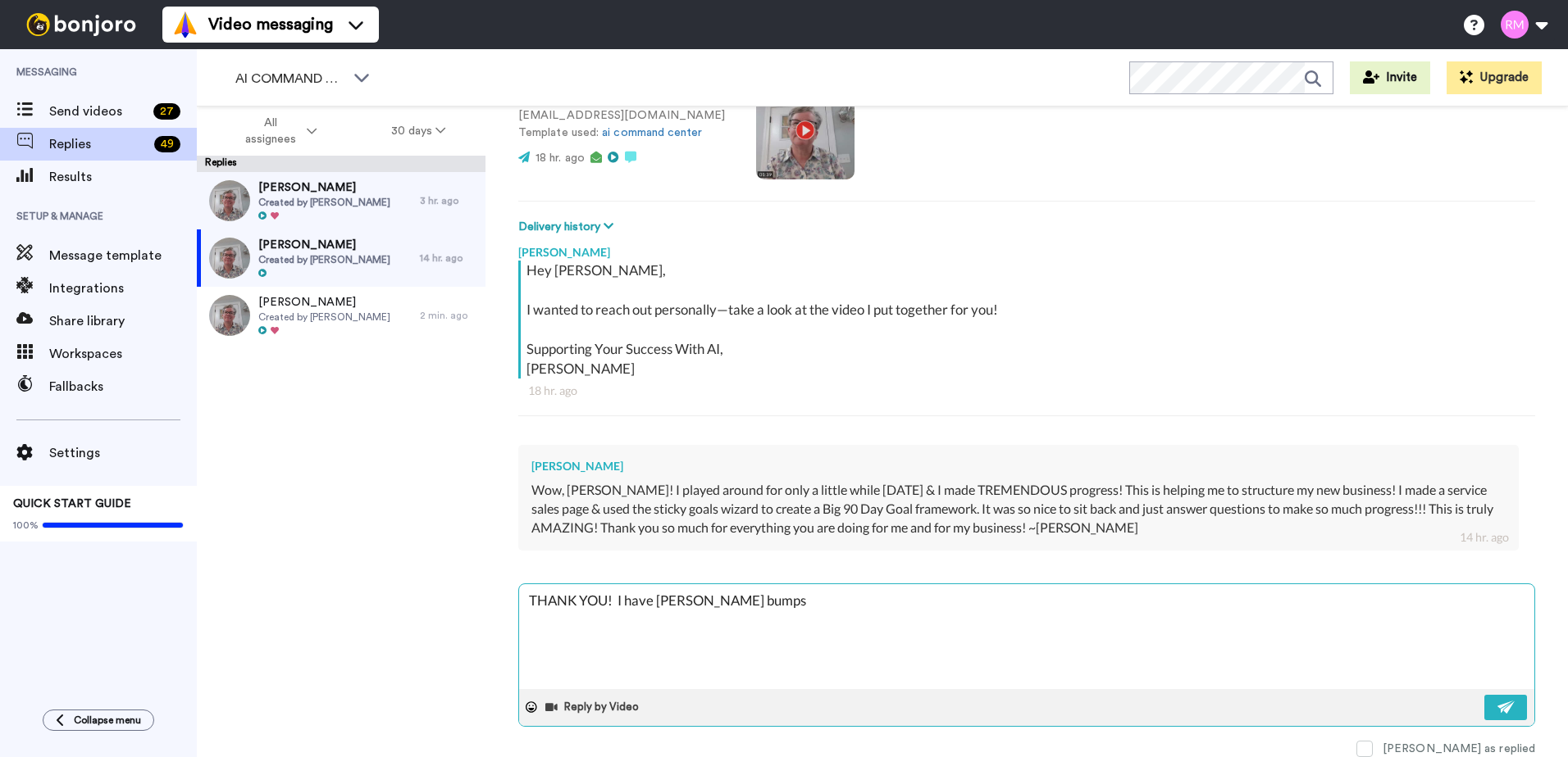
type textarea "x"
type textarea "THANK YOU! I have Rhonda bumps ri"
type textarea "x"
type textarea "THANK YOU! I have Rhonda bumps rig"
type textarea "x"
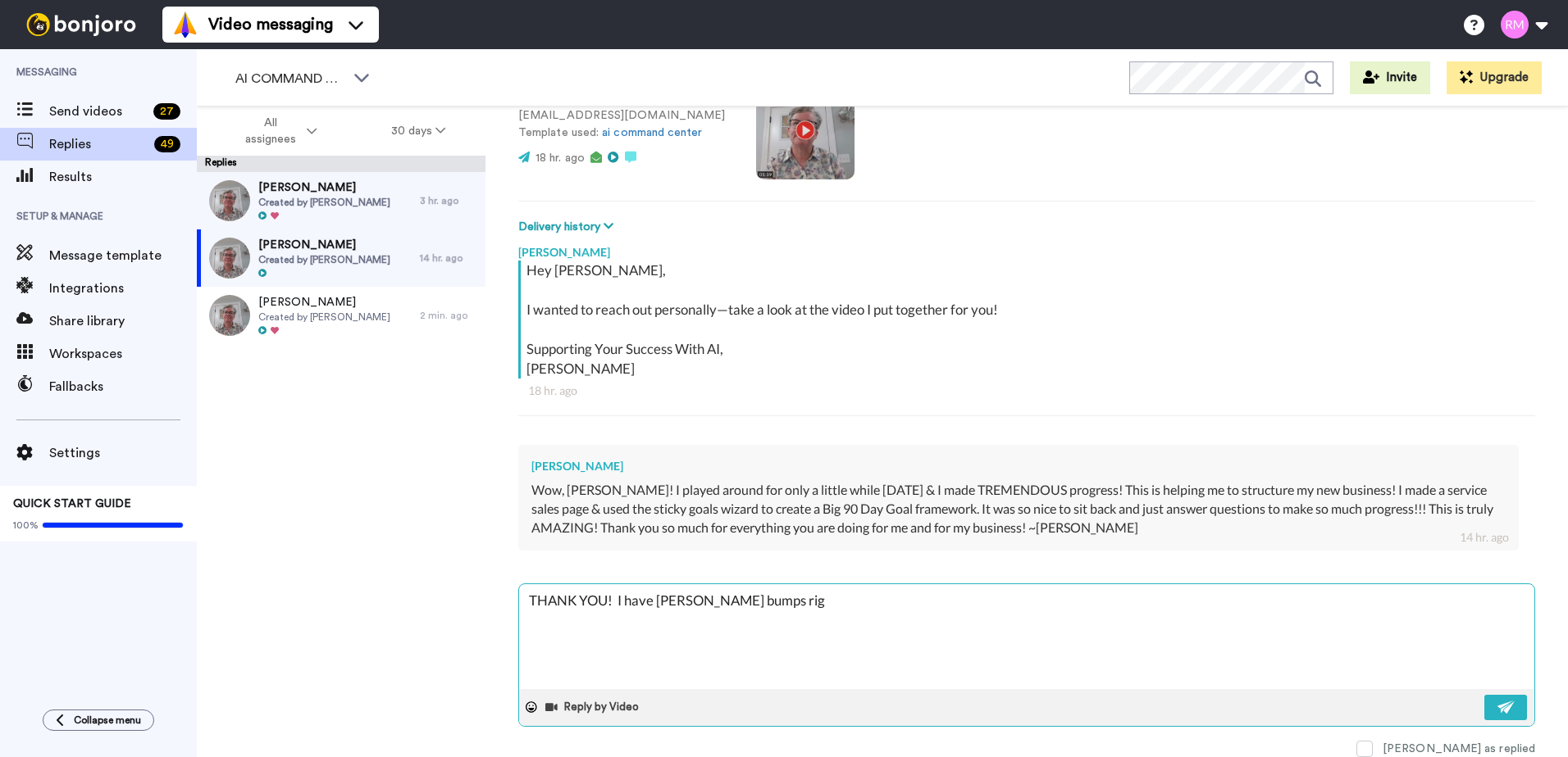
type textarea "THANK YOU! I have Rhonda bumps righ"
type textarea "x"
type textarea "THANK YOU! I have Rhonda bumps right"
type textarea "x"
type textarea "THANK YOU! I have Rhonda bumps right"
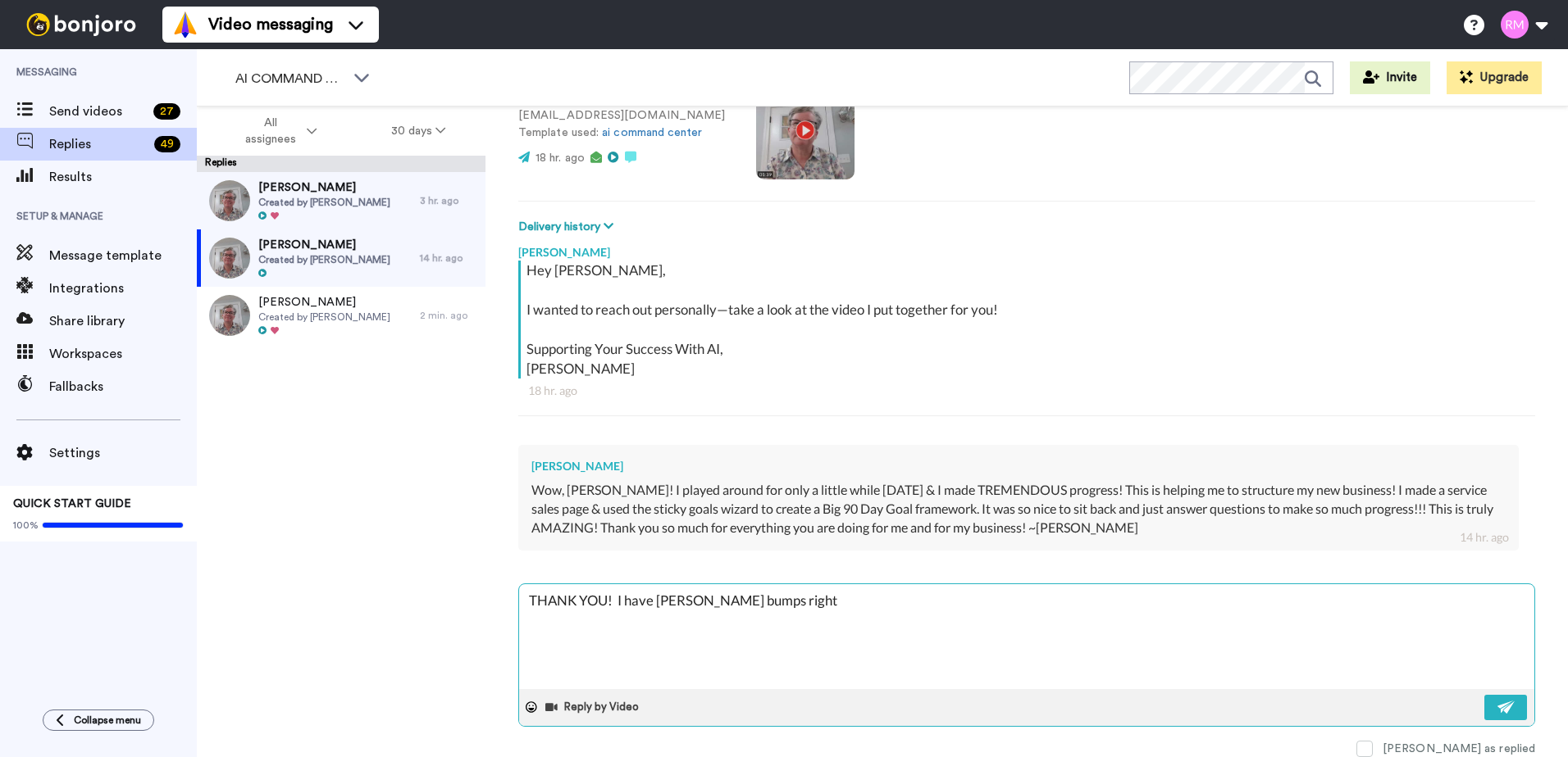
type textarea "x"
type textarea "THANK YOU! I have Rhonda bumps right n"
type textarea "x"
type textarea "THANK YOU! I have Rhonda bumps right no"
type textarea "x"
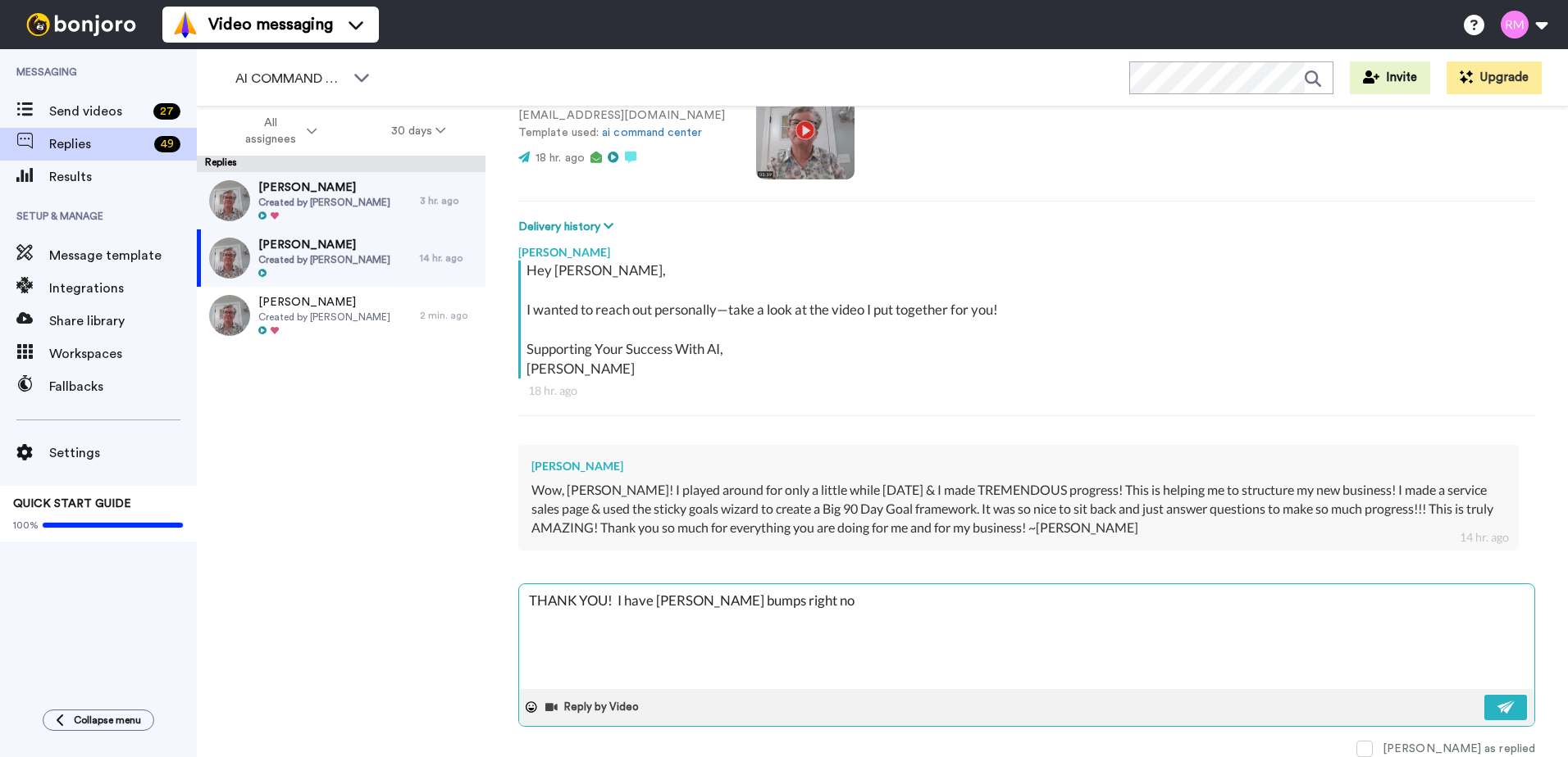
type textarea "THANK YOU! I have Rhonda bumps right now"
type textarea "x"
type textarea "THANK YOU! I have Rhonda bumps right now"
type textarea "x"
type textarea "THANK YOU! I have Rhonda bumps right now -"
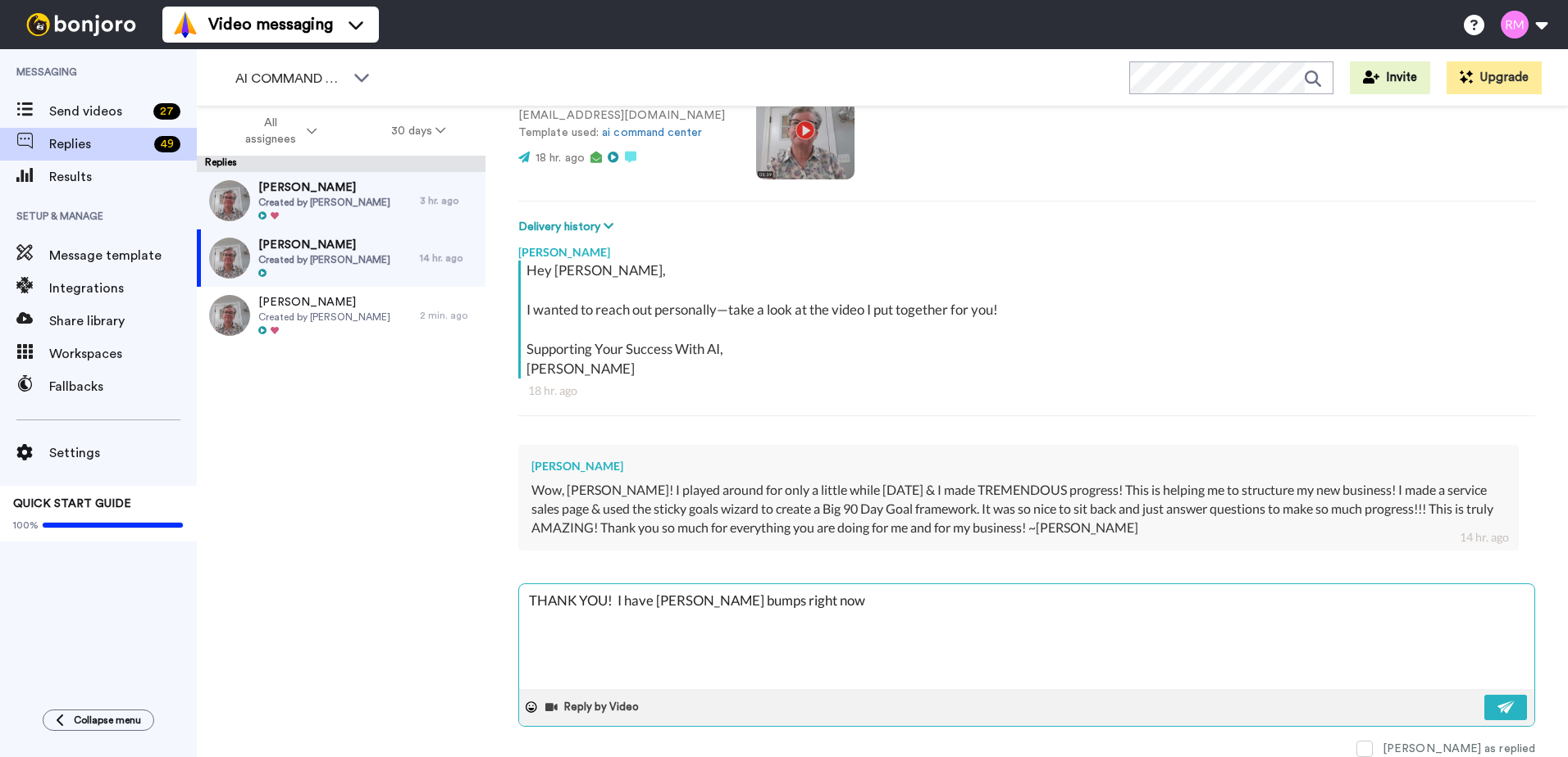
type textarea "x"
type textarea "THANK YOU! I have Rhonda bumps right now -"
type textarea "x"
type textarea "THANK YOU! I have Rhonda bumps right now - T"
type textarea "x"
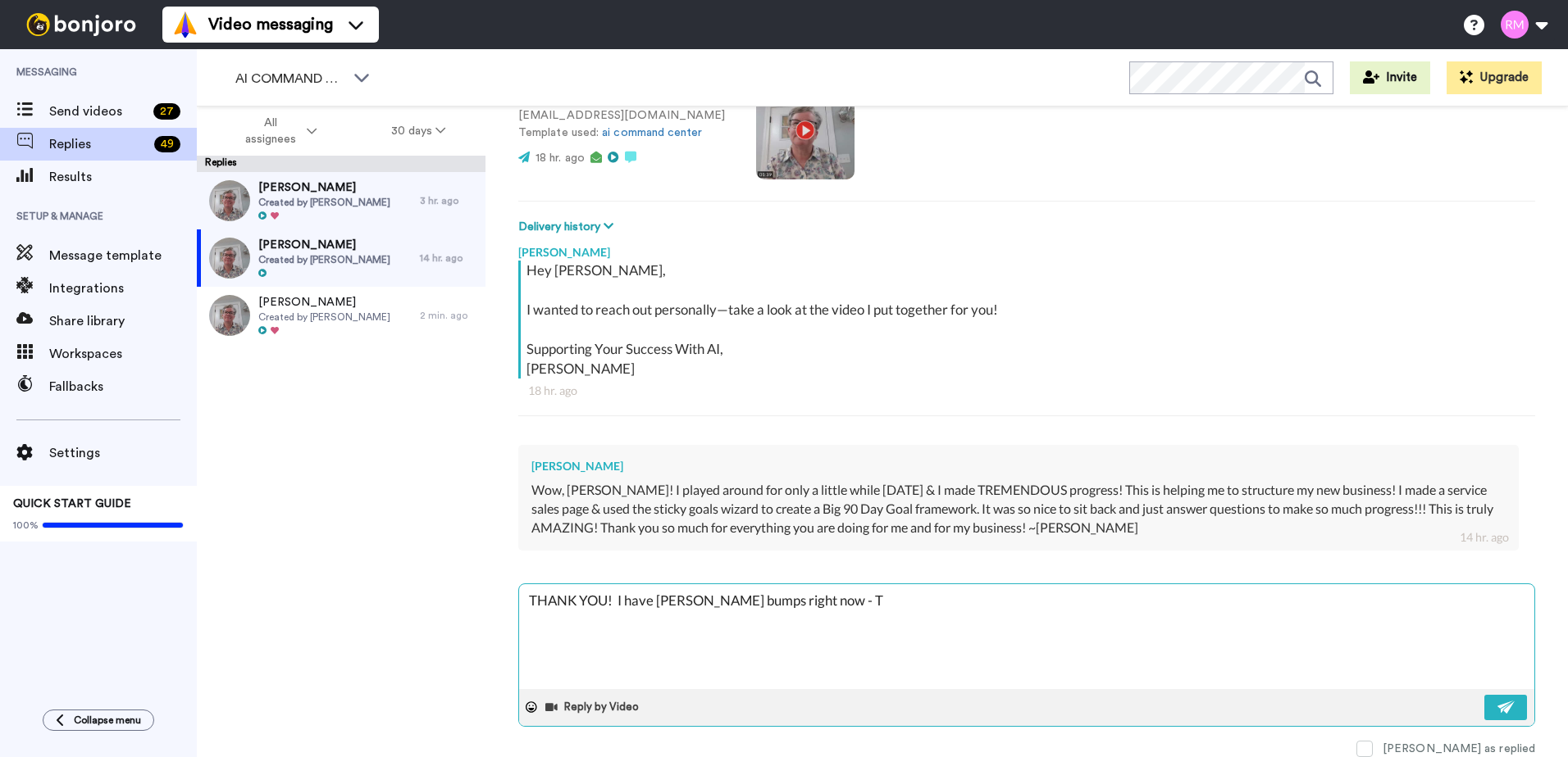
type textarea "THANK YOU! I have Rhonda bumps right now - TH"
type textarea "x"
type textarea "THANK YOU! I have Rhonda bumps right now - THA"
type textarea "x"
type textarea "THANK YOU! I have Rhonda bumps right now - THAN"
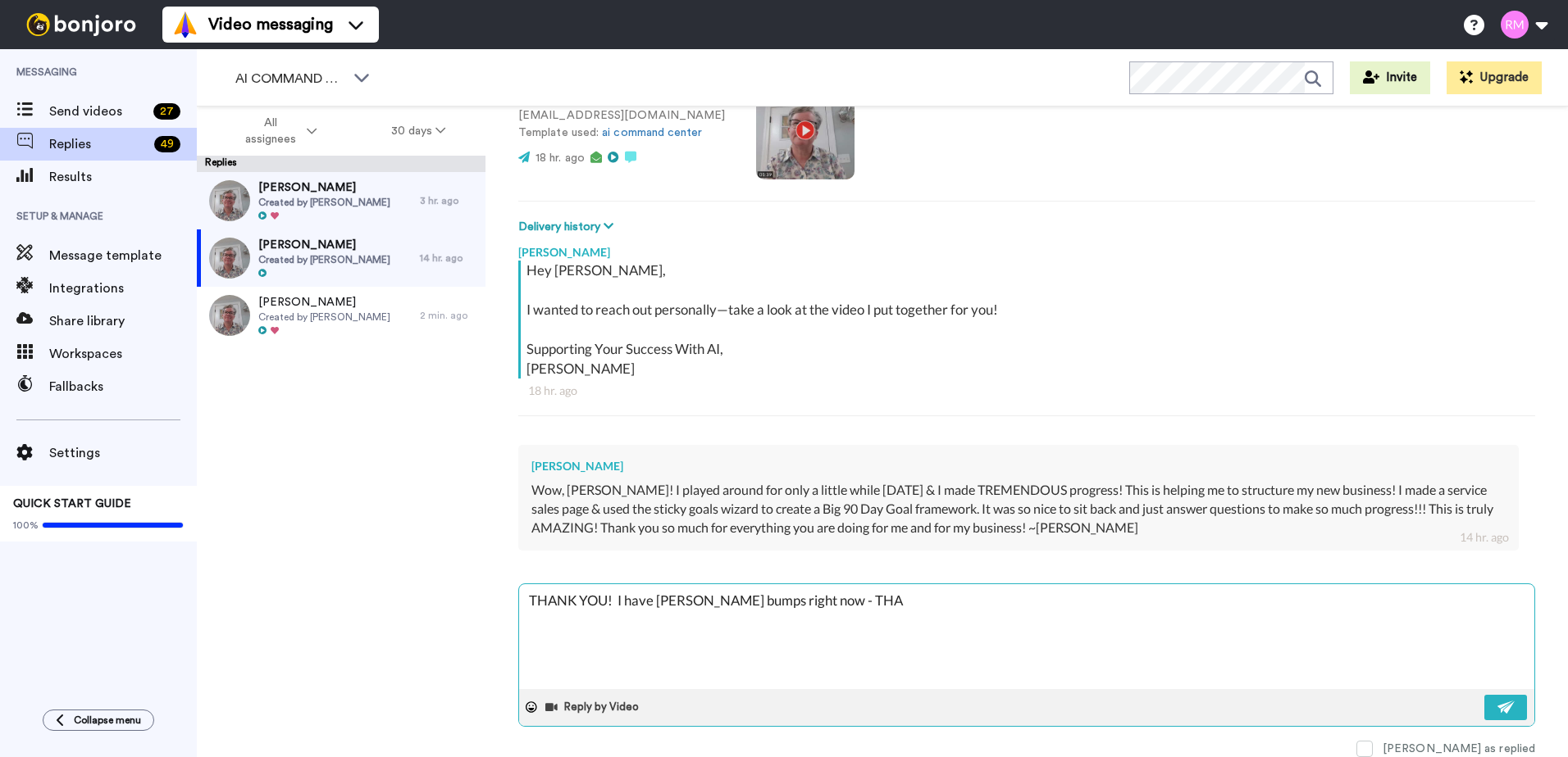
type textarea "x"
type textarea "THANK YOU! I have Rhonda bumps right now - THANK"
type textarea "x"
type textarea "THANK YOU! I have Rhonda bumps right now - THANK"
type textarea "x"
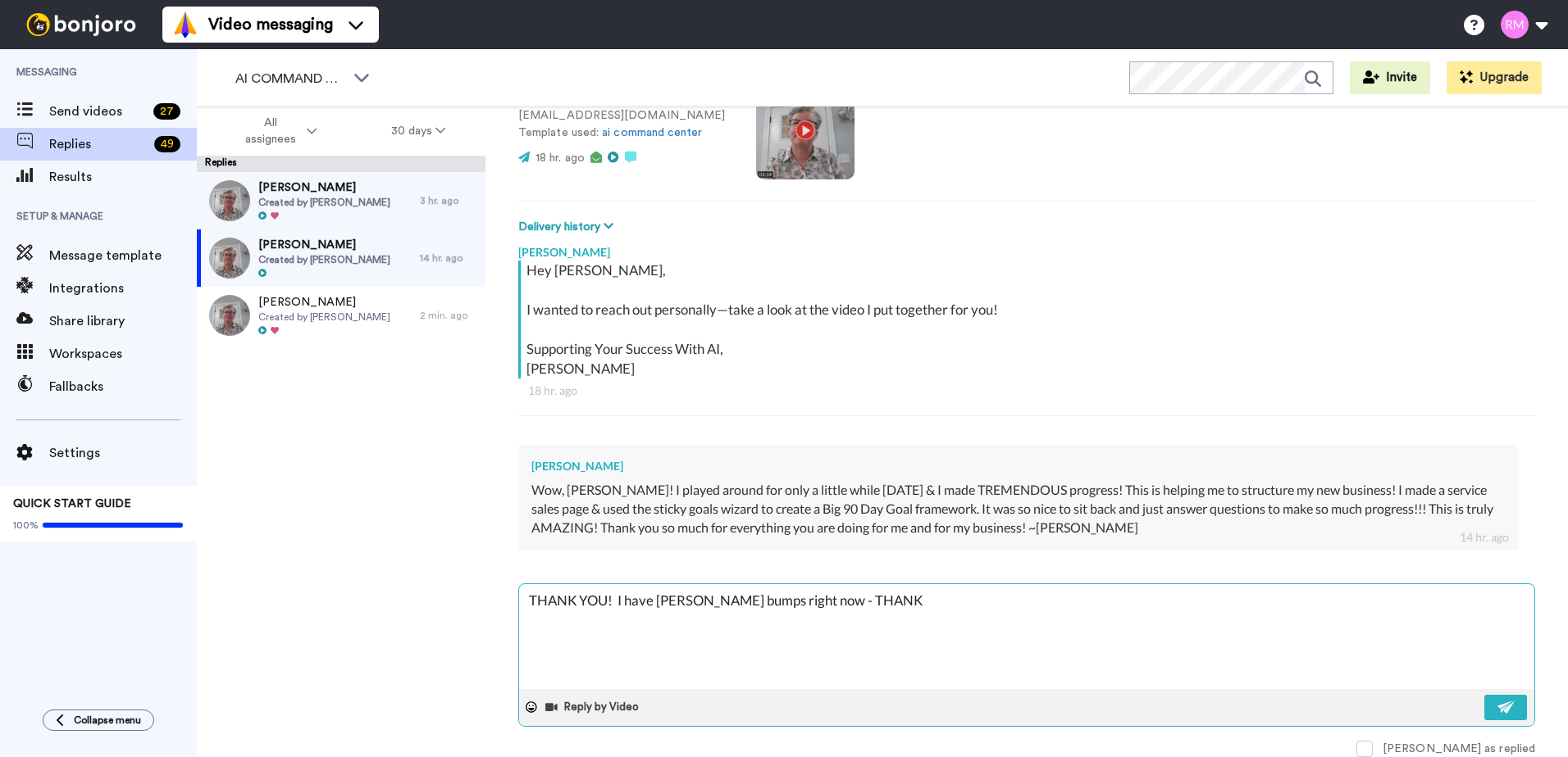
type textarea "THANK YOU! I have Rhonda bumps right now - THANK Y"
type textarea "x"
type textarea "THANK YOU! I have Rhonda bumps right now - THANK YO"
type textarea "x"
type textarea "THANK YOU! I have Rhonda bumps right now - THANK YOU"
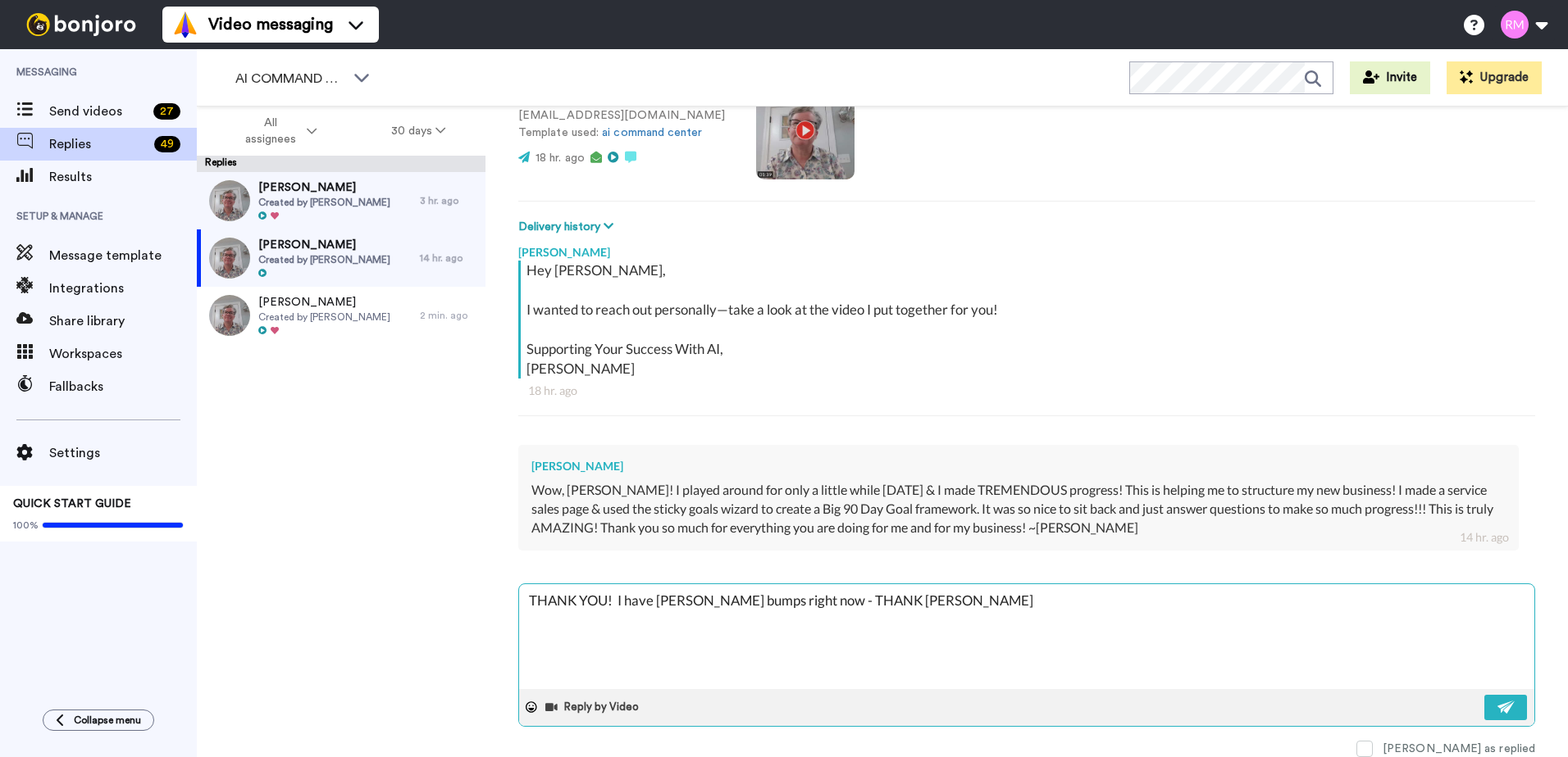
type textarea "x"
type textarea "THANK YOU! I have Rhonda bumps right now - THANK YOU!"
type textarea "x"
type textarea "THANK YOU! I have Rhonda bumps right now - THANK YOU!"
type textarea "x"
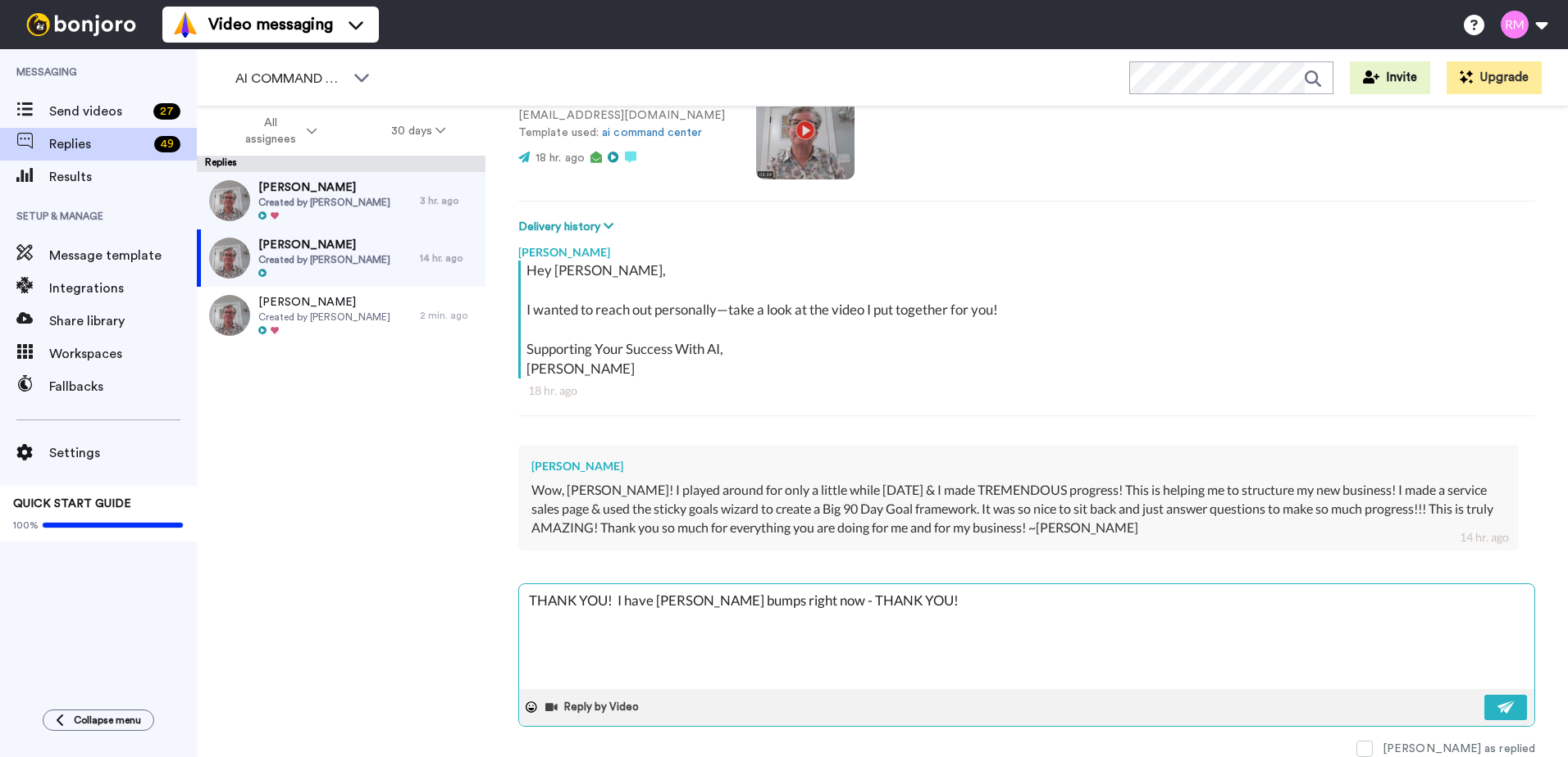
type textarea "THANK YOU! I have Rhonda bumps right now - THANK YOU!"
type textarea "x"
type textarea "THANK YOU! I have Rhonda bumps right now - THANK YOU! A"
type textarea "x"
type textarea "THANK YOU! I have Rhonda bumps right now - THANK YOU! Ap"
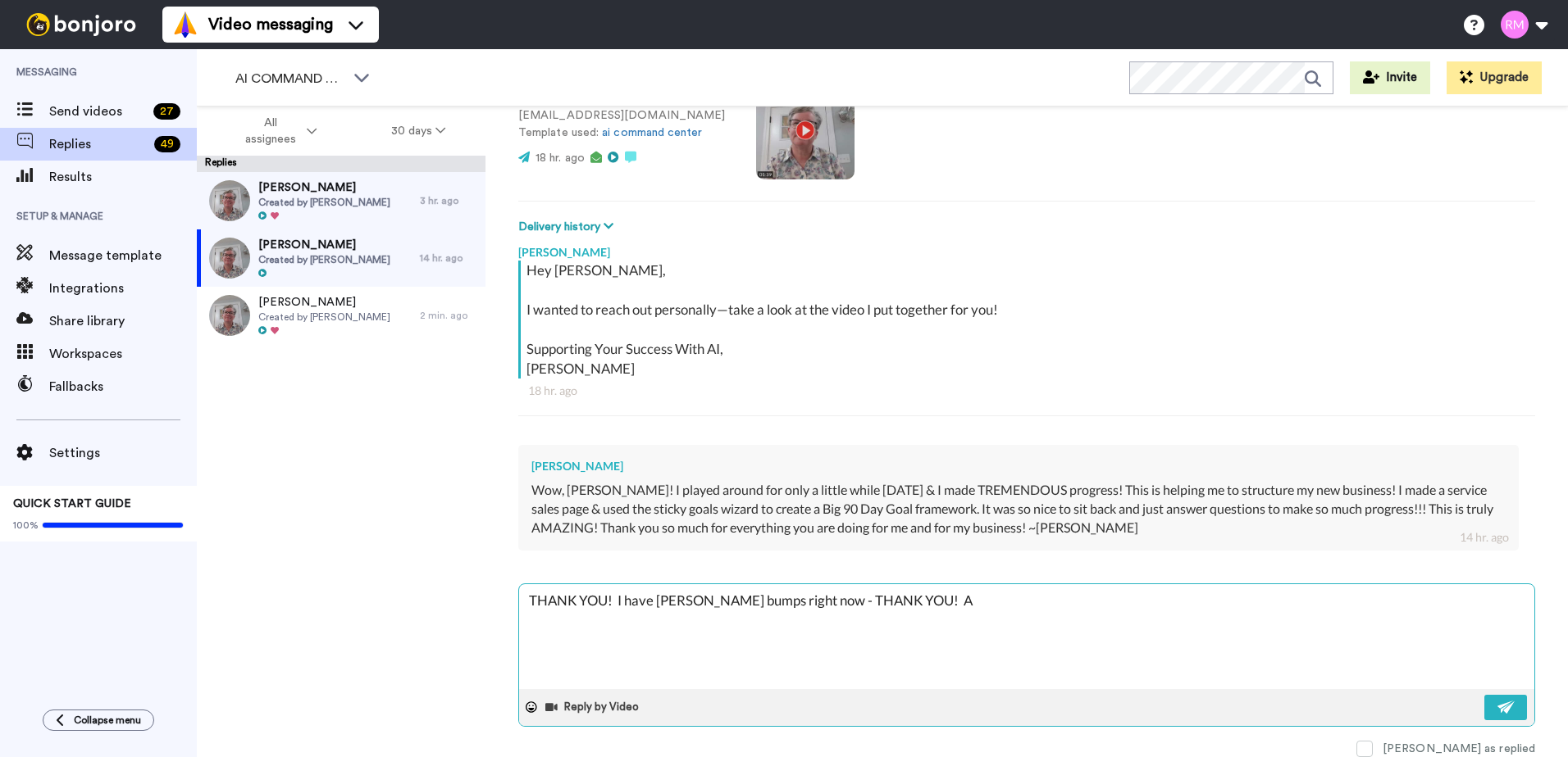
type textarea "x"
type textarea "THANK YOU! I have Rhonda bumps right now - THANK YOU! App"
type textarea "x"
type textarea "THANK YOU! I have Rhonda bumps right now - THANK YOU! Appr"
type textarea "x"
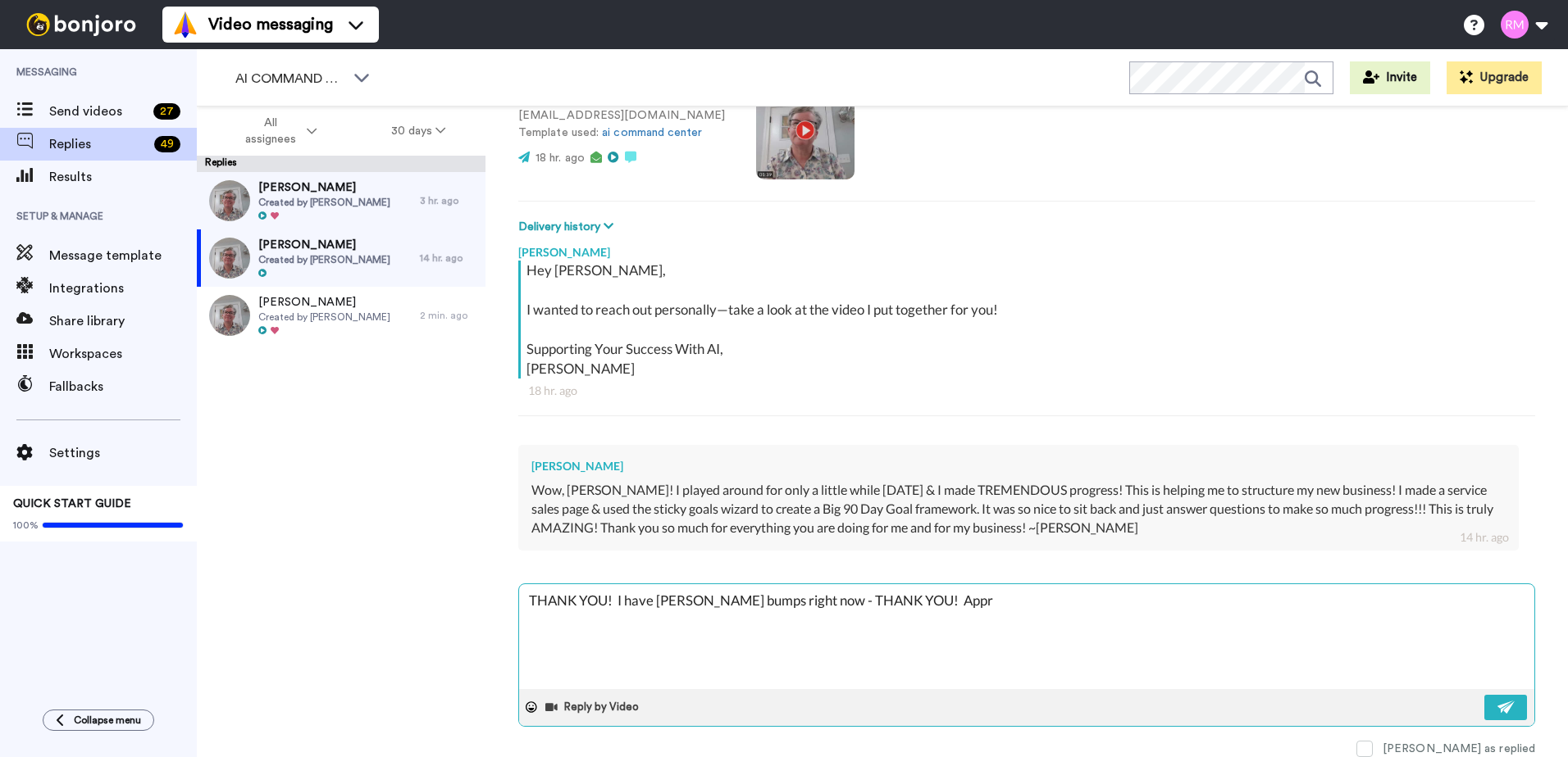
type textarea "THANK YOU! I have Rhonda bumps right now - THANK YOU! Appre"
type textarea "x"
type textarea "THANK YOU! I have Rhonda bumps right now - THANK YOU! Apprec"
type textarea "x"
type textarea "THANK YOU! I have Rhonda bumps right now - THANK YOU! Appreci"
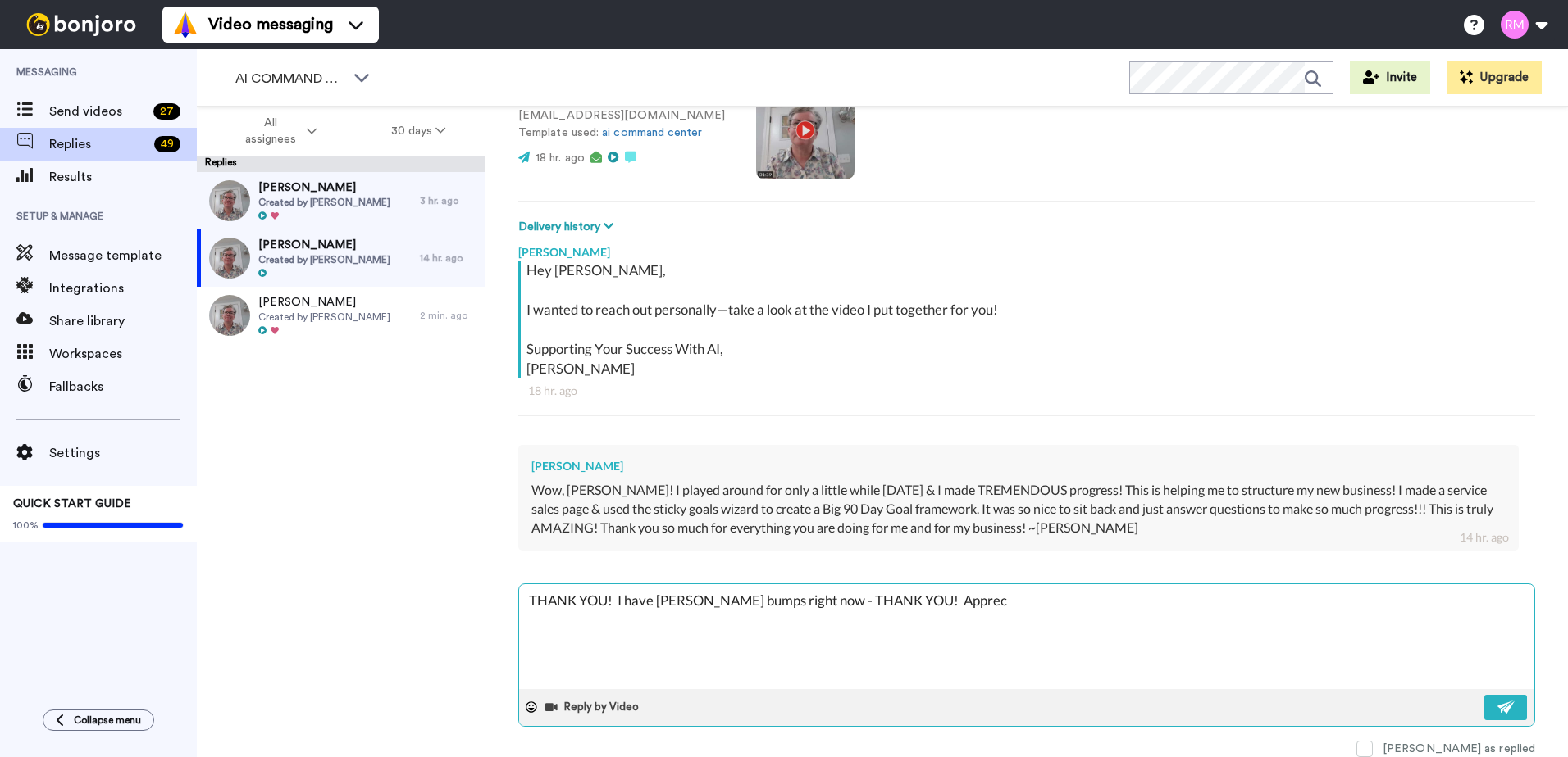
type textarea "x"
type textarea "THANK YOU! I have Rhonda bumps right now - THANK YOU! Apprecia"
type textarea "x"
type textarea "THANK YOU! I have Rhonda bumps right now - THANK YOU! Appreciat"
type textarea "x"
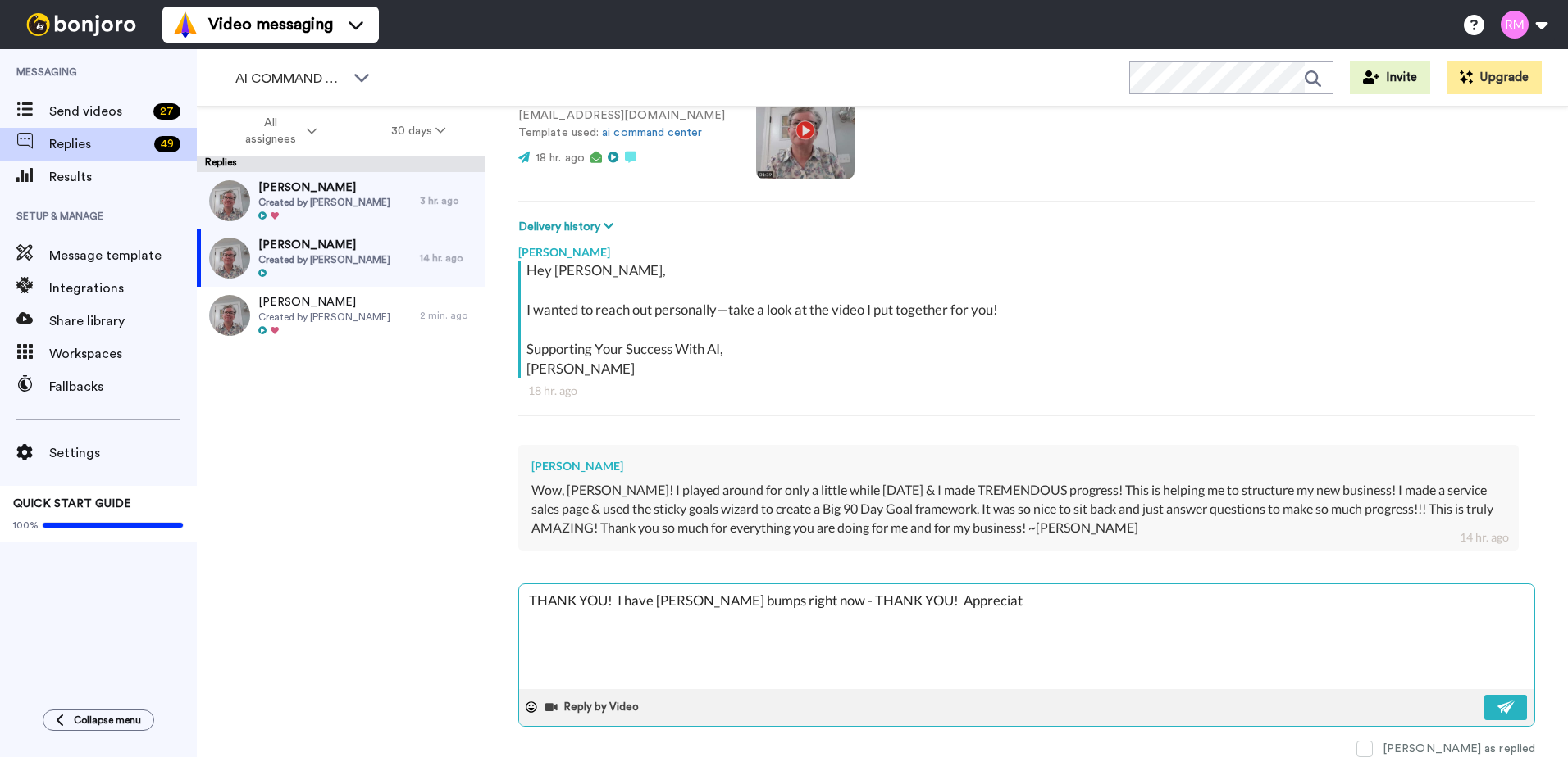
type textarea "THANK YOU! I have Rhonda bumps right now - THANK YOU! Appreciate"
type textarea "x"
type textarea "THANK YOU! I have Rhonda bumps right now - THANK YOU! Appreciate"
type textarea "x"
type textarea "THANK YOU! I have Rhonda bumps right now - THANK YOU! Appreciate y"
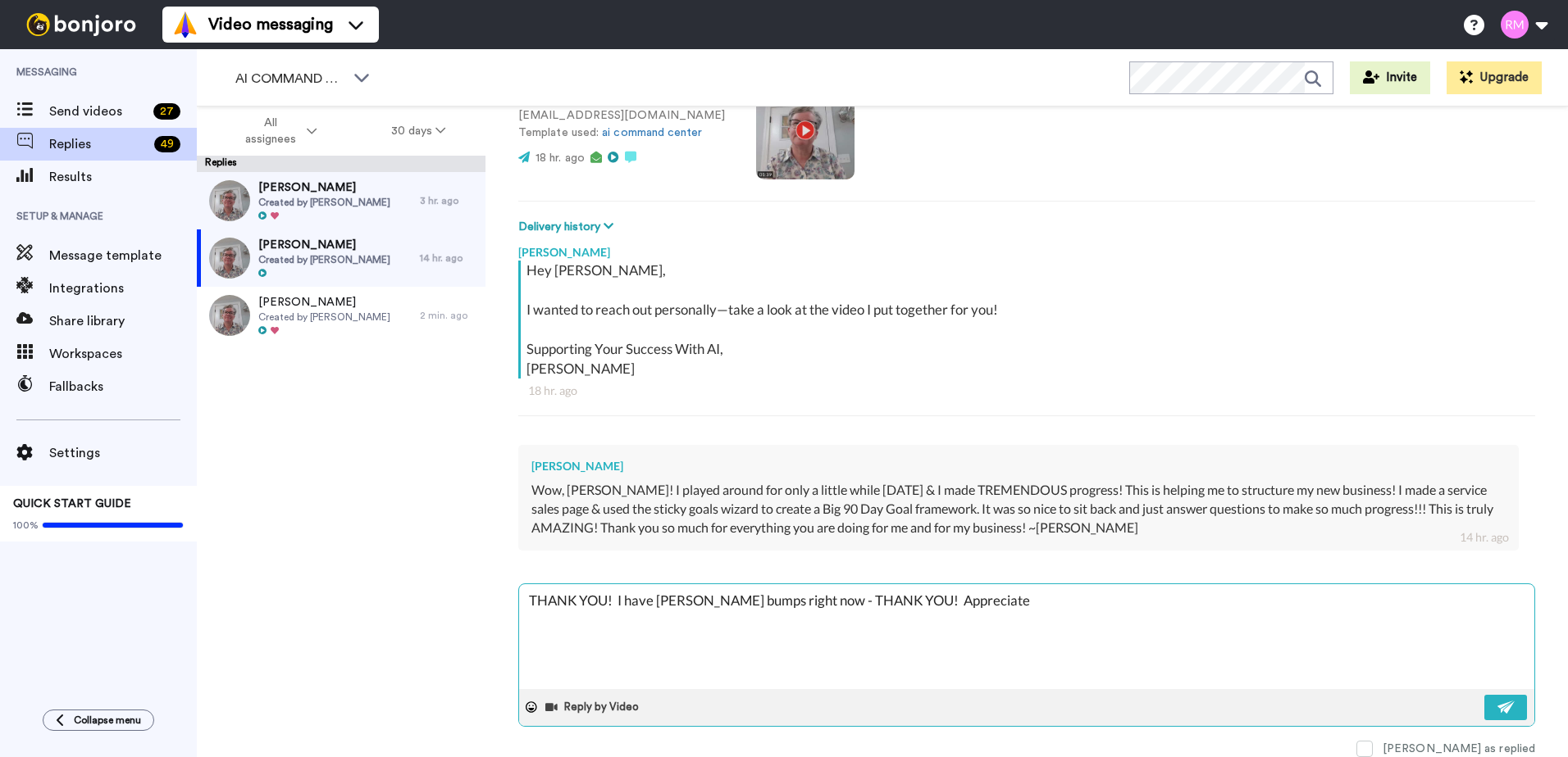
type textarea "x"
type textarea "THANK YOU! I have Rhonda bumps right now - THANK YOU! Appreciate yo"
type textarea "x"
type textarea "THANK YOU! I have Rhonda bumps right now - THANK YOU! Appreciate you"
type textarea "x"
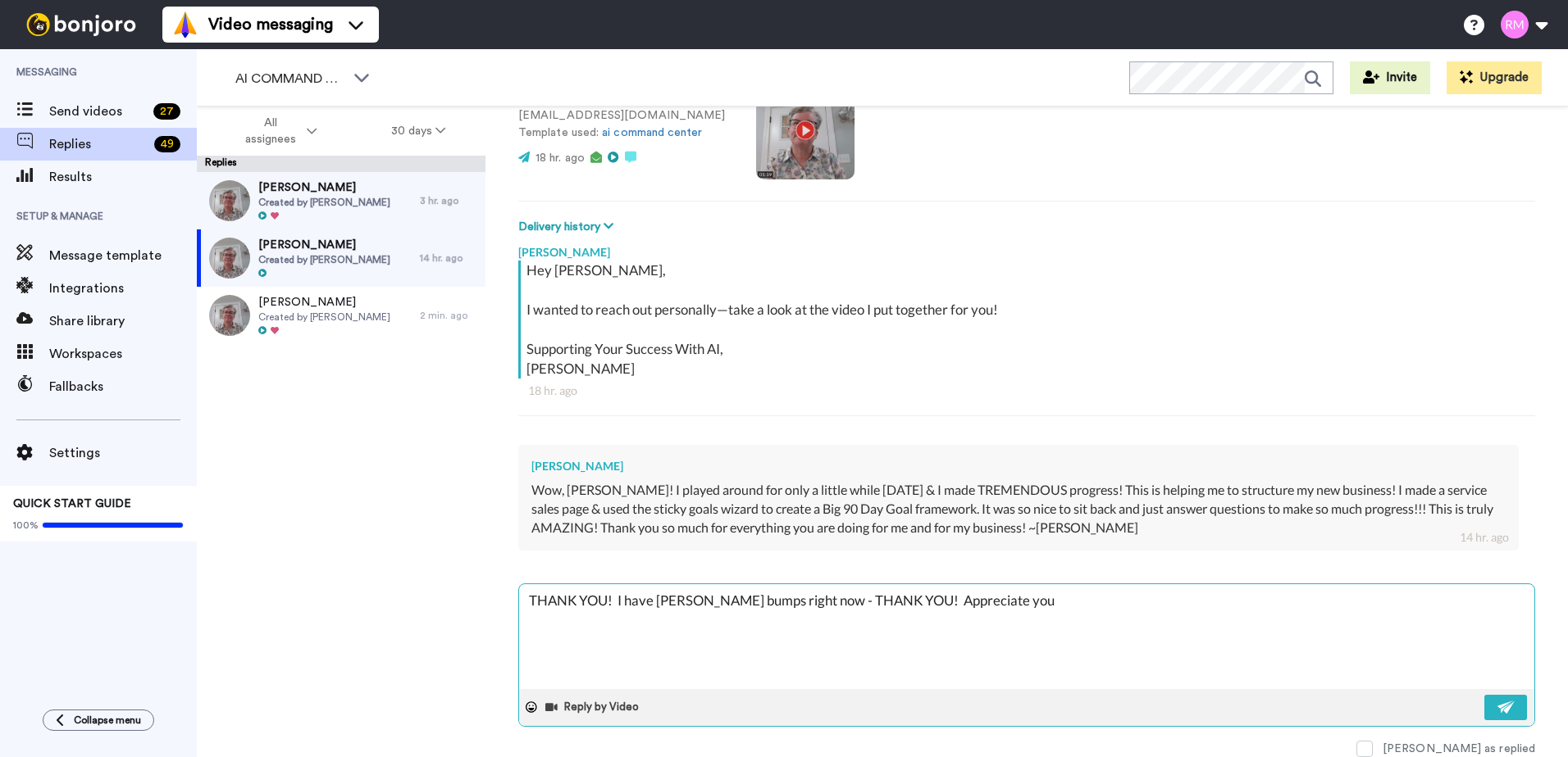
type textarea "THANK YOU! I have Rhonda bumps right now - THANK YOU! Appreciate you s"
type textarea "x"
type textarea "THANK YOU! I have Rhonda bumps right now - THANK YOU! Appreciate you so"
type textarea "x"
type textarea "THANK YOU! I have Rhonda bumps right now - THANK YOU! Appreciate you so"
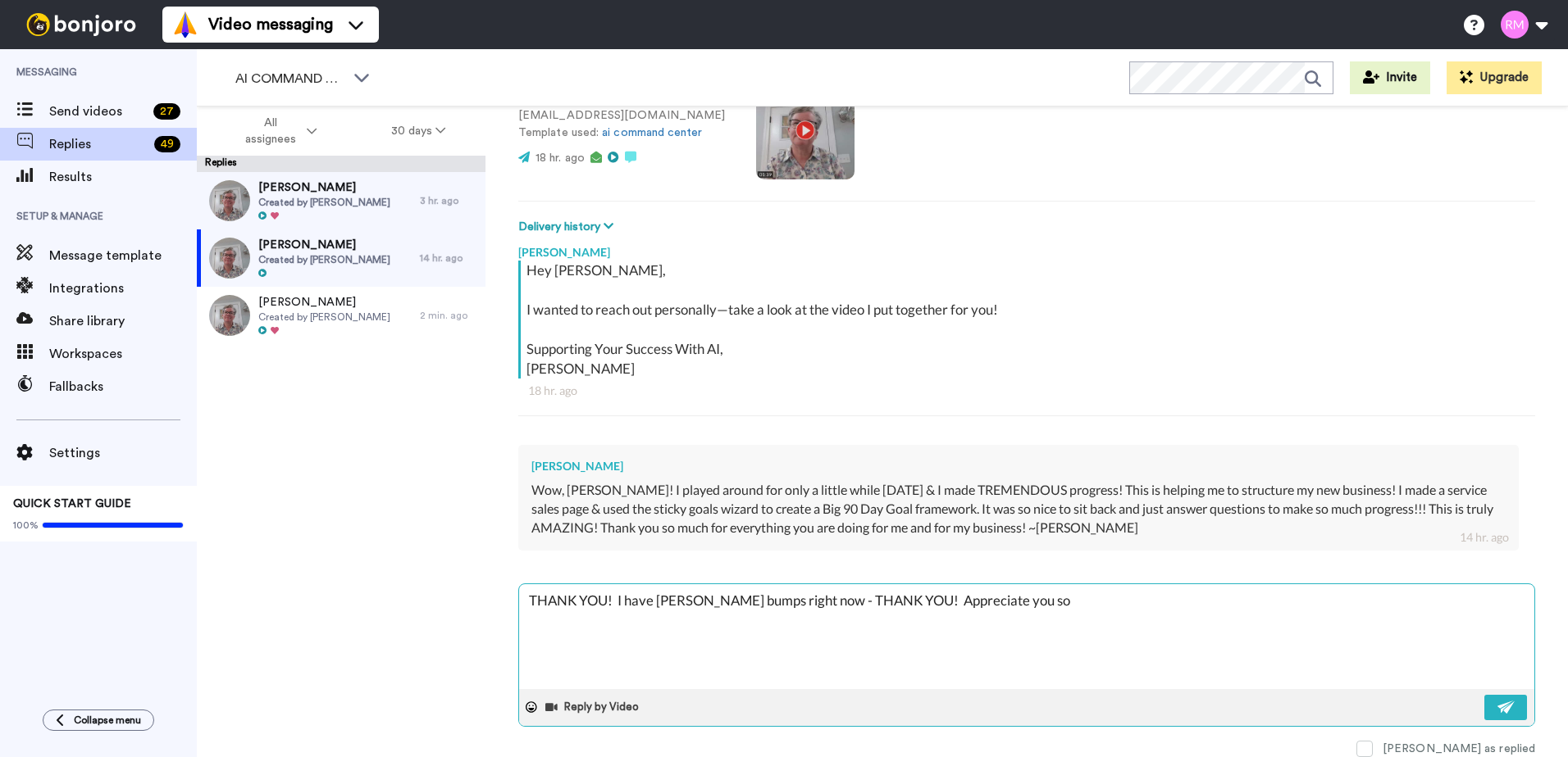
type textarea "x"
type textarea "THANK YOU! I have Rhonda bumps right now - THANK YOU! Appreciate you so m"
type textarea "x"
type textarea "THANK YOU! I have Rhonda bumps right now - THANK YOU! Appreciate you so mu"
type textarea "x"
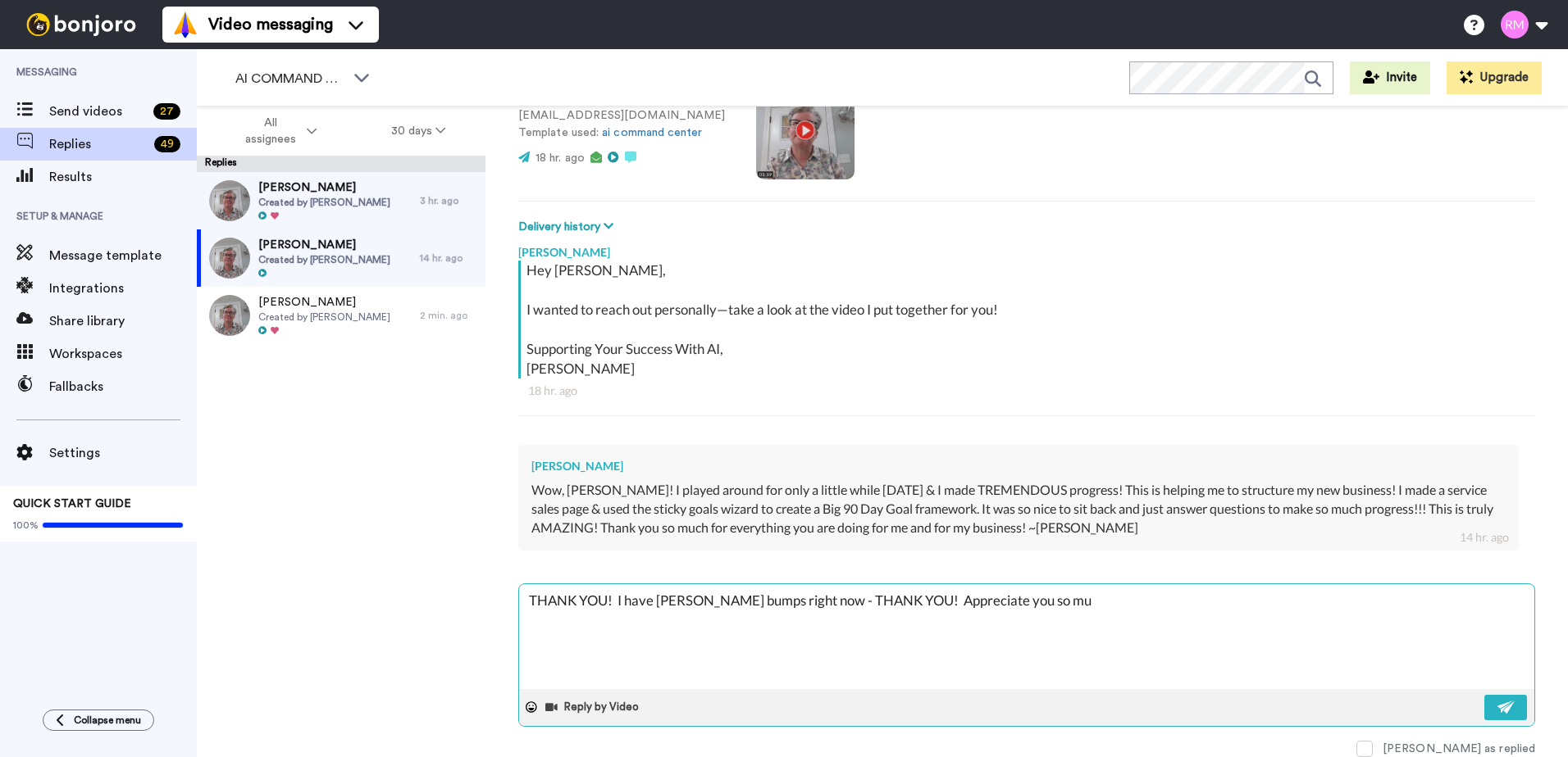
type textarea "THANK YOU! I have Rhonda bumps right now - THANK YOU! Appreciate you so muc"
type textarea "x"
type textarea "THANK YOU! I have Rhonda bumps right now - THANK YOU! Appreciate you so much"
type textarea "x"
type textarea "THANK YOU! I have Rhonda bumps right now - THANK YOU! Appreciate you so much"
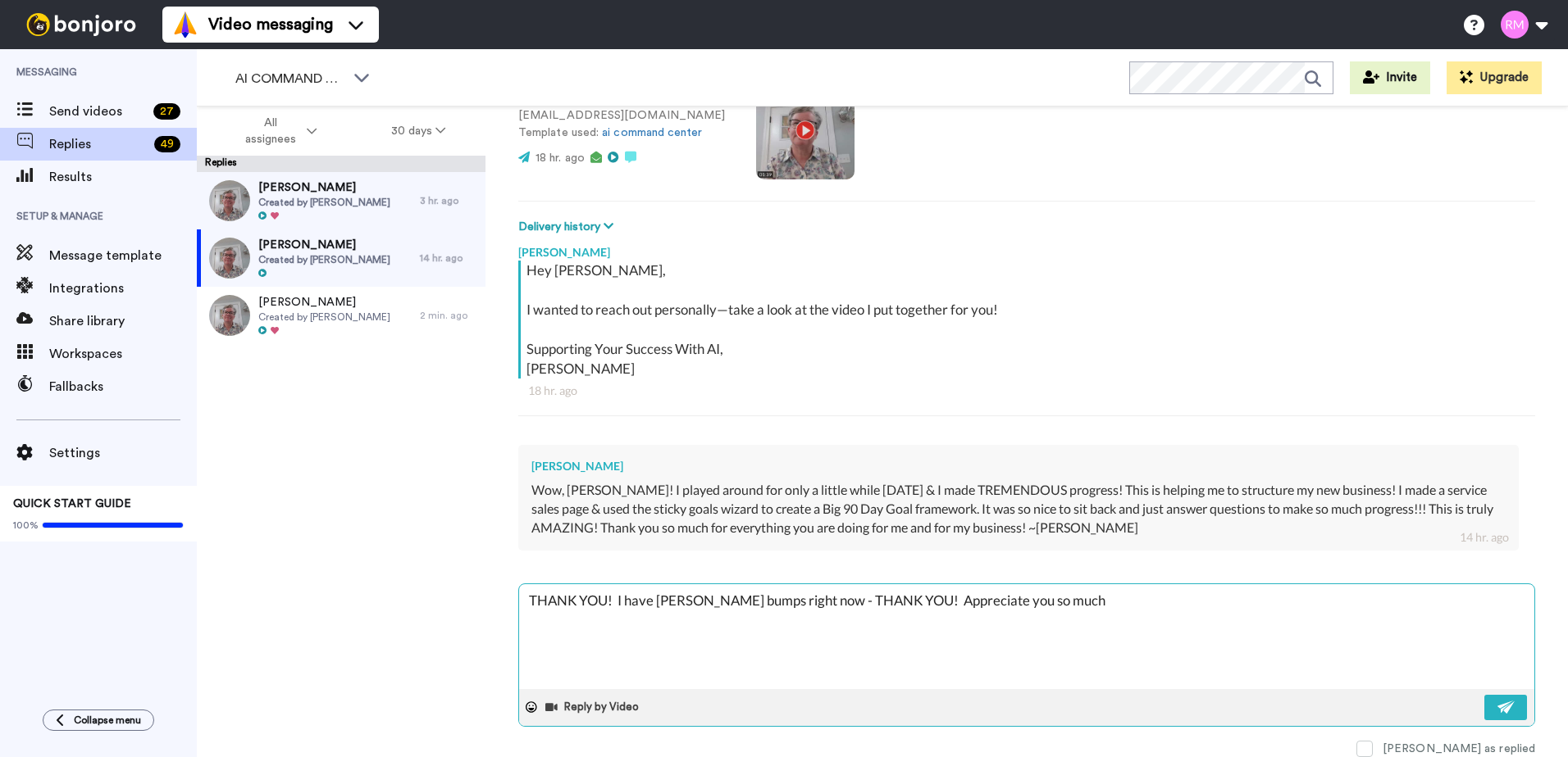
type textarea "x"
type textarea "THANK YOU! I have Rhonda bumps right now - THANK YOU! Appreciate you so much a"
type textarea "x"
type textarea "THANK YOU! I have Rhonda bumps right now - THANK YOU! Appreciate you so much an"
type textarea "x"
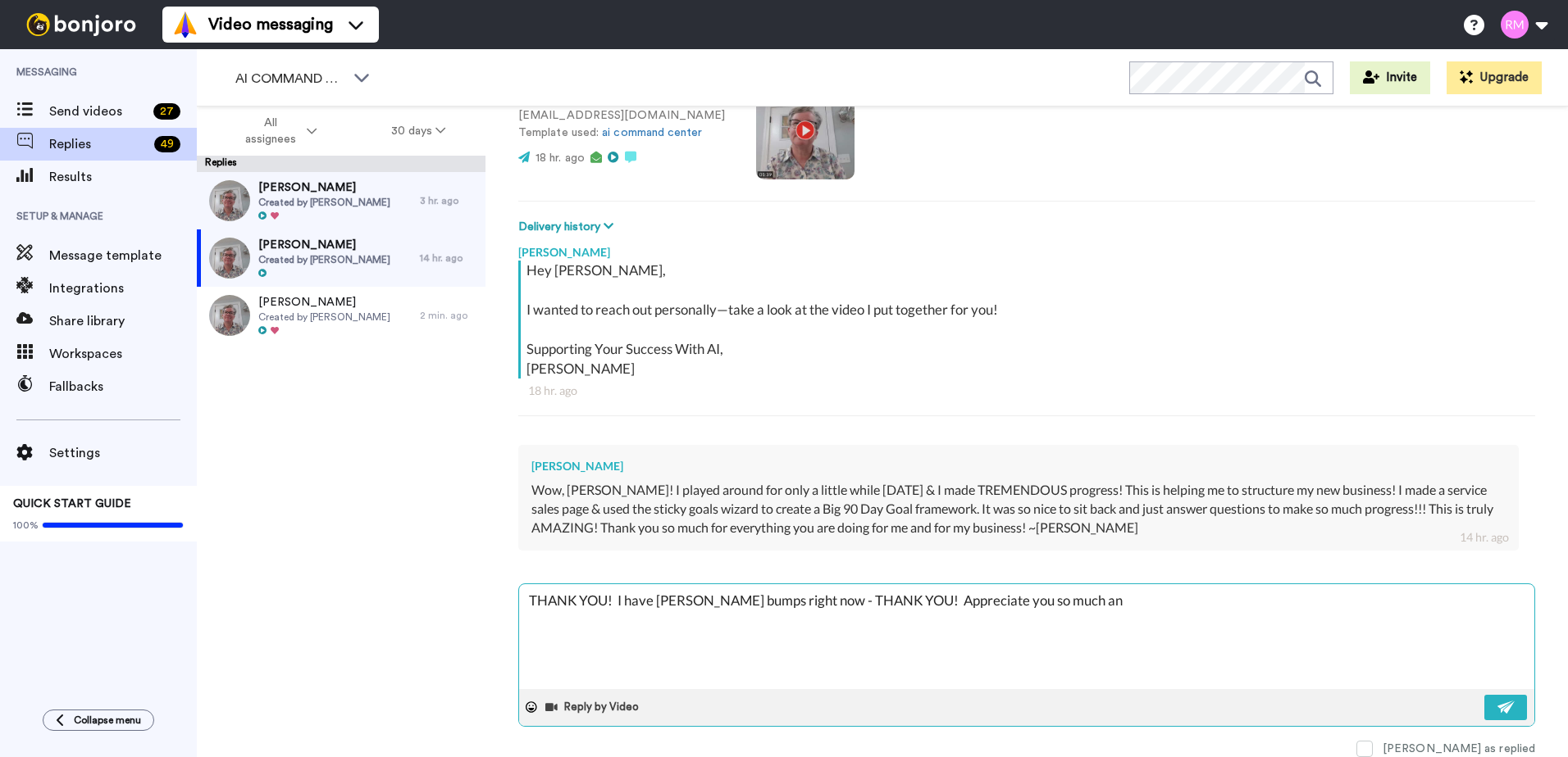
type textarea "THANK YOU! I have Rhonda bumps right now - THANK YOU! Appreciate you so much and"
type textarea "x"
type textarea "THANK YOU! I have Rhonda bumps right now - THANK YOU! Appreciate you so much and"
type textarea "x"
type textarea "THANK YOU! I have Rhonda bumps right now - THANK YOU! Appreciate you so much an…"
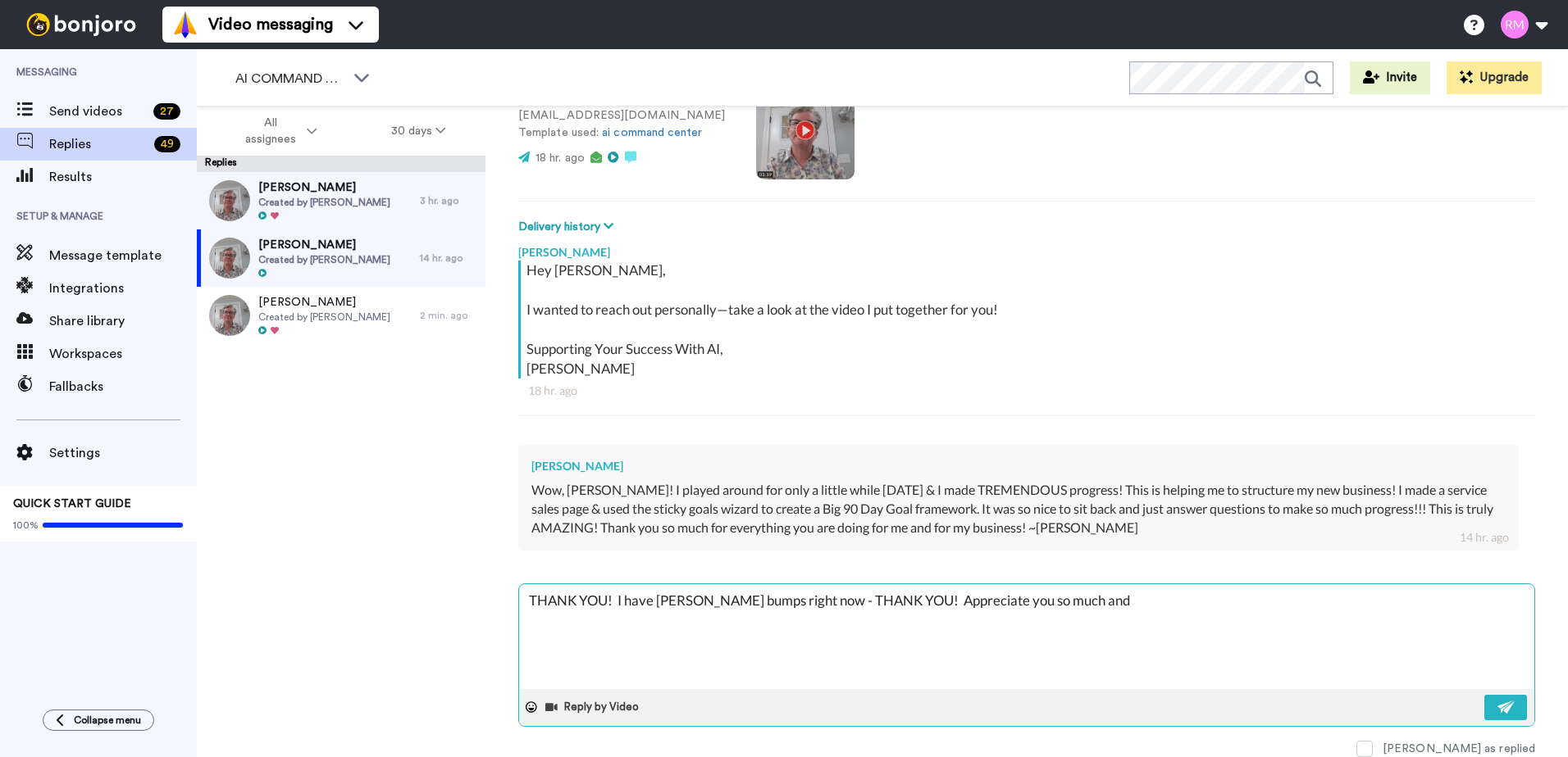
type textarea "x"
type textarea "THANK YOU! I have Rhonda bumps right now - THANK YOU! Appreciate you so much an…"
type textarea "x"
type textarea "THANK YOU! I have Rhonda bumps right now - THANK YOU! Appreciate you so much an…"
type textarea "x"
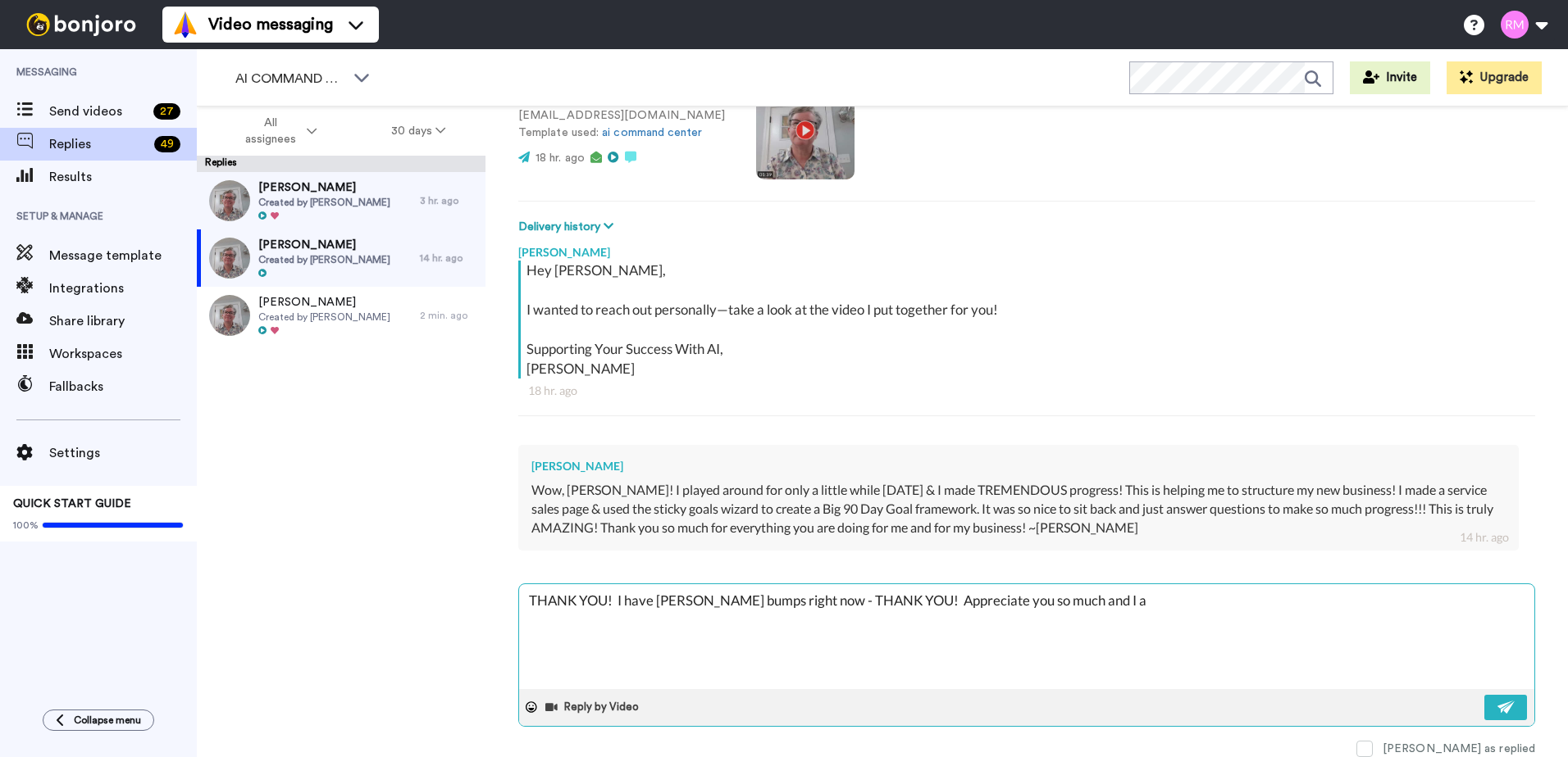
type textarea "THANK YOU! I have Rhonda bumps right now - THANK YOU! Appreciate you so much an…"
type textarea "x"
type textarea "THANK YOU! I have Rhonda bumps right now - THANK YOU! Appreciate you so much an…"
type textarea "x"
type textarea "THANK YOU! I have Rhonda bumps right now - THANK YOU! Appreciate you so much an…"
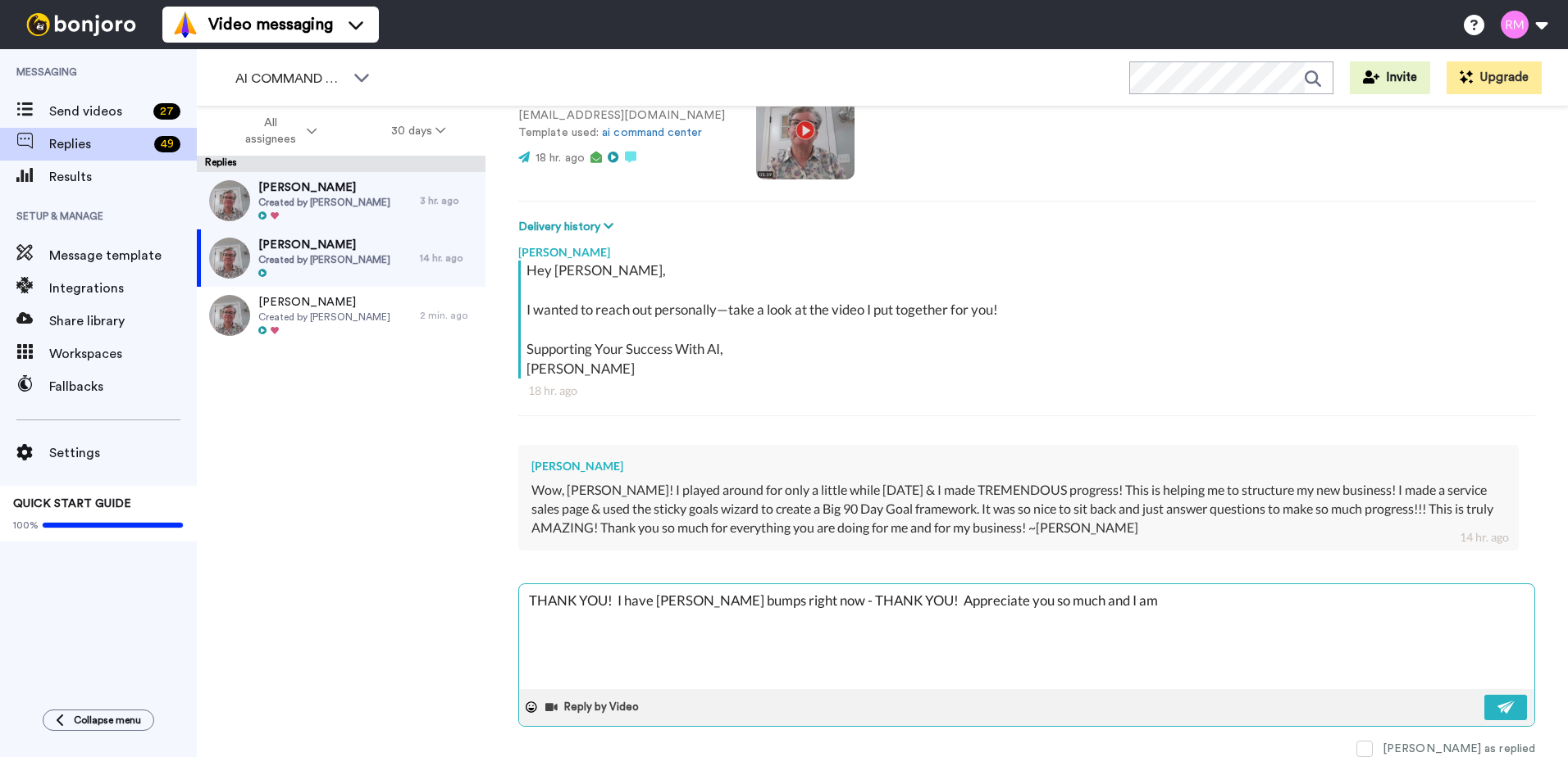
type textarea "x"
type textarea "THANK YOU! I have Rhonda bumps right now - THANK YOU! Appreciate you so much an…"
type textarea "x"
type textarea "THANK YOU! I have Rhonda bumps right now - THANK YOU! Appreciate you so much an…"
type textarea "x"
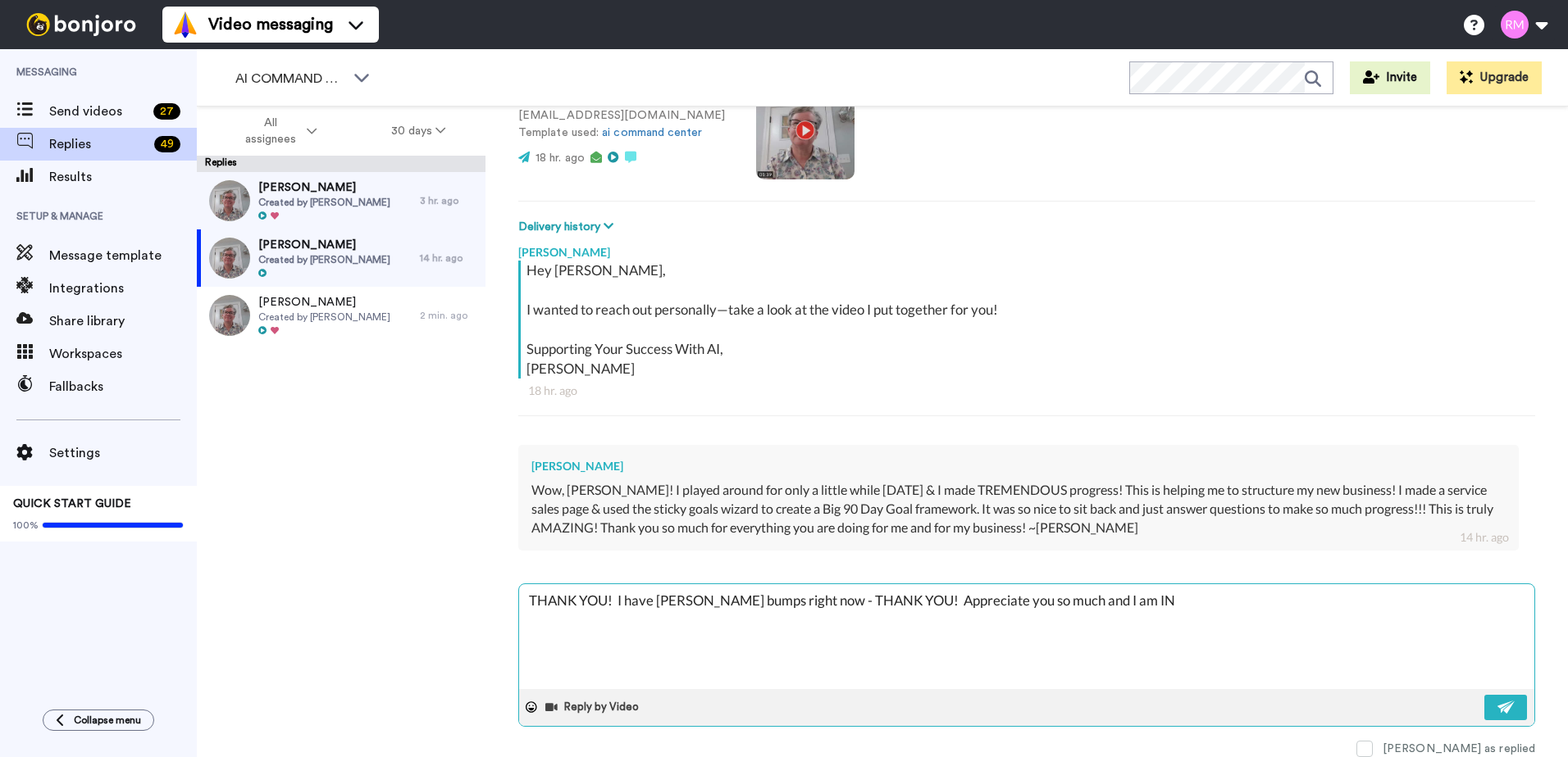
type textarea "THANK YOU! I have Rhonda bumps right now - THANK YOU! Appreciate you so much an…"
type textarea "x"
type textarea "THANK YOU! I have Rhonda bumps right now - THANK YOU! Appreciate you so much an…"
type textarea "x"
type textarea "THANK YOU! I have Rhonda bumps right now - THANK YOU! Appreciate you so much an…"
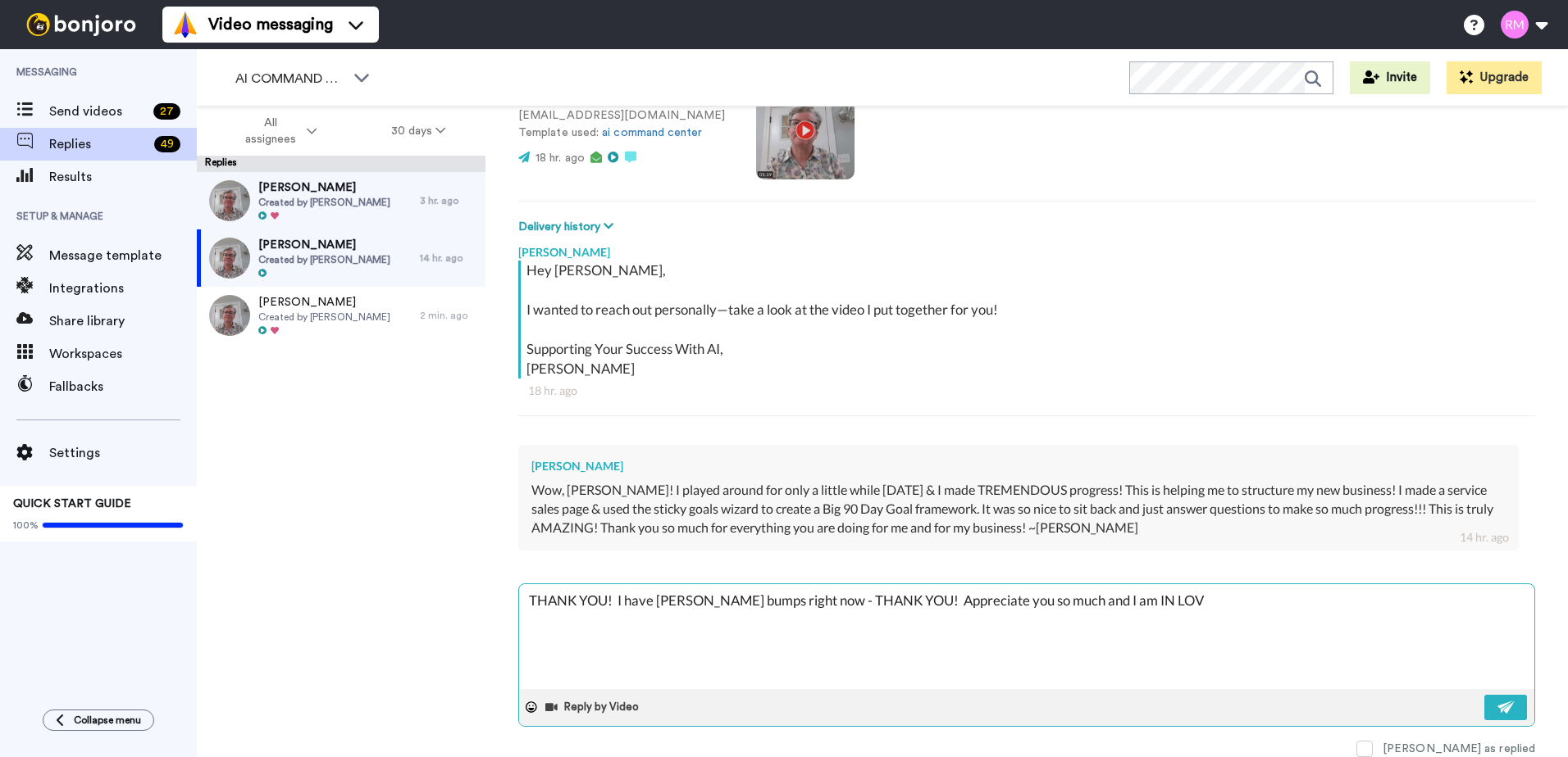
type textarea "x"
type textarea "THANK YOU! I have Rhonda bumps right now - THANK YOU! Appreciate you so much an…"
type textarea "x"
type textarea "THANK YOU! I have Rhonda bumps right now - THANK YOU! Appreciate you so much an…"
type textarea "x"
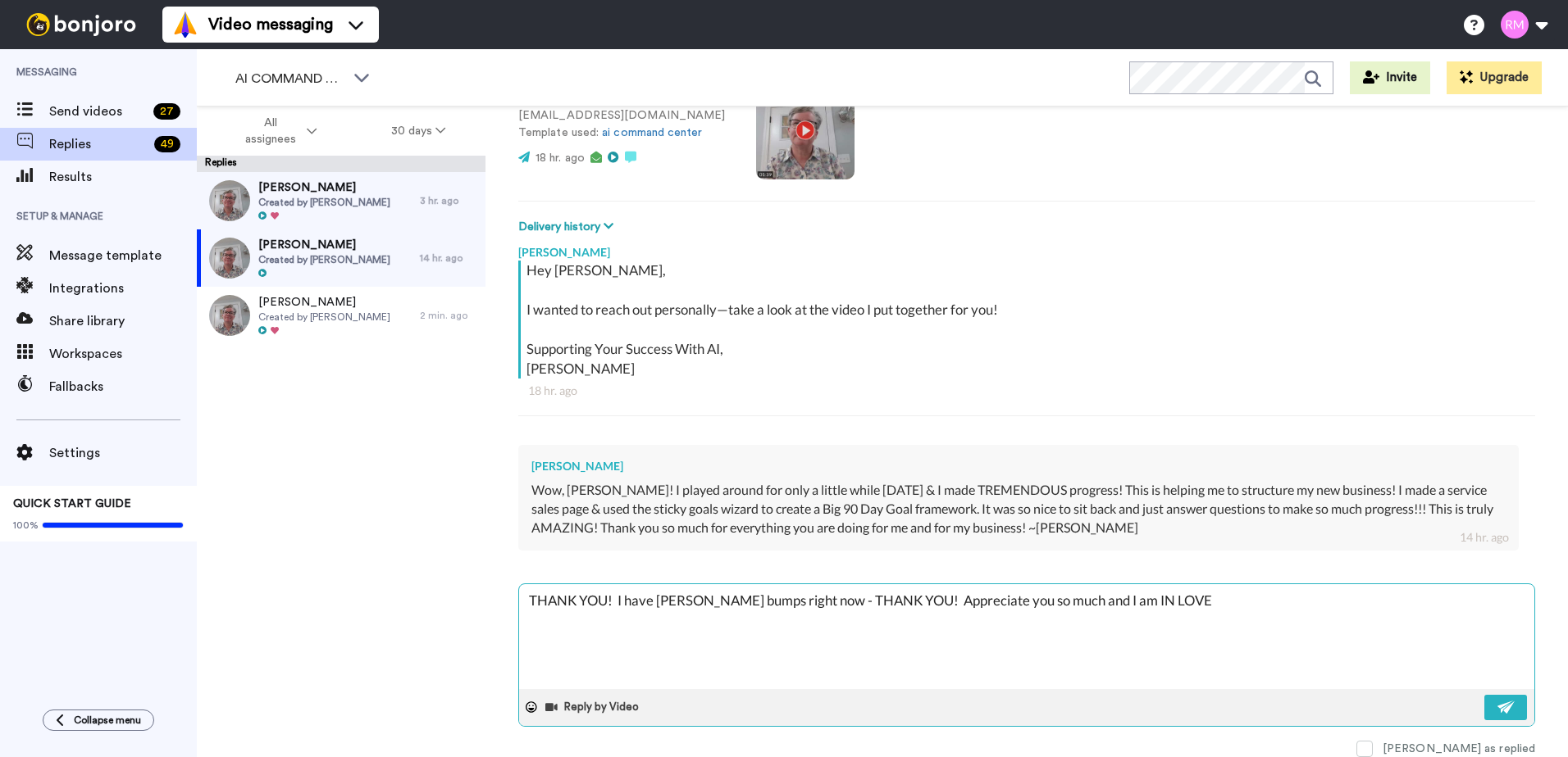
type textarea "THANK YOU! I have Rhonda bumps right now - THANK YOU! Appreciate you so much an…"
type textarea "x"
type textarea "THANK YOU! I have Rhonda bumps right now - THANK YOU! Appreciate you so much an…"
type textarea "x"
type textarea "THANK YOU! I have Rhonda bumps right now - THANK YOU! Appreciate you so much an…"
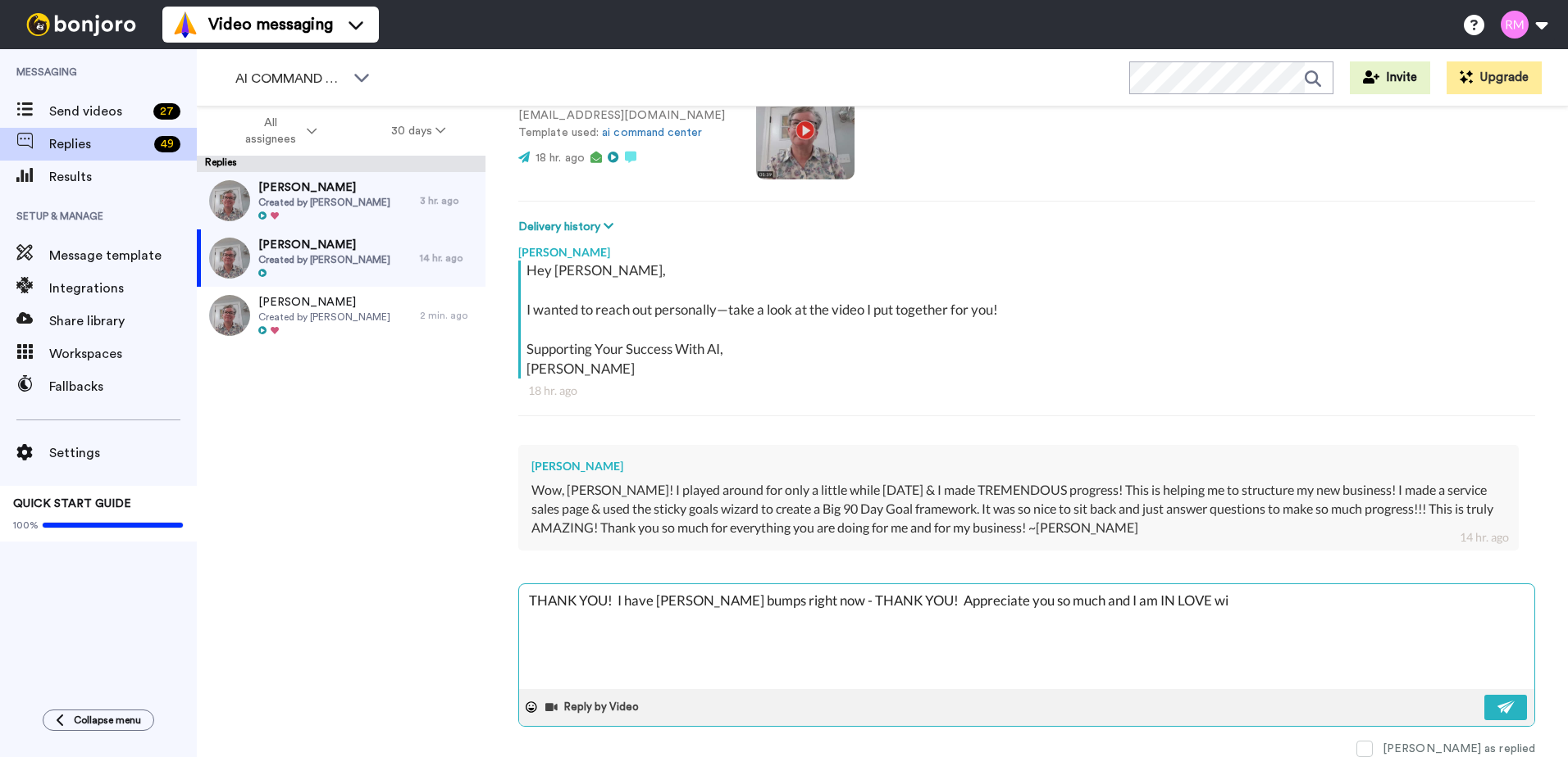
type textarea "x"
click at [1484, 696] on button at bounding box center [1505, 707] width 43 height 25
